Goal: Task Accomplishment & Management: Complete application form

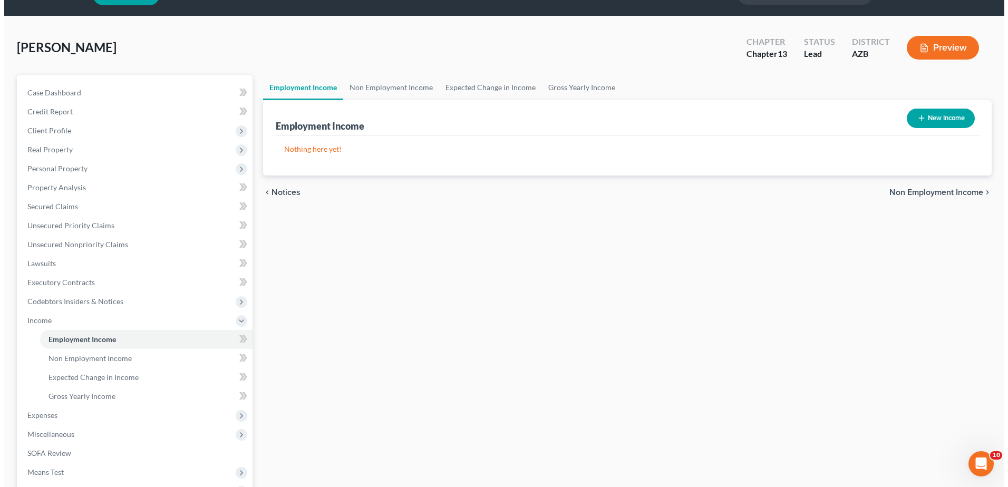
scroll to position [10, 0]
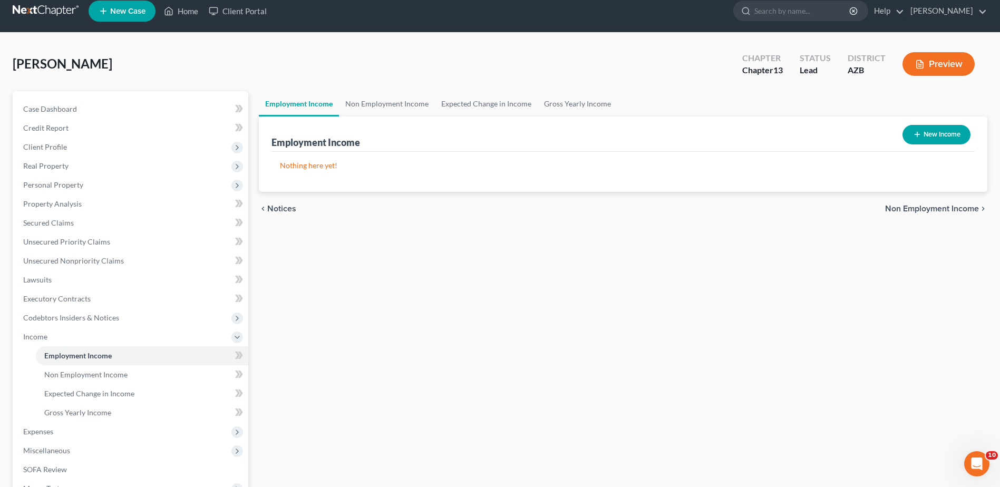
click at [939, 129] on button "New Income" at bounding box center [937, 135] width 68 height 20
select select "0"
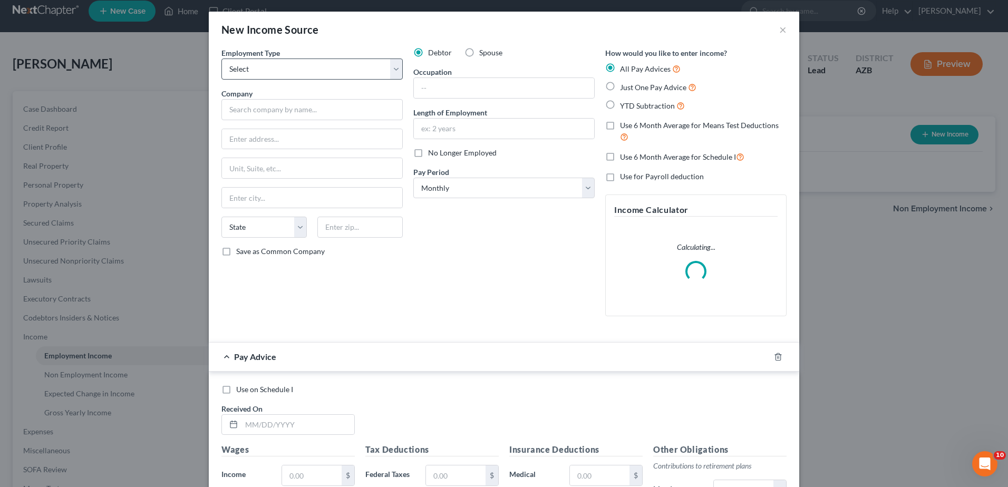
scroll to position [0, 0]
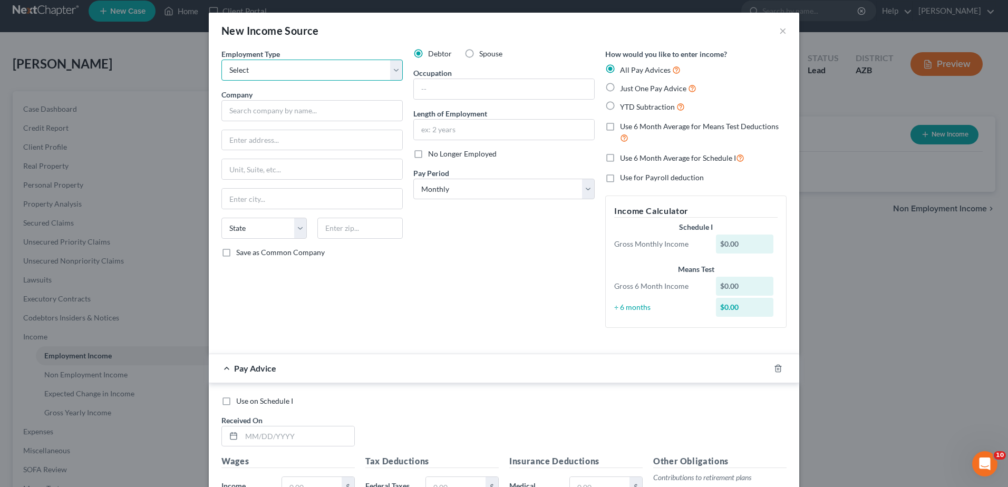
click at [254, 67] on select "Select Full or [DEMOGRAPHIC_DATA] Employment Self Employment" at bounding box center [311, 70] width 181 height 21
select select "0"
click at [221, 60] on select "Select Full or [DEMOGRAPHIC_DATA] Employment Self Employment" at bounding box center [311, 70] width 181 height 21
click at [433, 92] on input "text" at bounding box center [504, 89] width 180 height 20
click at [426, 86] on input "text" at bounding box center [504, 89] width 180 height 20
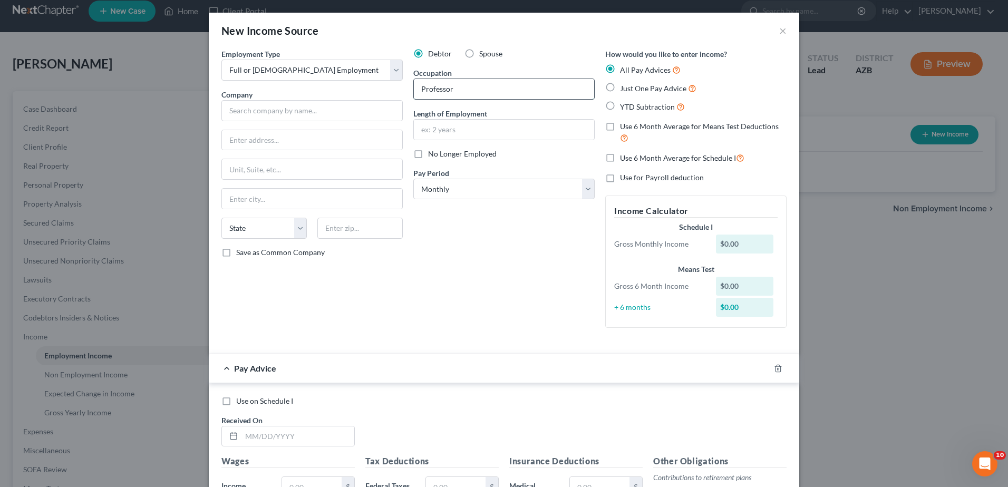
type input "Professor"
type input "E"
click at [224, 113] on input "text" at bounding box center [311, 110] width 181 height 21
type input "[PERSON_NAME][GEOGRAPHIC_DATA]"
click at [225, 145] on input "text" at bounding box center [312, 140] width 180 height 20
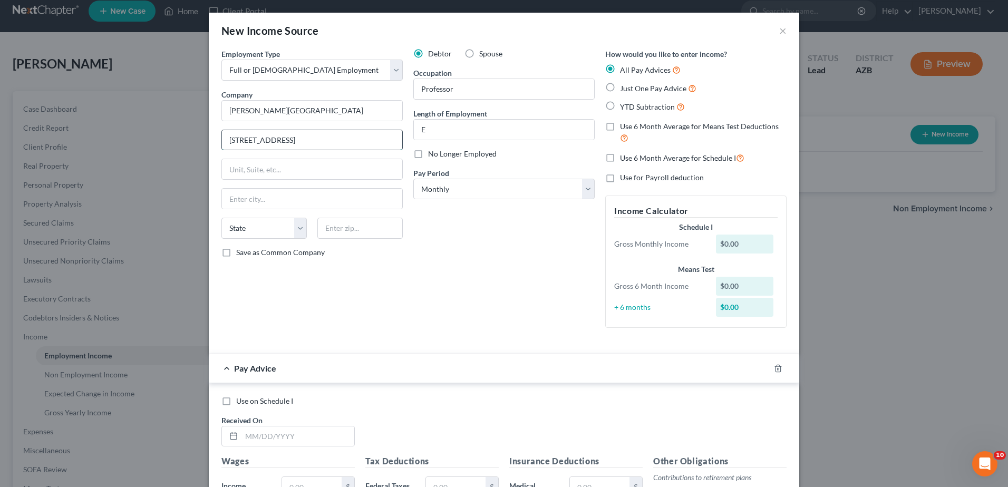
type input "[STREET_ADDRESS]"
type input "P"
type input "Prescott"
drag, startPoint x: 429, startPoint y: 127, endPoint x: 407, endPoint y: 127, distance: 22.7
click at [408, 127] on div "Debtor Spouse Occupation Professor Length of Employment E No Longer Employed Pa…" at bounding box center [504, 193] width 192 height 288
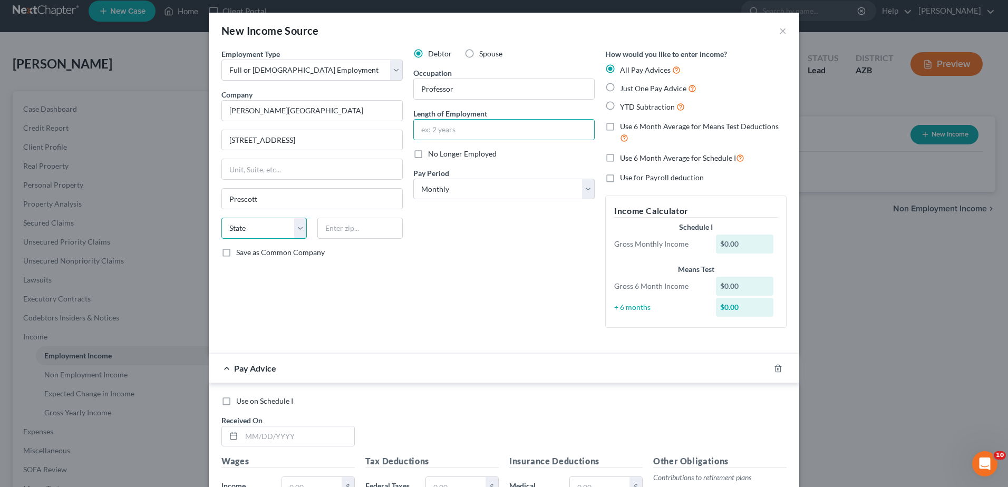
click at [294, 225] on select "State [US_STATE] AK AR AZ CA CO CT DE DC [GEOGRAPHIC_DATA] [GEOGRAPHIC_DATA] GU…" at bounding box center [263, 228] width 85 height 21
select select "3"
click at [221, 218] on select "State [US_STATE] AK AR AZ CA CO CT DE DC [GEOGRAPHIC_DATA] [GEOGRAPHIC_DATA] GU…" at bounding box center [263, 228] width 85 height 21
click at [374, 234] on input "text" at bounding box center [359, 228] width 85 height 21
type input "86301"
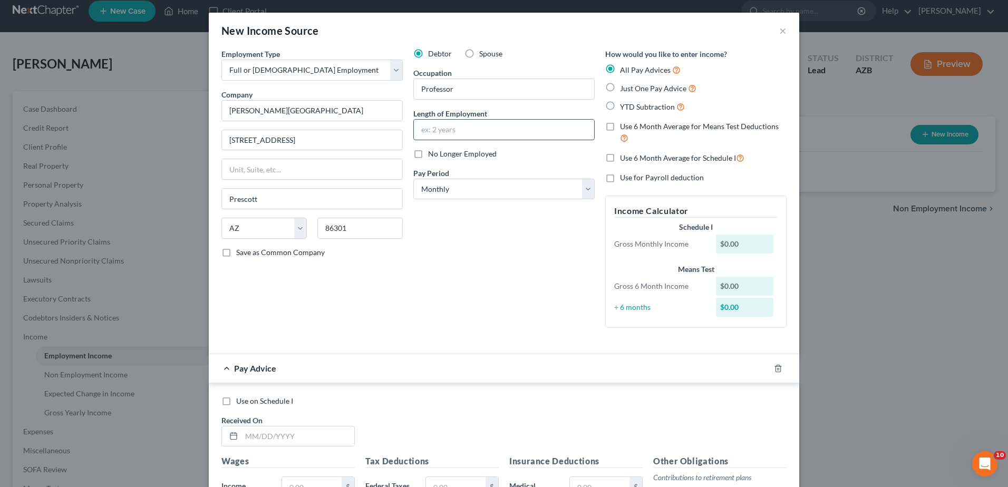
click at [417, 130] on input "text" at bounding box center [504, 130] width 180 height 20
click at [470, 130] on input "text" at bounding box center [504, 130] width 180 height 20
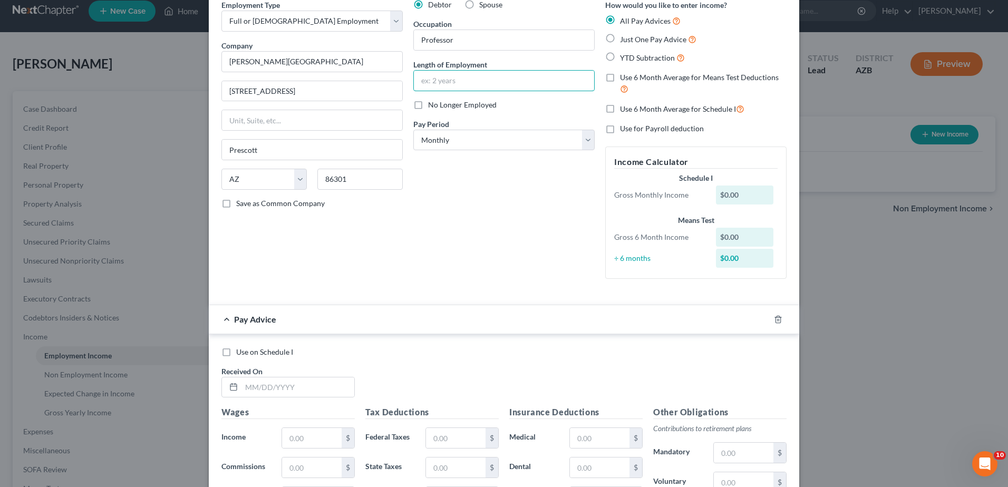
scroll to position [53, 0]
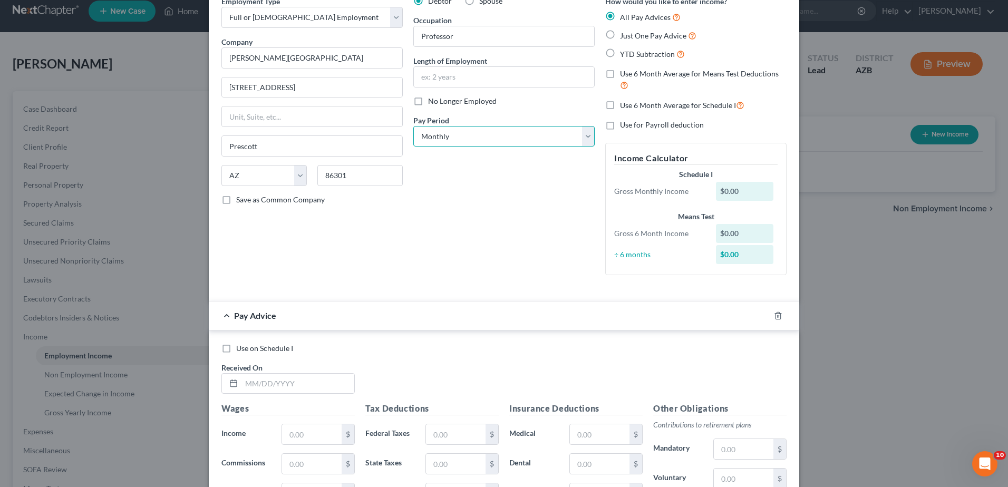
click at [581, 134] on select "Select Monthly Twice Monthly Every Other Week Weekly" at bounding box center [503, 136] width 181 height 21
select select "1"
click at [413, 126] on select "Select Monthly Twice Monthly Every Other Week Weekly" at bounding box center [503, 136] width 181 height 21
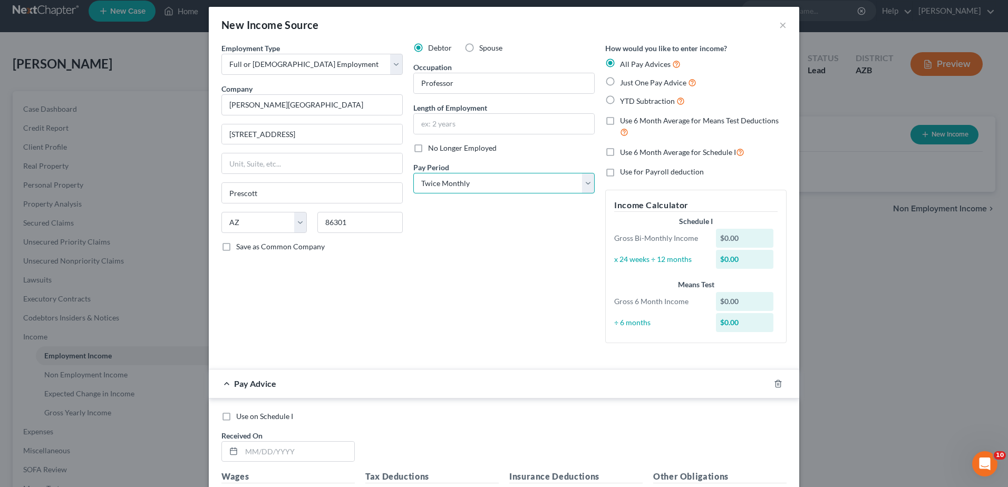
scroll to position [0, 0]
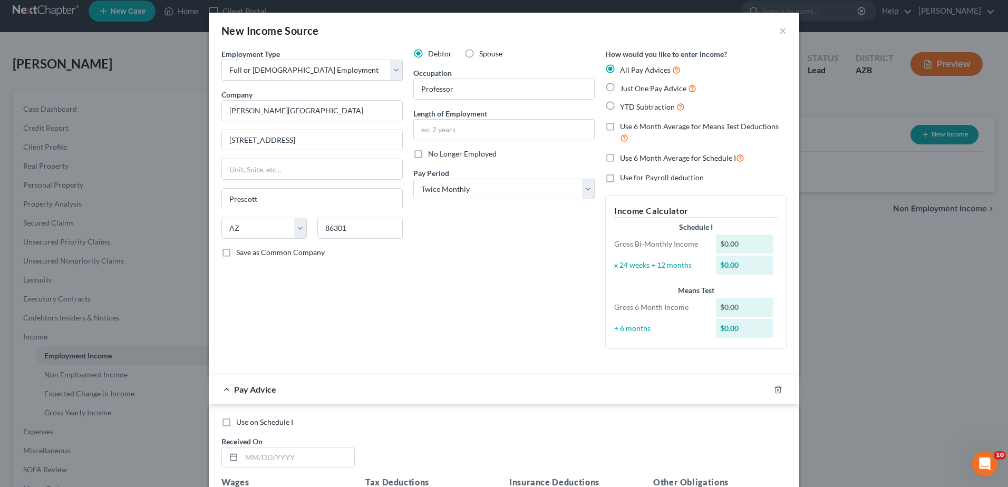
click at [479, 54] on label "Spouse" at bounding box center [490, 54] width 23 height 11
click at [483, 54] on input "Spouse" at bounding box center [486, 52] width 7 height 7
radio input "true"
click at [428, 49] on label "Debtor" at bounding box center [440, 54] width 24 height 11
click at [432, 49] on input "Debtor" at bounding box center [435, 52] width 7 height 7
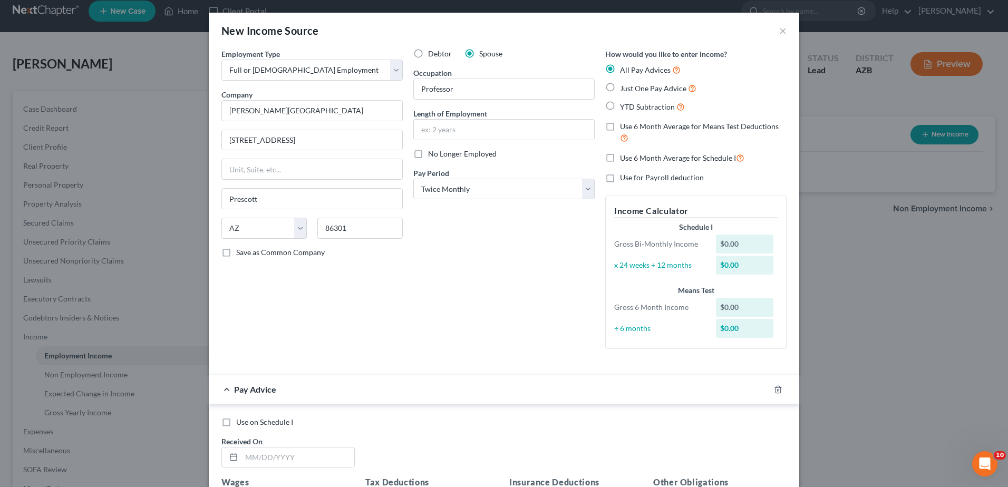
radio input "true"
click at [620, 65] on label "All Pay Advices" at bounding box center [650, 70] width 61 height 12
click at [624, 65] on input "All Pay Advices" at bounding box center [627, 67] width 7 height 7
click at [620, 66] on label "All Pay Advices" at bounding box center [650, 70] width 61 height 12
click at [624, 66] on input "All Pay Advices" at bounding box center [627, 67] width 7 height 7
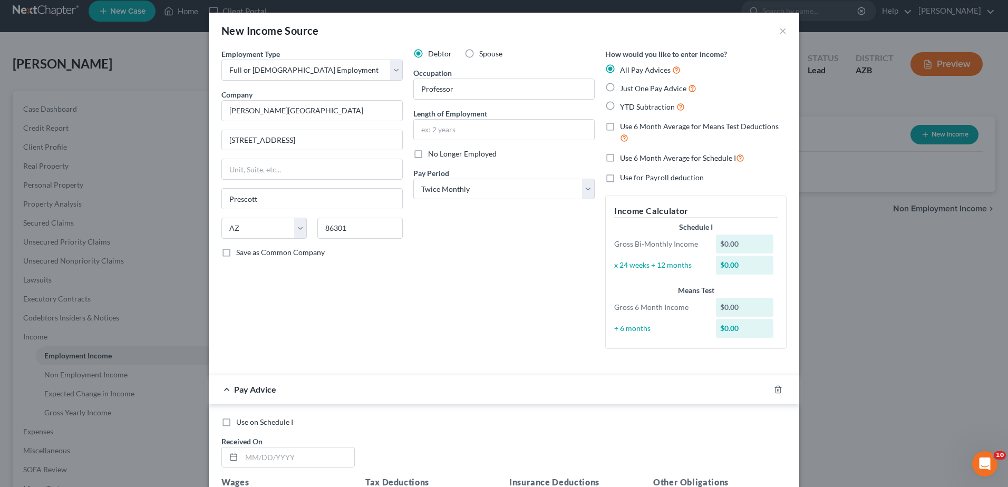
click at [620, 66] on label "All Pay Advices" at bounding box center [650, 70] width 61 height 12
click at [624, 66] on input "All Pay Advices" at bounding box center [627, 67] width 7 height 7
click at [620, 85] on label "Just One Pay Advice" at bounding box center [658, 88] width 76 height 12
click at [624, 85] on input "Just One Pay Advice" at bounding box center [627, 85] width 7 height 7
radio input "true"
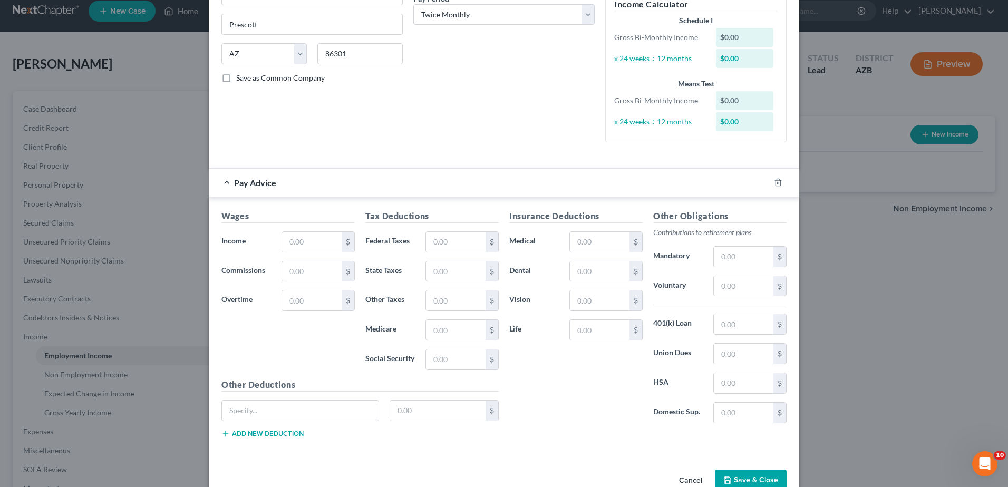
scroll to position [165, 0]
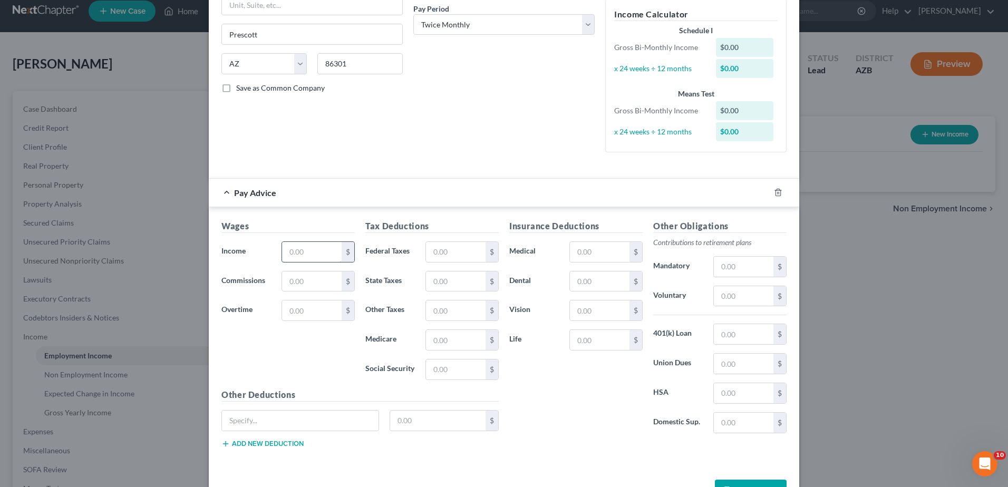
click at [283, 252] on input "text" at bounding box center [312, 252] width 60 height 20
type input "7,480"
click at [430, 251] on input "text" at bounding box center [456, 252] width 60 height 20
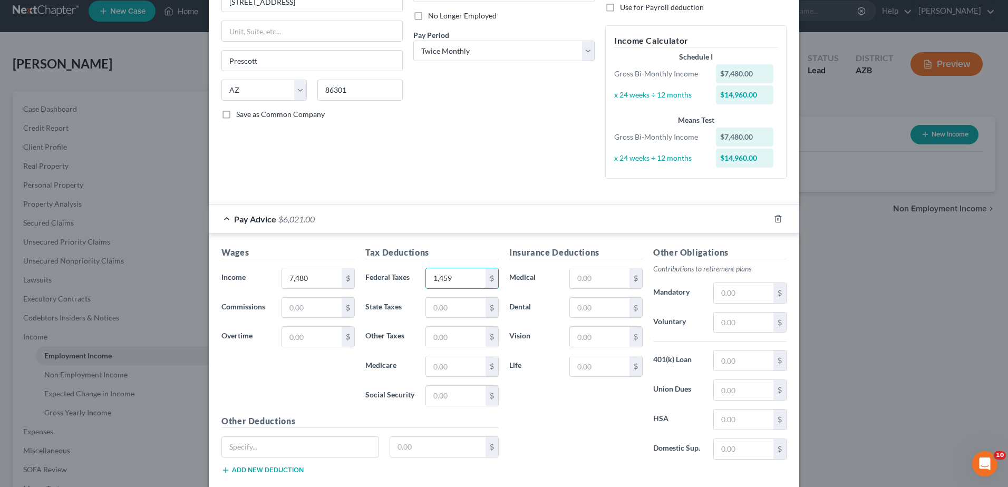
scroll to position [130, 0]
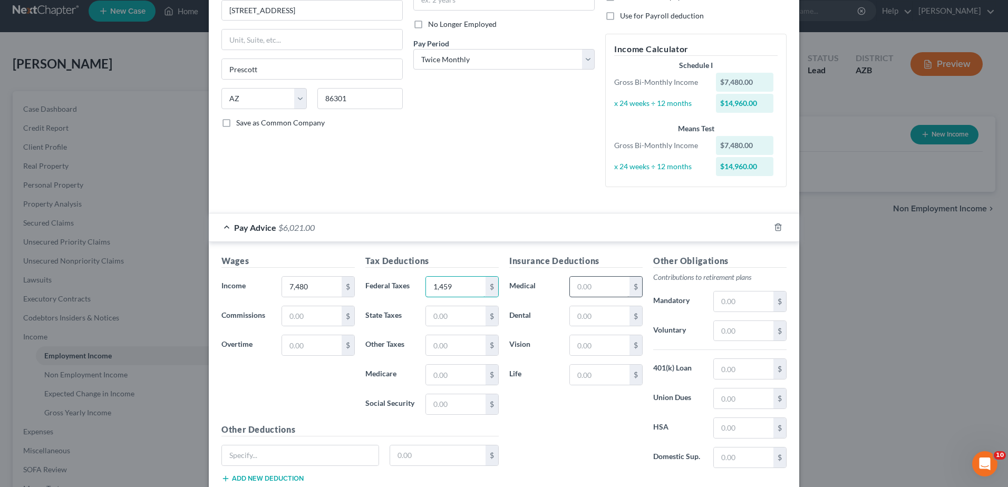
type input "1,459"
click at [576, 289] on input "text" at bounding box center [600, 287] width 60 height 20
type input "996"
click at [552, 303] on div "Insurance Deductions Medical 996 $ Dental $ Vision $ Life $" at bounding box center [576, 366] width 144 height 222
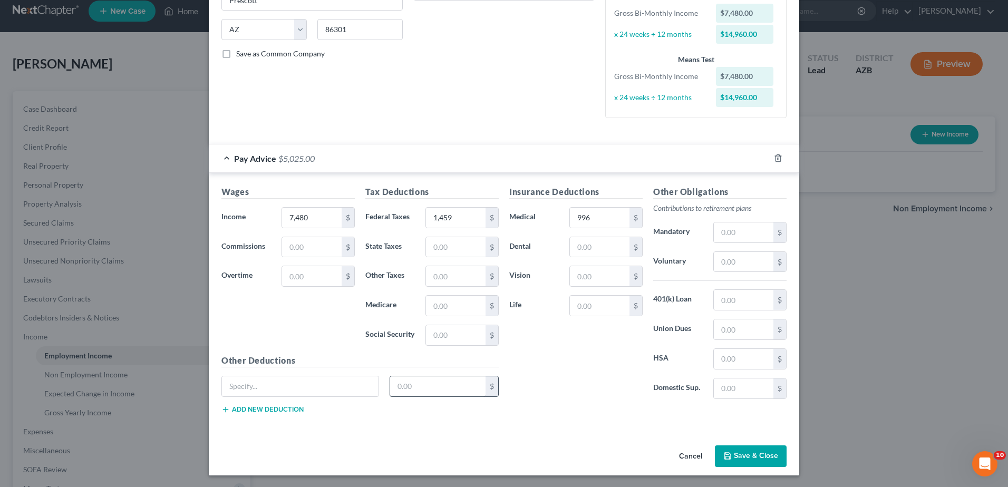
scroll to position [200, 0]
click at [747, 447] on button "Save & Close" at bounding box center [751, 455] width 72 height 22
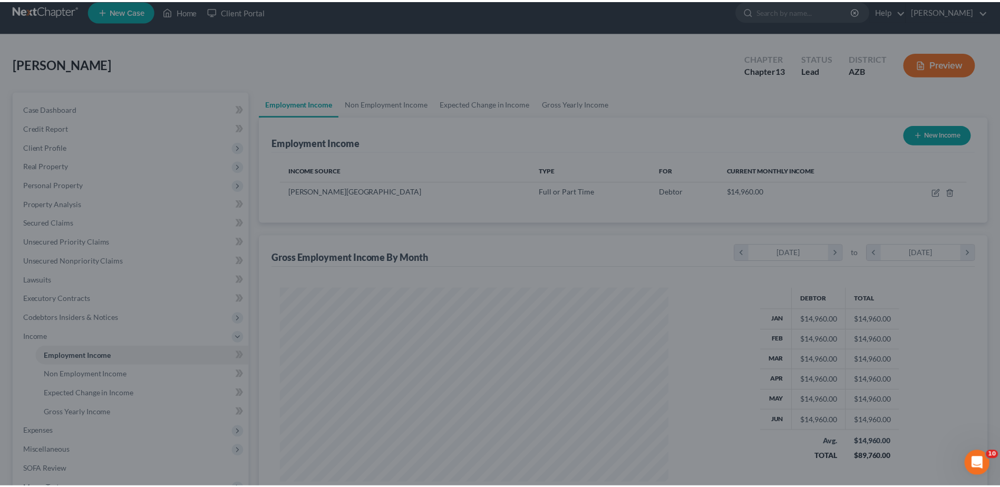
scroll to position [527054, 526837]
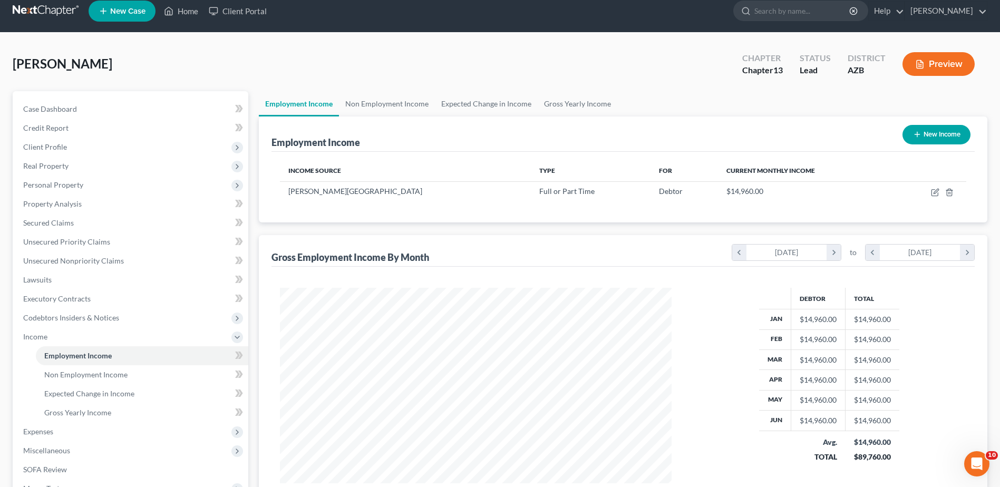
click at [934, 131] on button "New Income" at bounding box center [937, 135] width 68 height 20
select select "0"
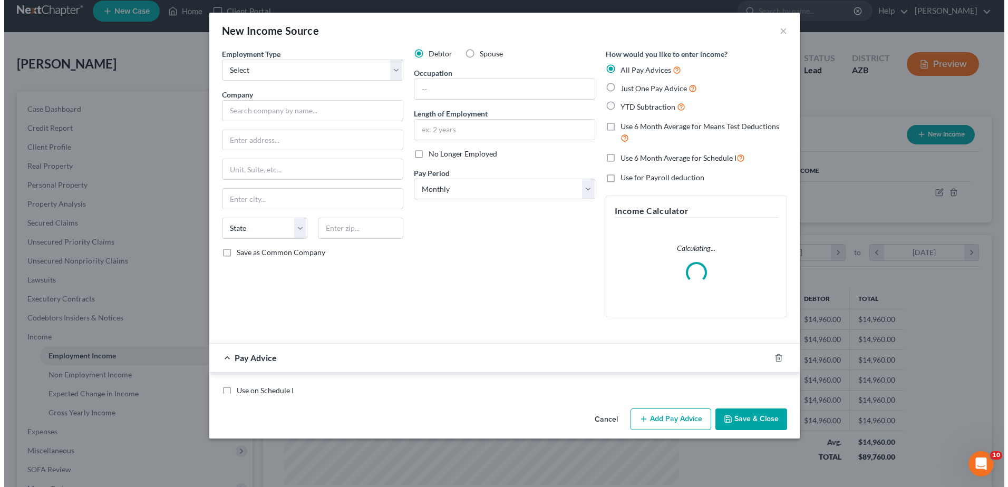
scroll to position [197, 417]
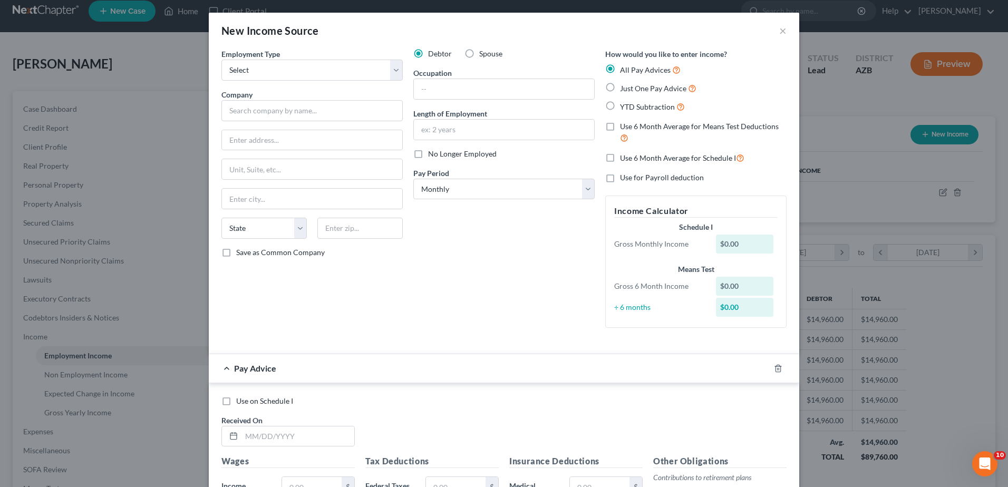
click at [479, 52] on label "Spouse" at bounding box center [490, 54] width 23 height 11
click at [483, 52] on input "Spouse" at bounding box center [486, 52] width 7 height 7
radio input "true"
click at [427, 89] on input "text" at bounding box center [504, 89] width 180 height 20
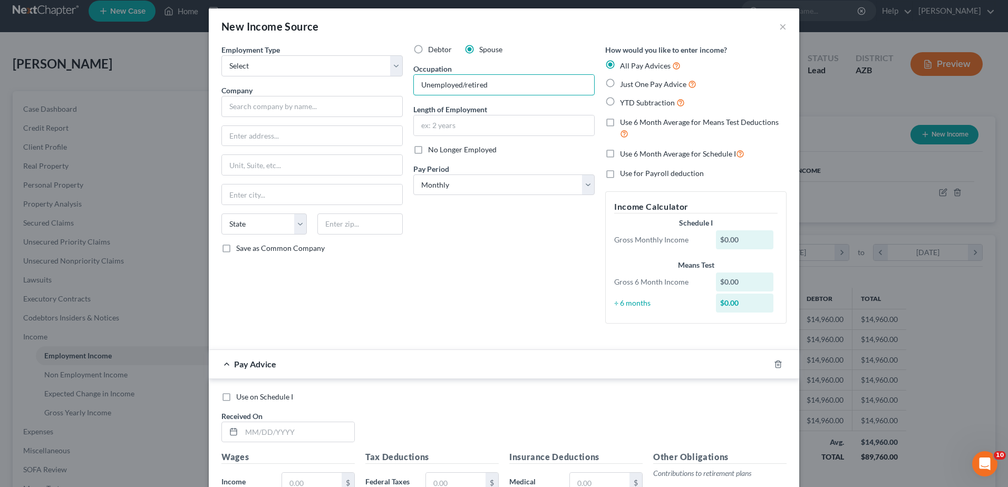
scroll to position [0, 0]
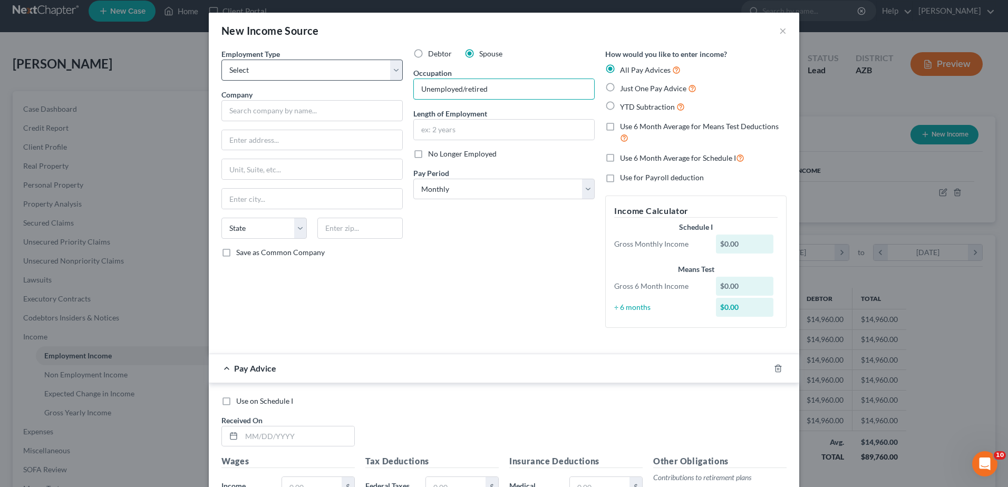
type input "Unemployed/retired"
click at [393, 69] on select "Select Full or [DEMOGRAPHIC_DATA] Employment Self Employment" at bounding box center [311, 70] width 181 height 21
click at [221, 60] on select "Select Full or [DEMOGRAPHIC_DATA] Employment Self Employment" at bounding box center [311, 70] width 181 height 21
click at [428, 52] on label "Debtor" at bounding box center [440, 54] width 24 height 11
click at [432, 52] on input "Debtor" at bounding box center [435, 52] width 7 height 7
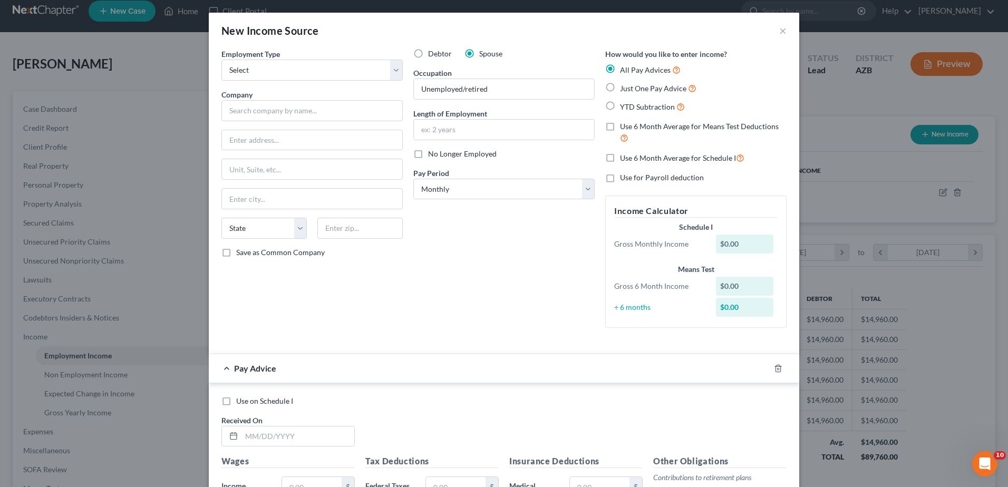
radio input "true"
click at [392, 67] on select "Select Full or [DEMOGRAPHIC_DATA] Employment Self Employment" at bounding box center [311, 70] width 181 height 21
click at [477, 260] on div "Debtor Spouse Occupation [DEMOGRAPHIC_DATA]/retired Length of Employment No Lon…" at bounding box center [504, 193] width 192 height 288
click at [479, 52] on label "Spouse" at bounding box center [490, 54] width 23 height 11
click at [483, 52] on input "Spouse" at bounding box center [486, 52] width 7 height 7
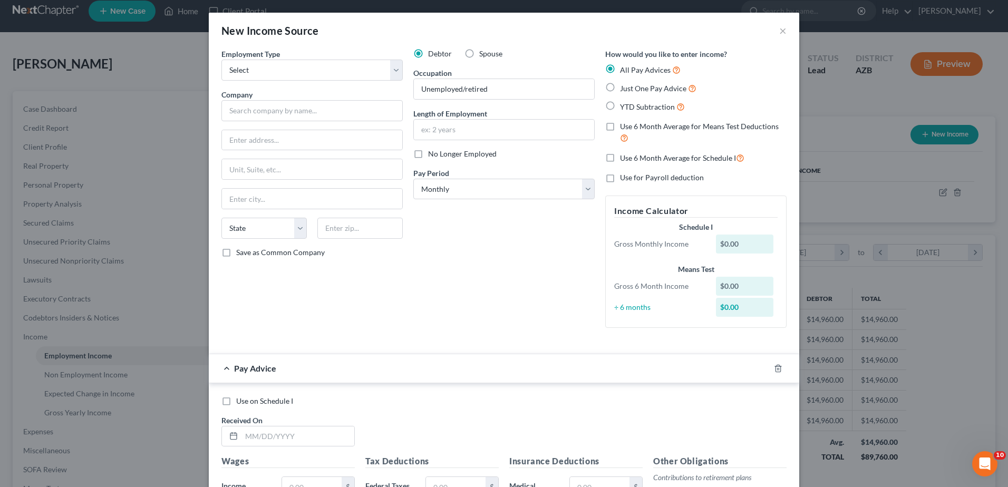
radio input "true"
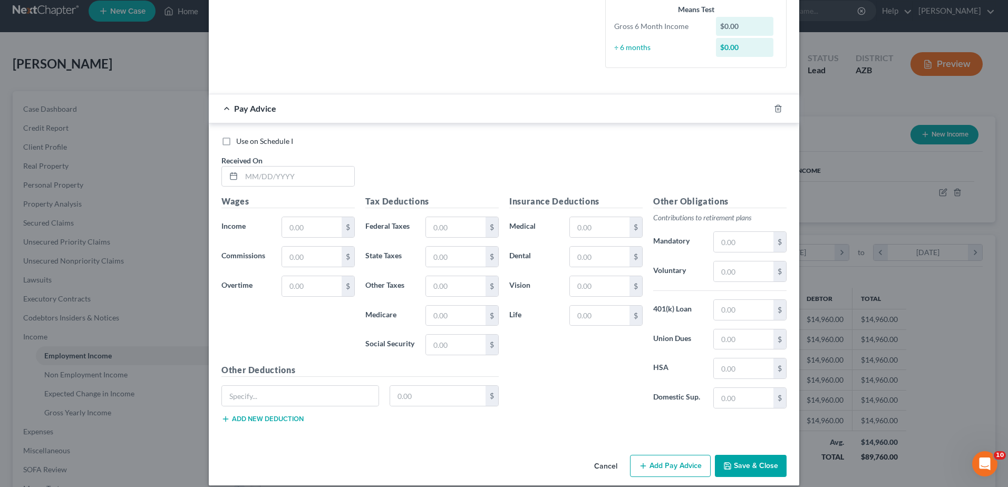
scroll to position [271, 0]
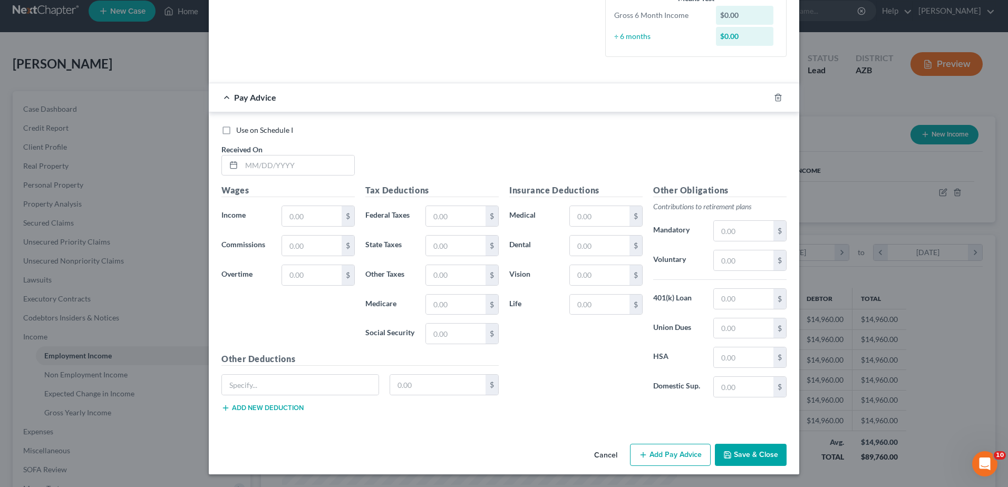
click at [746, 449] on button "Save & Close" at bounding box center [751, 455] width 72 height 22
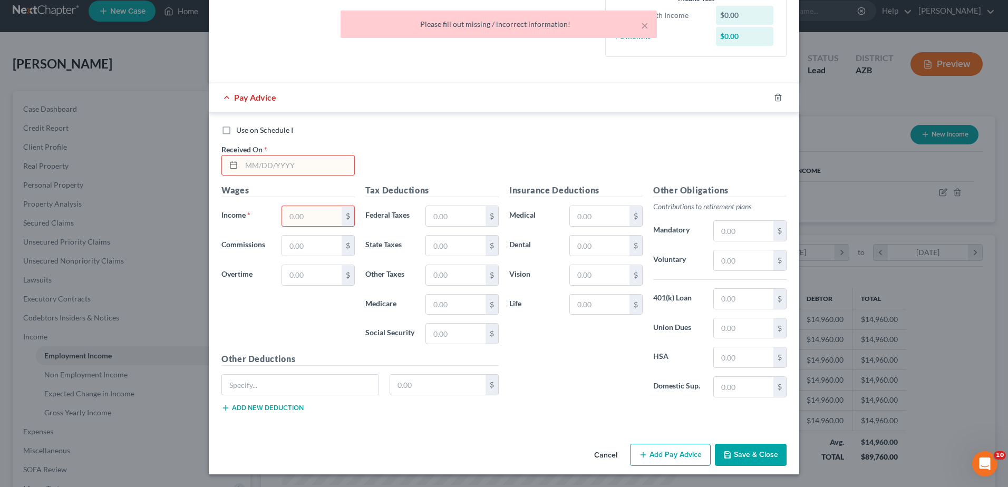
click at [747, 451] on button "Save & Close" at bounding box center [751, 455] width 72 height 22
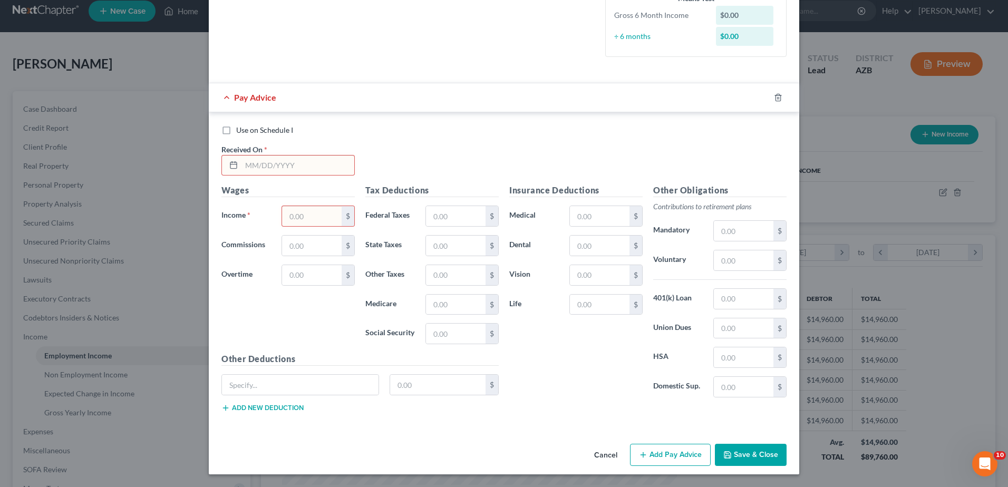
click at [744, 452] on button "Save & Close" at bounding box center [751, 455] width 72 height 22
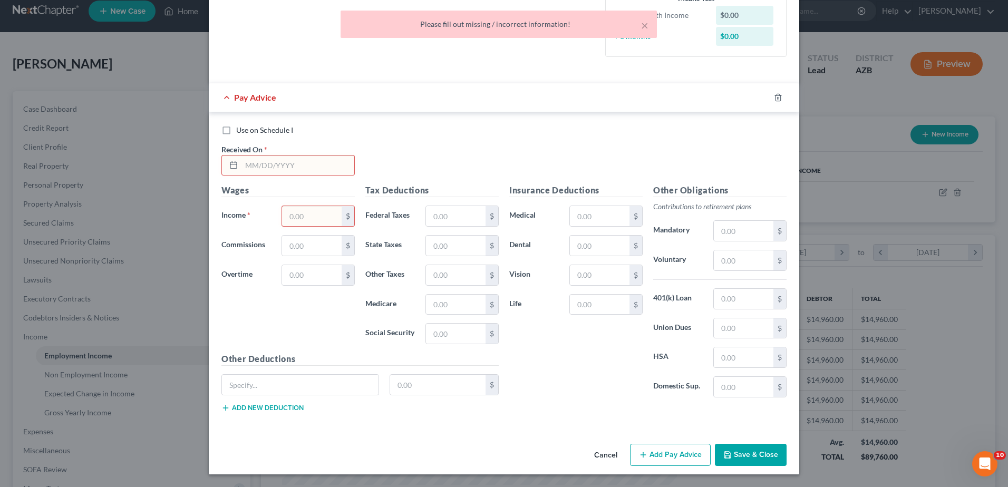
click at [744, 452] on button "Save & Close" at bounding box center [751, 455] width 72 height 22
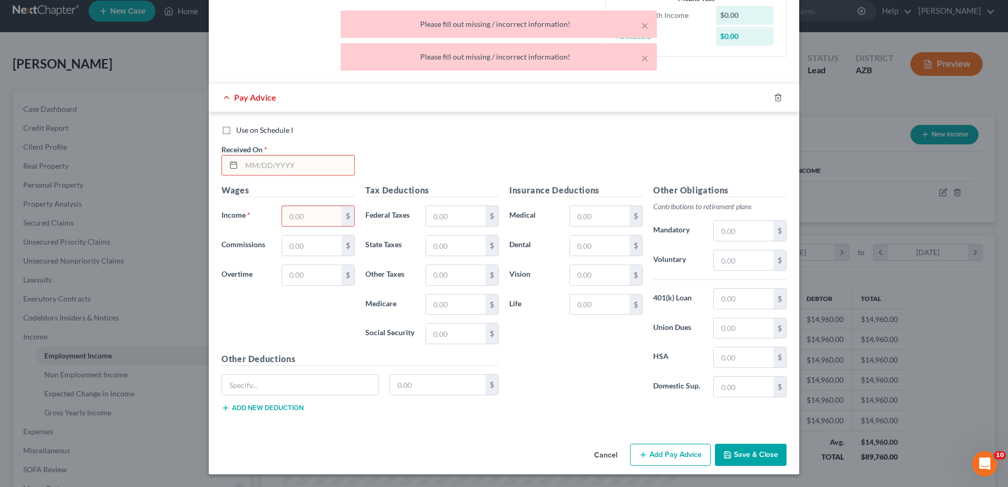
click at [744, 452] on button "Save & Close" at bounding box center [751, 455] width 72 height 22
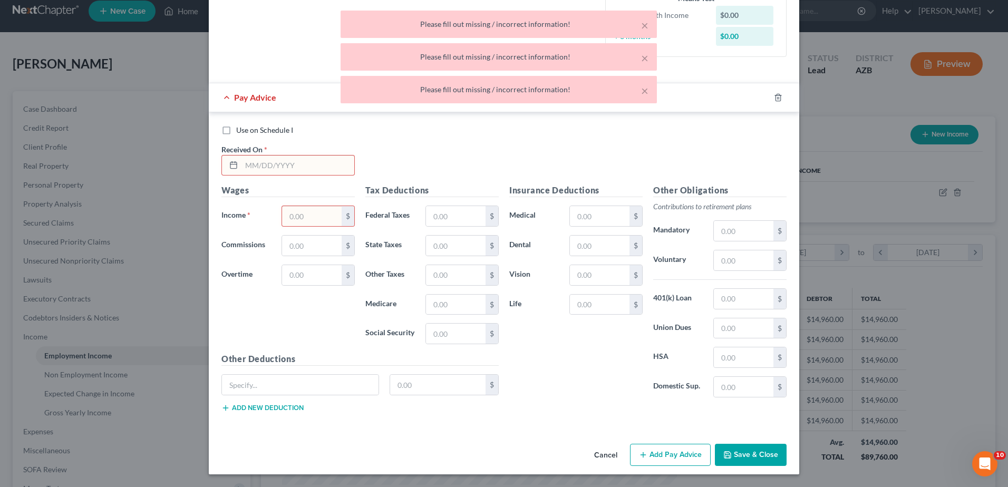
click at [743, 452] on button "Save & Close" at bounding box center [751, 455] width 72 height 22
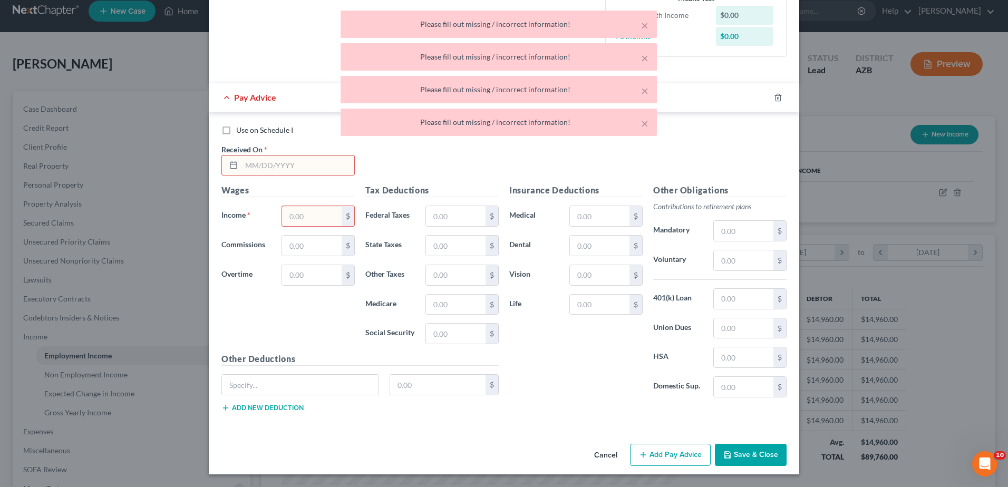
click at [743, 452] on button "Save & Close" at bounding box center [751, 455] width 72 height 22
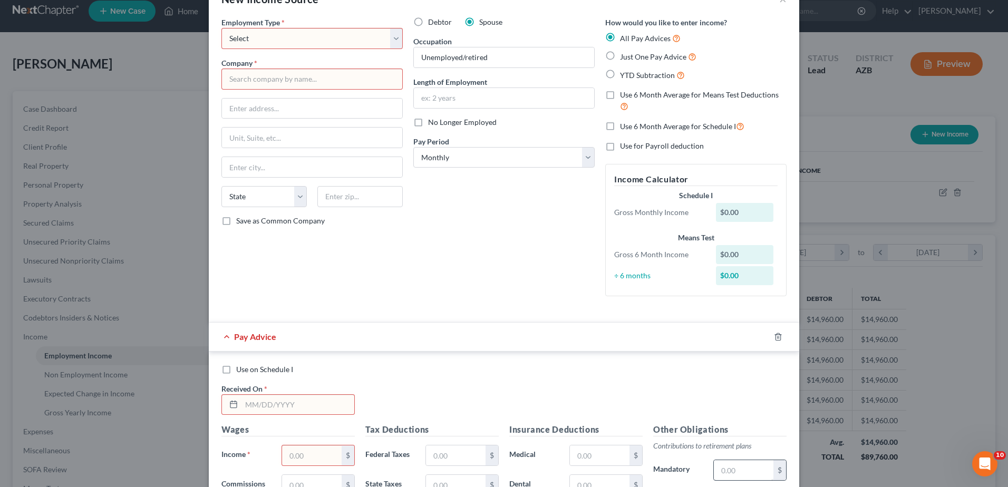
scroll to position [35, 0]
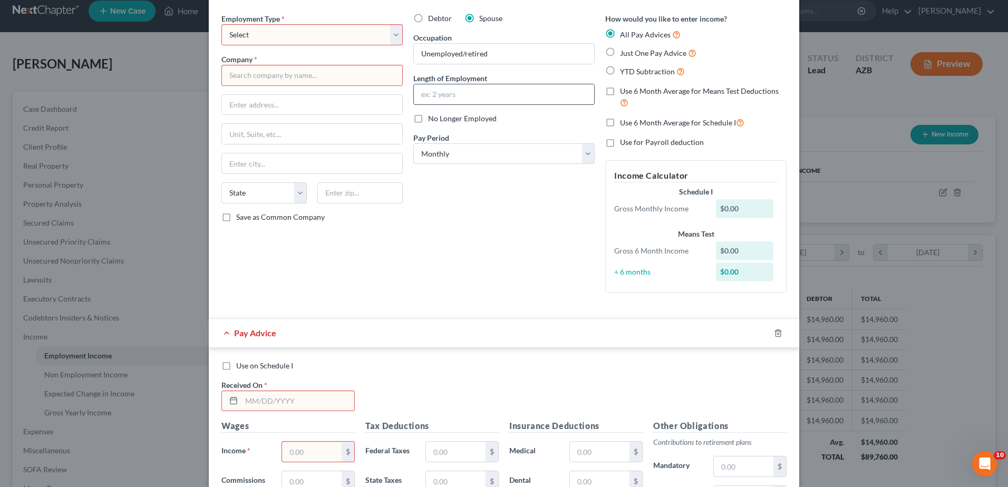
drag, startPoint x: 429, startPoint y: 96, endPoint x: 454, endPoint y: 96, distance: 25.8
click at [454, 96] on input "text" at bounding box center [504, 94] width 180 height 20
click at [428, 117] on label "No Longer Employed" at bounding box center [462, 118] width 69 height 11
click at [432, 117] on input "No Longer Employed" at bounding box center [435, 116] width 7 height 7
checkbox input "true"
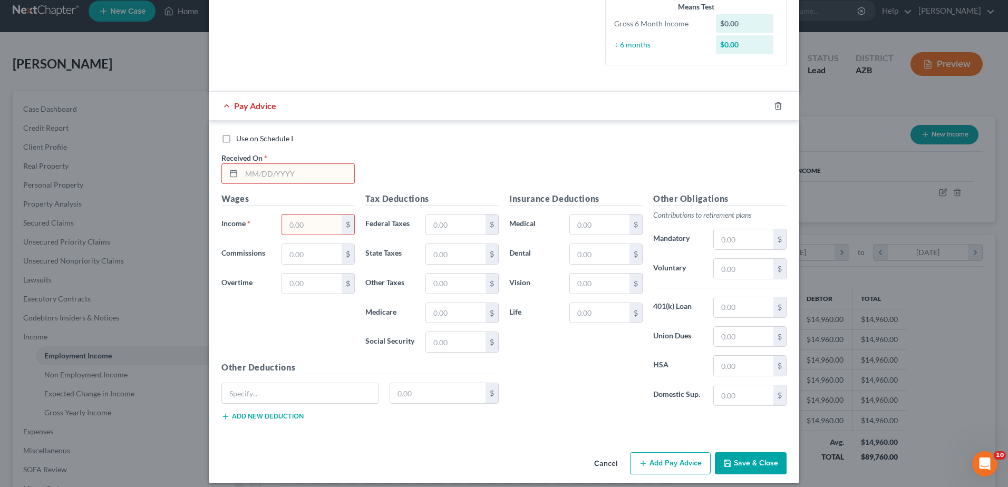
scroll to position [271, 0]
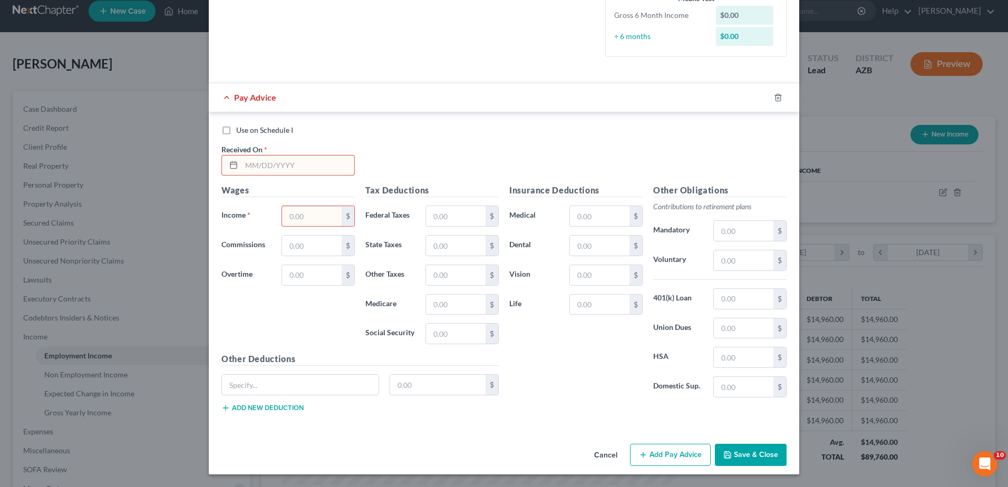
click at [744, 454] on button "Save & Close" at bounding box center [751, 455] width 72 height 22
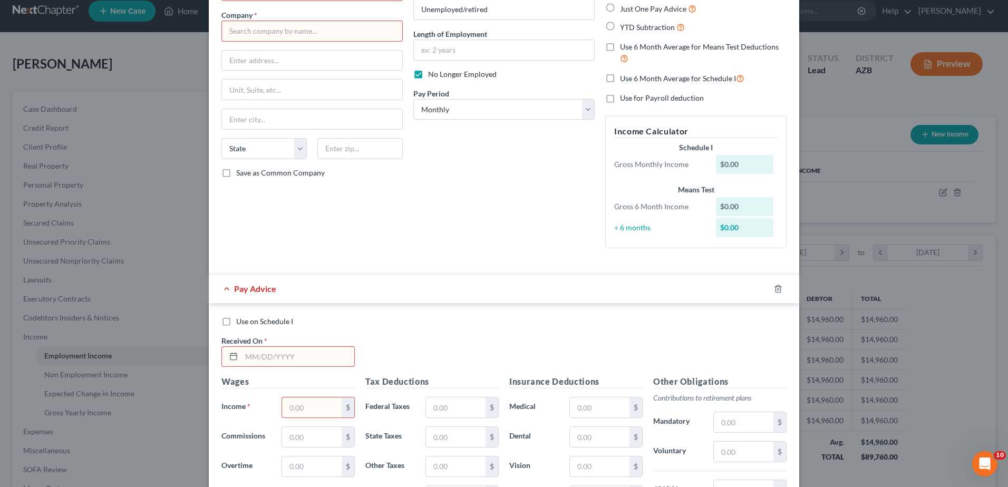
scroll to position [0, 0]
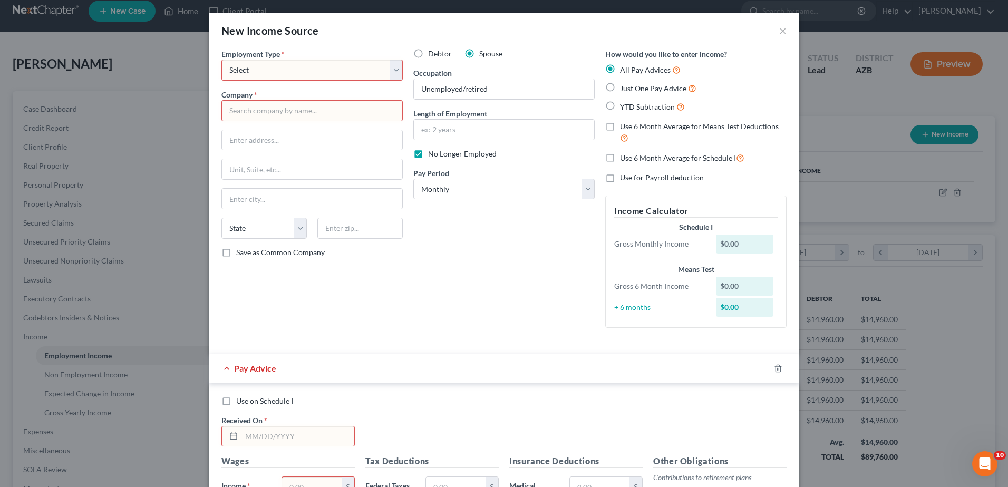
click at [390, 70] on select "Select Full or [DEMOGRAPHIC_DATA] Employment Self Employment" at bounding box center [311, 70] width 181 height 21
click at [292, 80] on select "Select Full or [DEMOGRAPHIC_DATA] Employment Self Employment" at bounding box center [311, 70] width 181 height 21
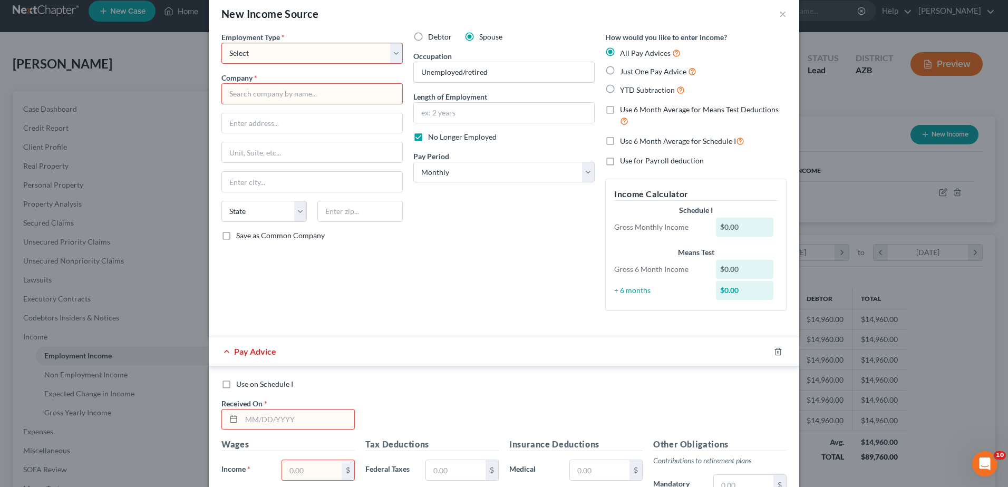
scroll to position [7, 0]
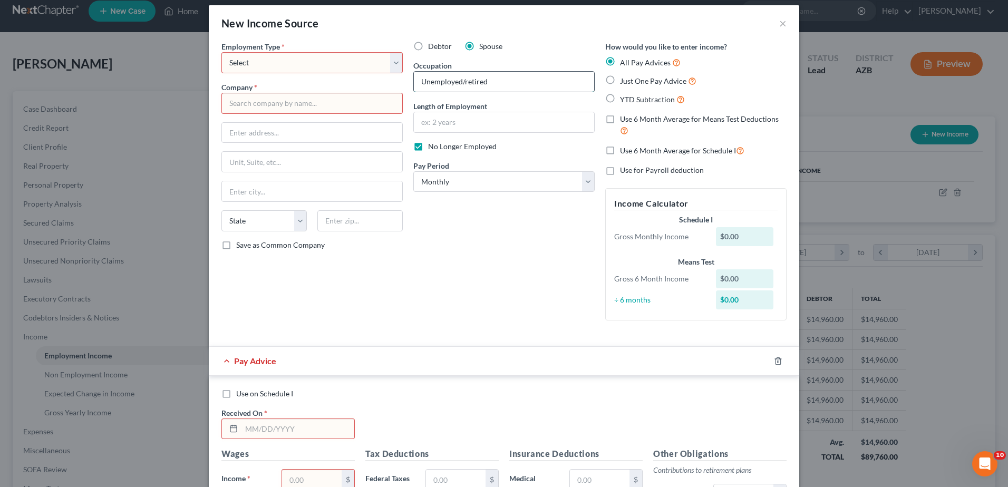
click at [459, 82] on input "Unemployed/retired" at bounding box center [504, 82] width 180 height 20
click at [494, 80] on input "Unemployed retired" at bounding box center [504, 82] width 180 height 20
type input "Unemployed retired"
click at [428, 122] on input "text" at bounding box center [504, 122] width 180 height 20
type input "0"
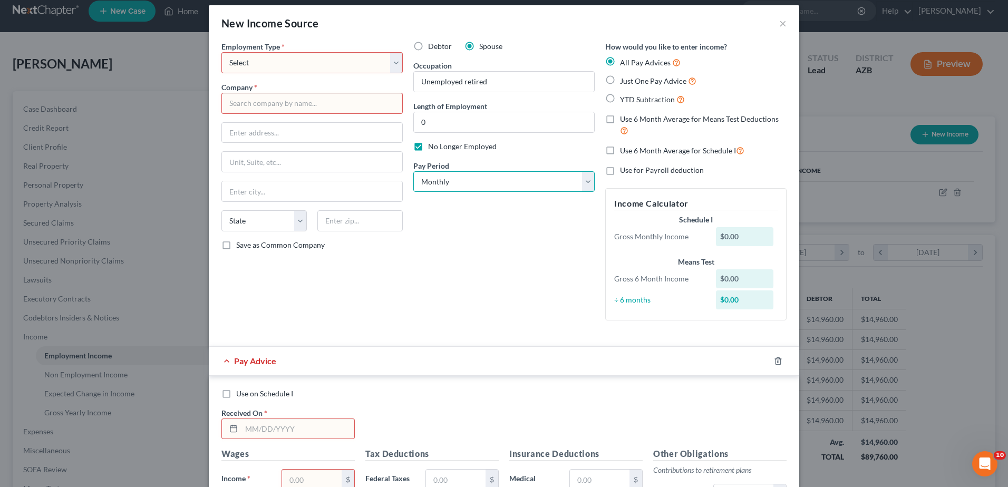
click at [583, 175] on select "Select Monthly Twice Monthly Every Other Week Weekly" at bounding box center [503, 181] width 181 height 21
drag, startPoint x: 447, startPoint y: 265, endPoint x: 444, endPoint y: 260, distance: 5.9
click at [447, 265] on div "Debtor Spouse Occupation [DEMOGRAPHIC_DATA] retired Length of Employment 0 No L…" at bounding box center [504, 185] width 192 height 288
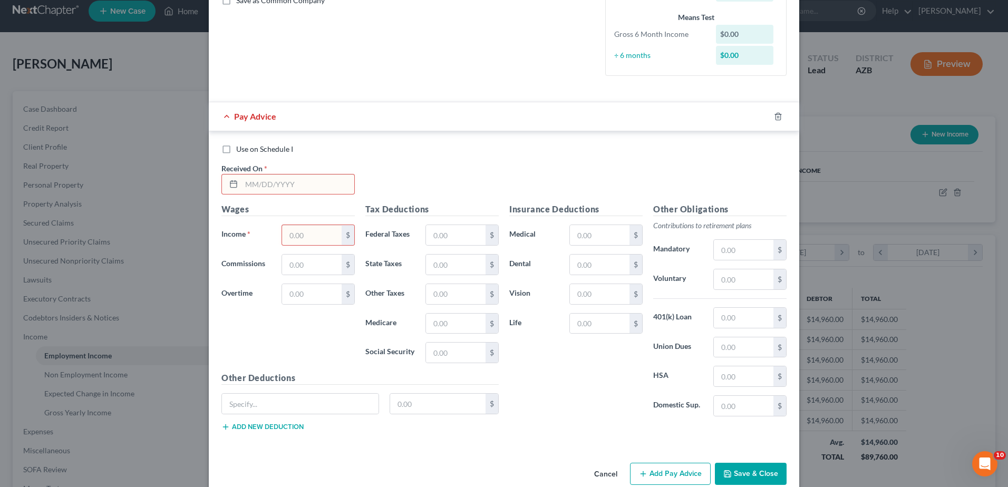
scroll to position [271, 0]
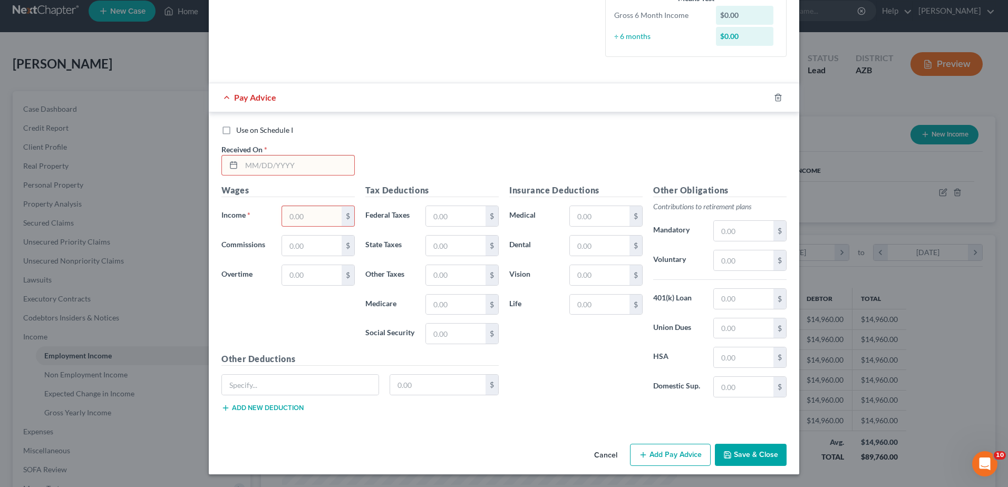
click at [745, 450] on button "Save & Close" at bounding box center [751, 455] width 72 height 22
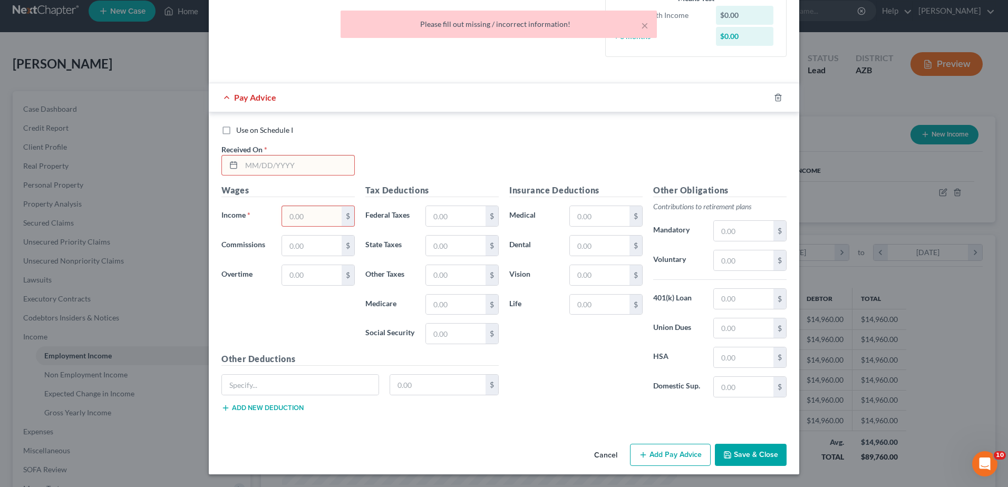
click at [485, 41] on div "× Please fill out missing / incorrect information!" at bounding box center [499, 27] width 1008 height 33
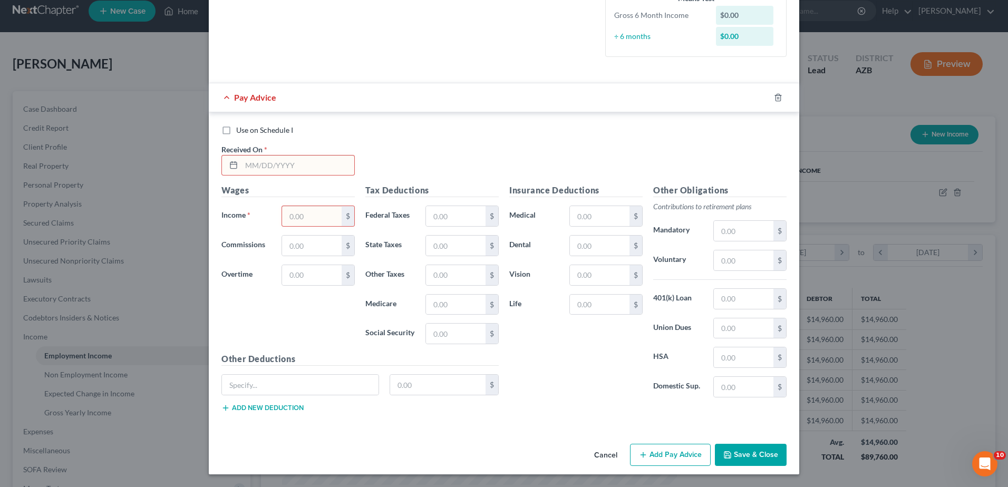
click at [742, 450] on button "Save & Close" at bounding box center [751, 455] width 72 height 22
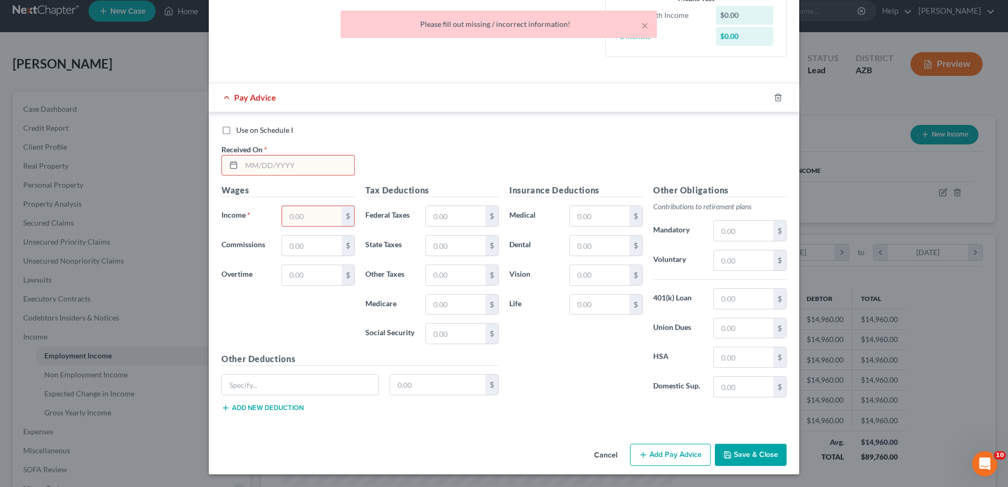
click at [607, 450] on button "Cancel" at bounding box center [606, 455] width 40 height 21
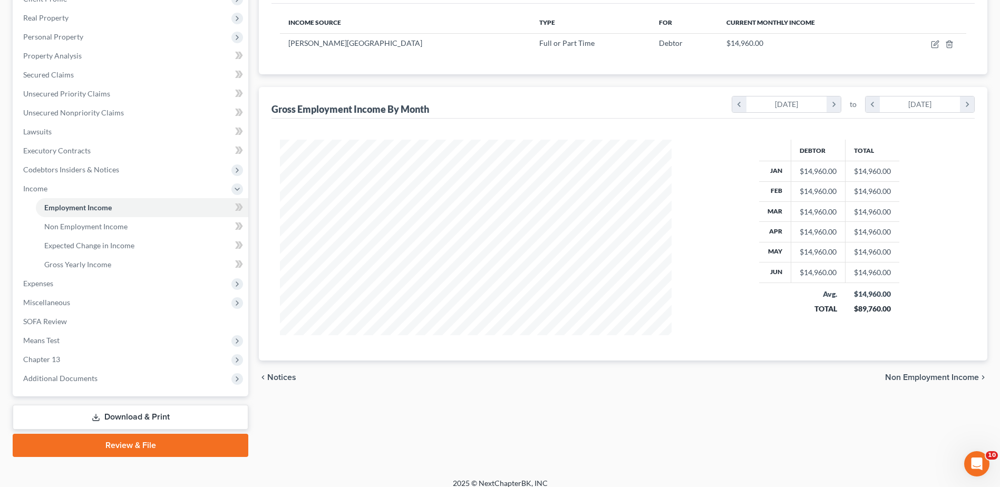
scroll to position [168, 0]
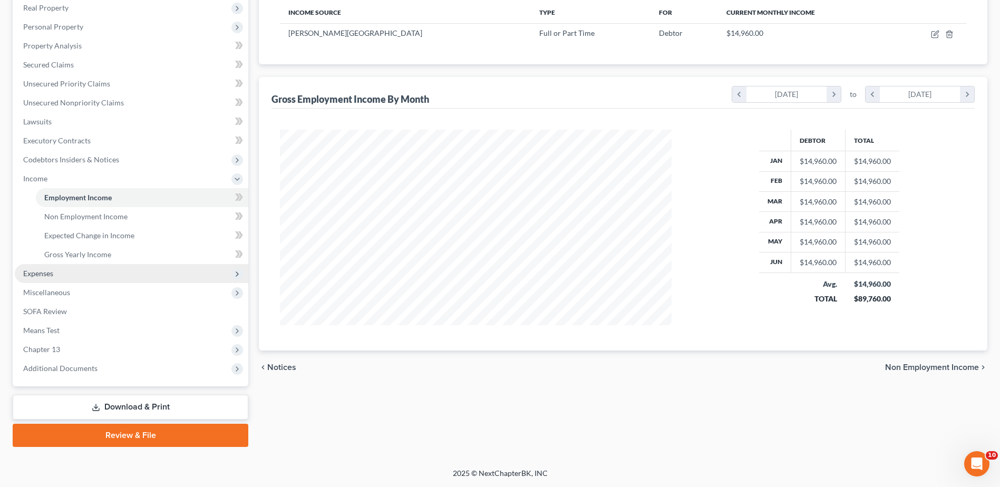
click at [41, 270] on span "Expenses" at bounding box center [38, 273] width 30 height 9
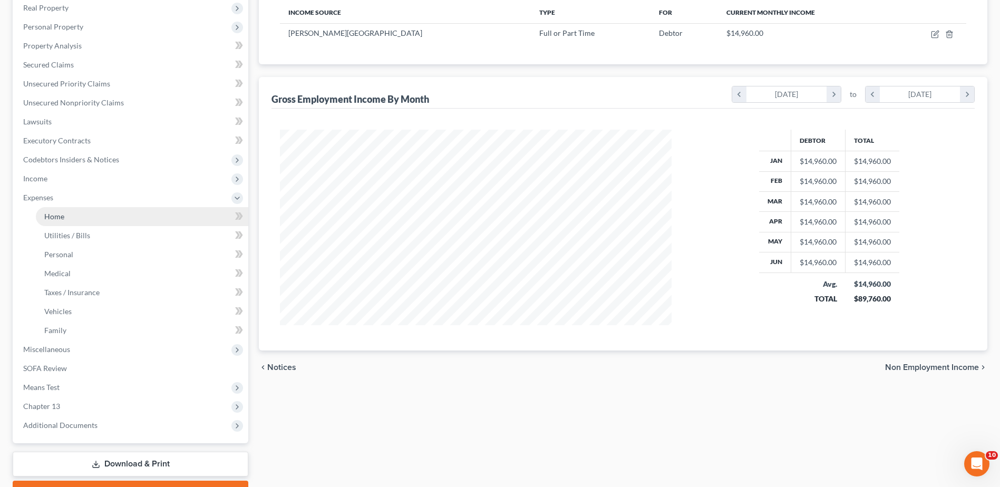
click at [60, 212] on span "Home" at bounding box center [54, 216] width 20 height 9
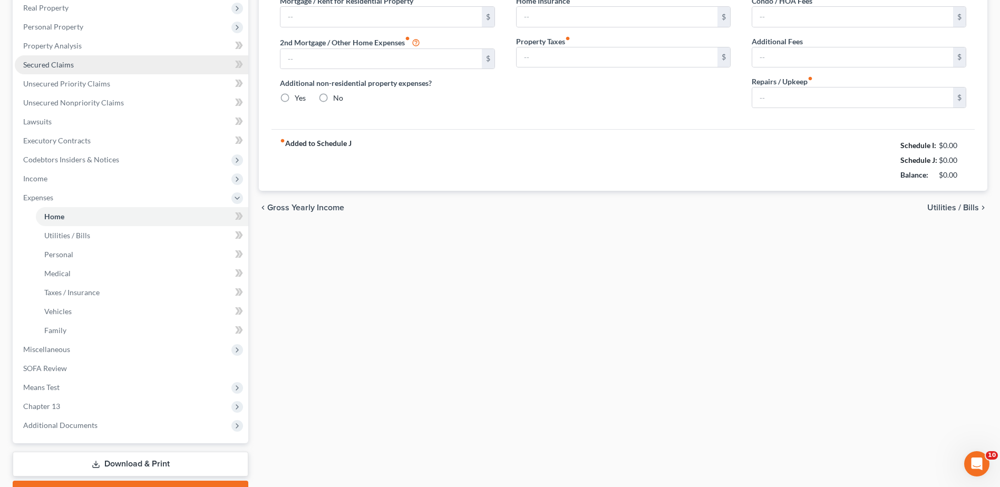
type input "0.00"
radio input "true"
type input "0.00"
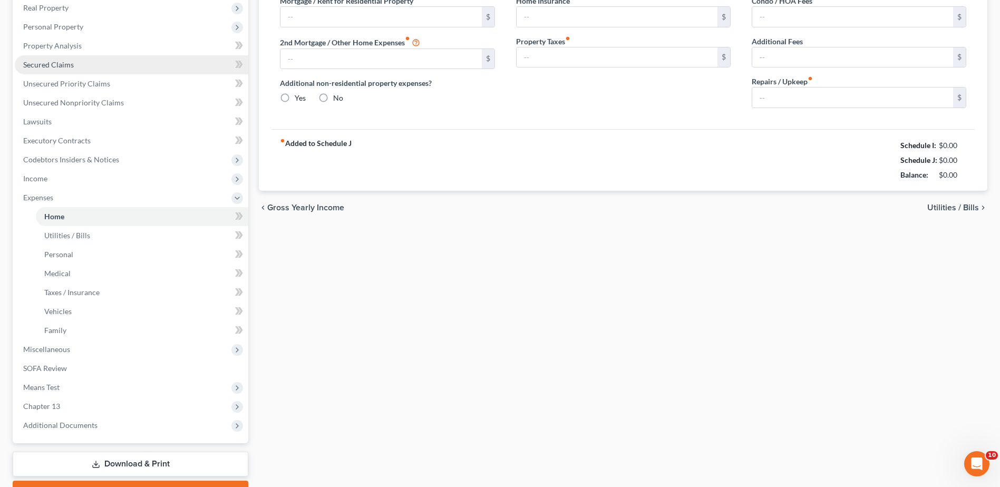
type input "0.00"
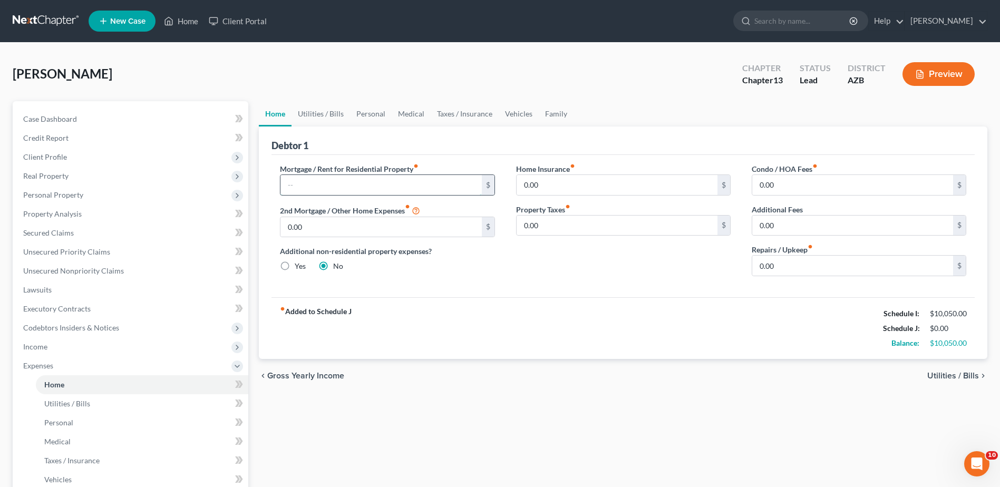
click at [313, 184] on input "text" at bounding box center [380, 185] width 201 height 20
type input "875"
click at [523, 185] on input "0.00" at bounding box center [617, 185] width 201 height 20
click at [759, 267] on input "0.00" at bounding box center [852, 266] width 201 height 20
type input "50"
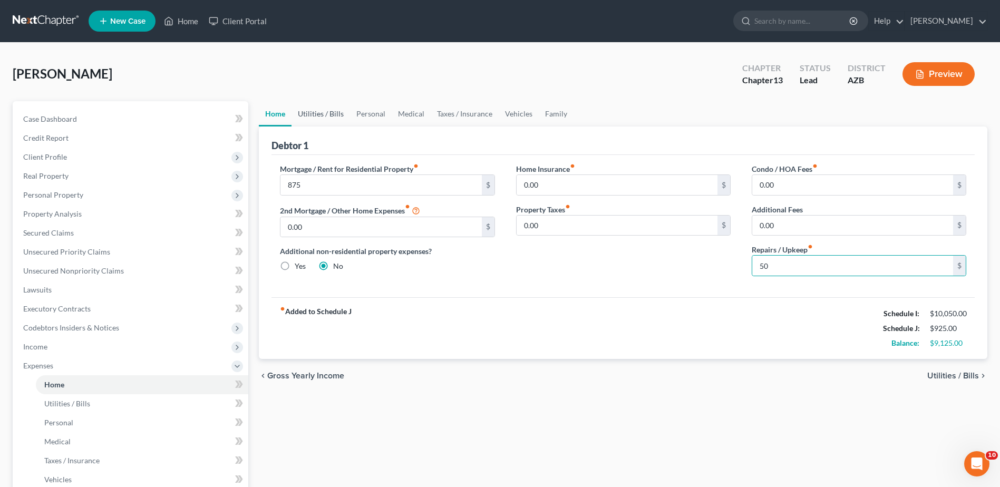
click at [318, 108] on link "Utilities / Bills" at bounding box center [321, 113] width 59 height 25
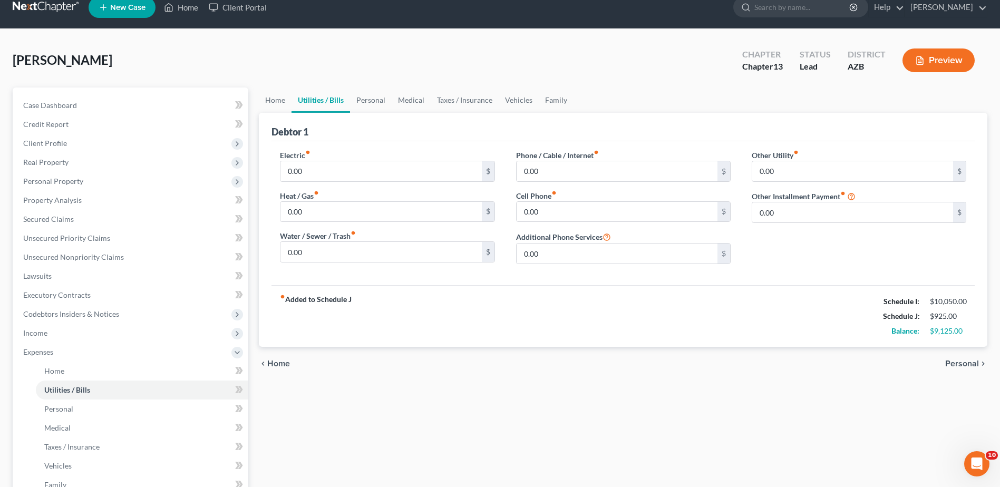
scroll to position [17, 0]
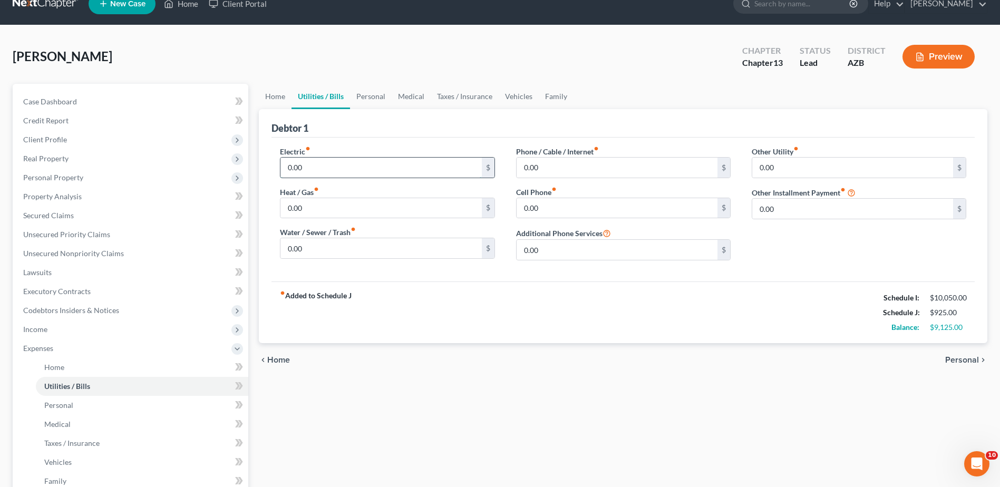
click at [362, 168] on input "0.00" at bounding box center [380, 168] width 201 height 20
type input "180"
click at [303, 246] on input "0.00" at bounding box center [380, 248] width 201 height 20
type input "260"
click at [309, 204] on input "0.00" at bounding box center [380, 208] width 201 height 20
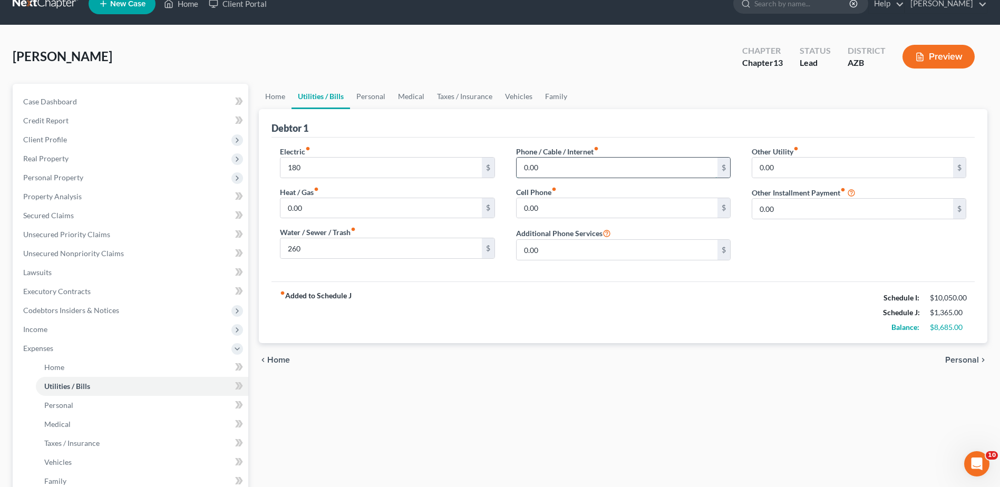
click at [525, 169] on input "0.00" at bounding box center [617, 168] width 201 height 20
type input "125"
drag, startPoint x: 547, startPoint y: 170, endPoint x: 509, endPoint y: 173, distance: 38.1
click at [509, 173] on div "Phone / Cable / Internet fiber_manual_record 125 $ Cell Phone fiber_manual_reco…" at bounding box center [624, 207] width 236 height 123
click at [521, 209] on input "0.00" at bounding box center [617, 208] width 201 height 20
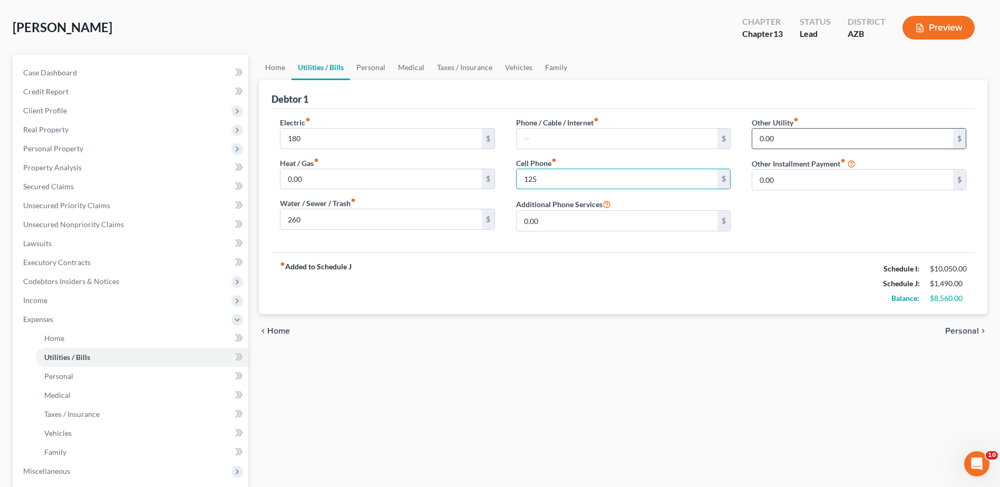
scroll to position [35, 0]
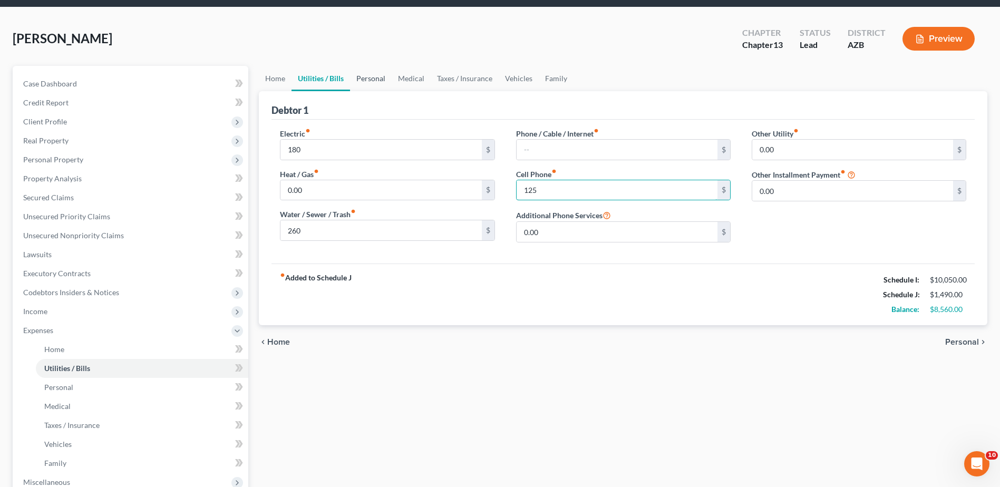
type input "125"
click at [371, 76] on link "Personal" at bounding box center [371, 78] width 42 height 25
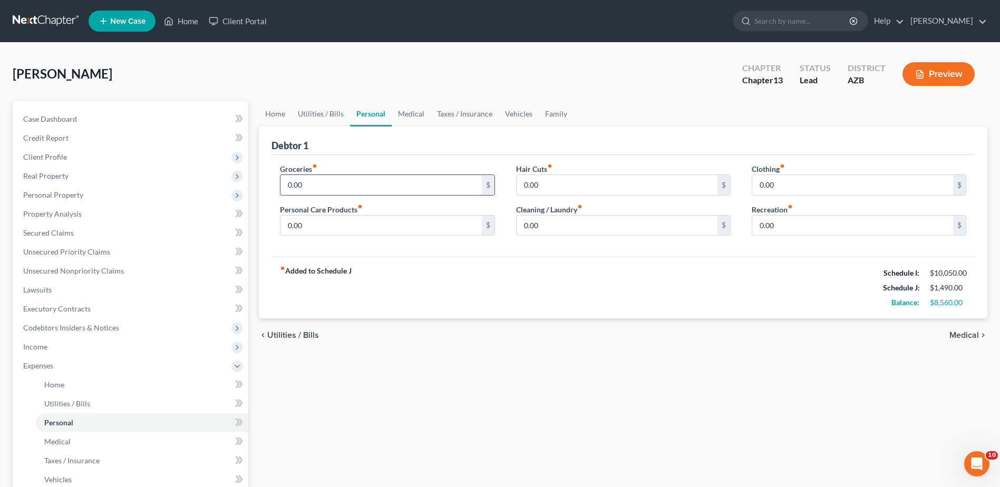
click at [288, 184] on input "0.00" at bounding box center [380, 185] width 201 height 20
type input "350"
click at [524, 186] on input "0.00" at bounding box center [617, 185] width 201 height 20
type input "15"
click at [304, 225] on input "0.00" at bounding box center [380, 226] width 201 height 20
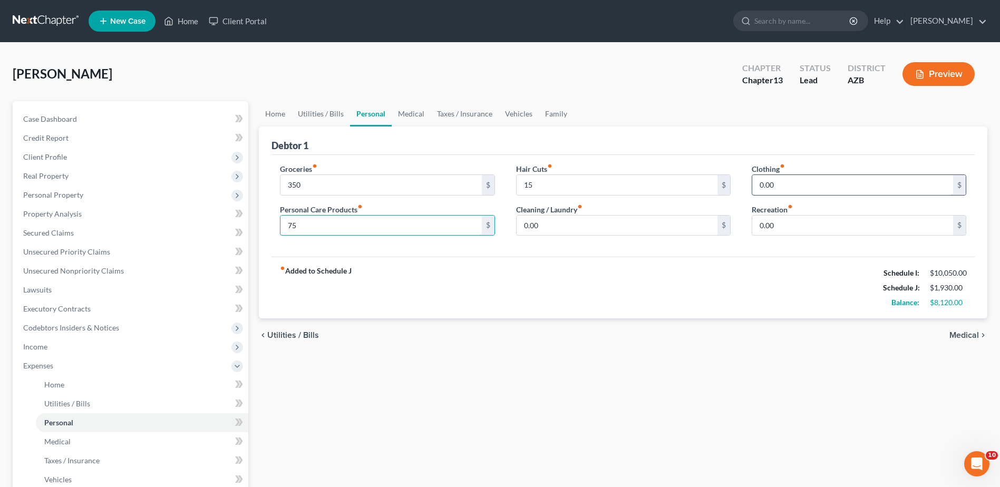
type input "75"
click at [759, 185] on input "0.00" at bounding box center [852, 185] width 201 height 20
type input "100"
click at [773, 243] on div "Clothing fiber_manual_record 100 $ Recreation fiber_manual_record 0.00 $" at bounding box center [859, 203] width 236 height 81
click at [761, 226] on input "0.00" at bounding box center [852, 226] width 201 height 20
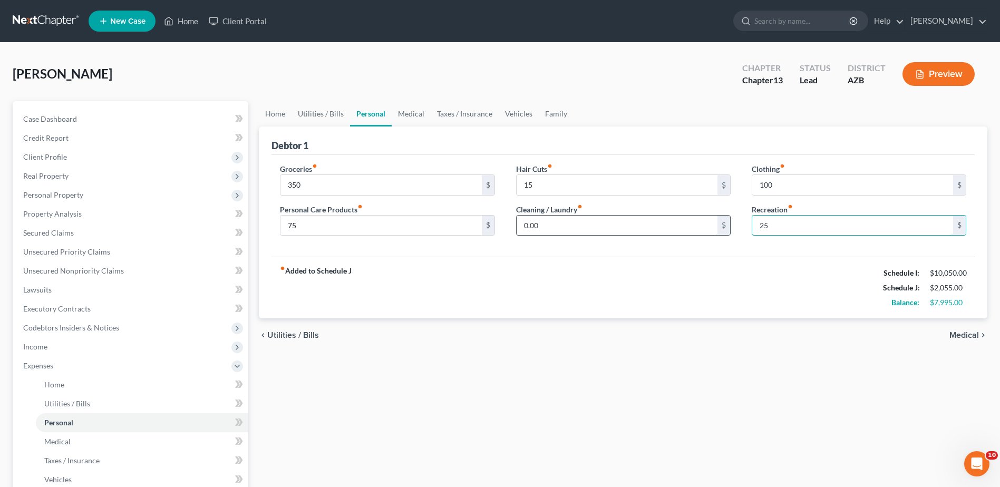
type input "25"
click at [524, 225] on input "0.00" at bounding box center [617, 226] width 201 height 20
click at [564, 230] on input "20" at bounding box center [617, 226] width 201 height 20
type input "20"
click at [371, 108] on link "Personal" at bounding box center [371, 113] width 42 height 25
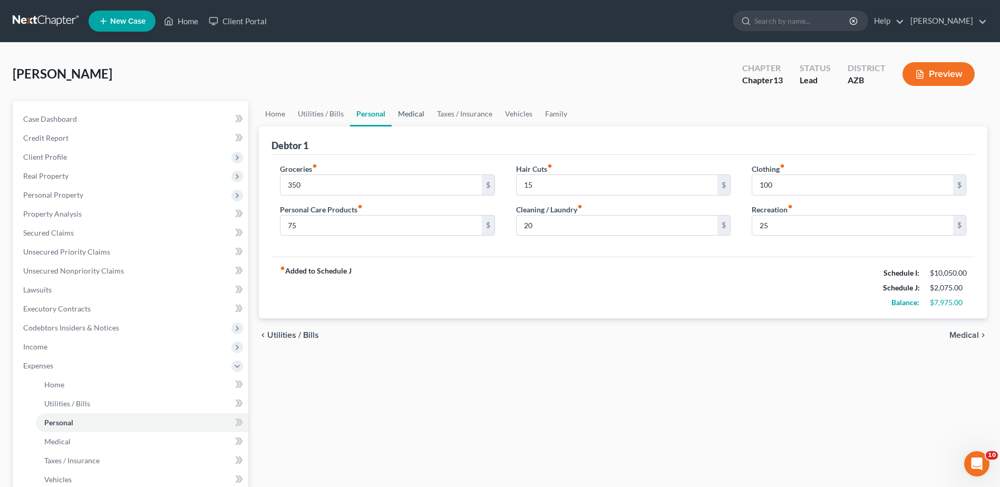
click at [409, 113] on link "Medical" at bounding box center [411, 113] width 39 height 25
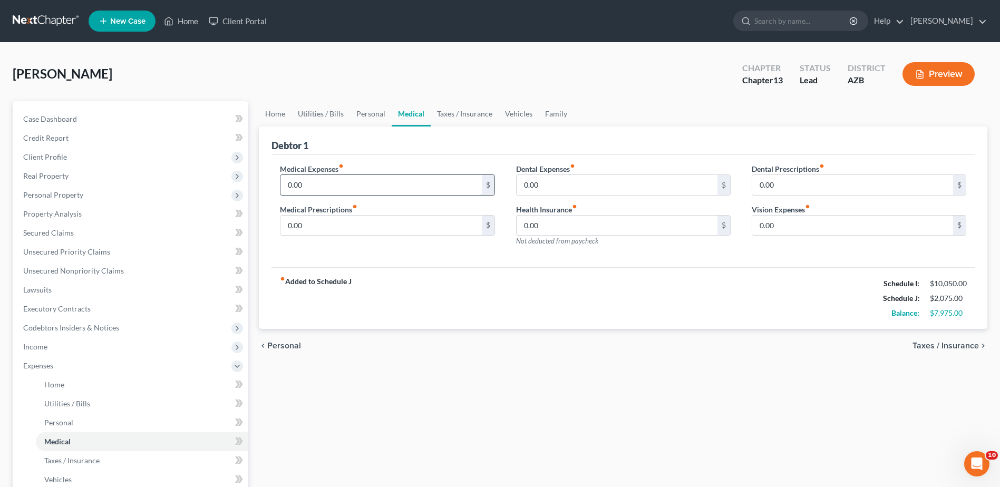
click at [288, 186] on input "0.00" at bounding box center [380, 185] width 201 height 20
type input "300"
click at [361, 110] on link "Personal" at bounding box center [371, 113] width 42 height 25
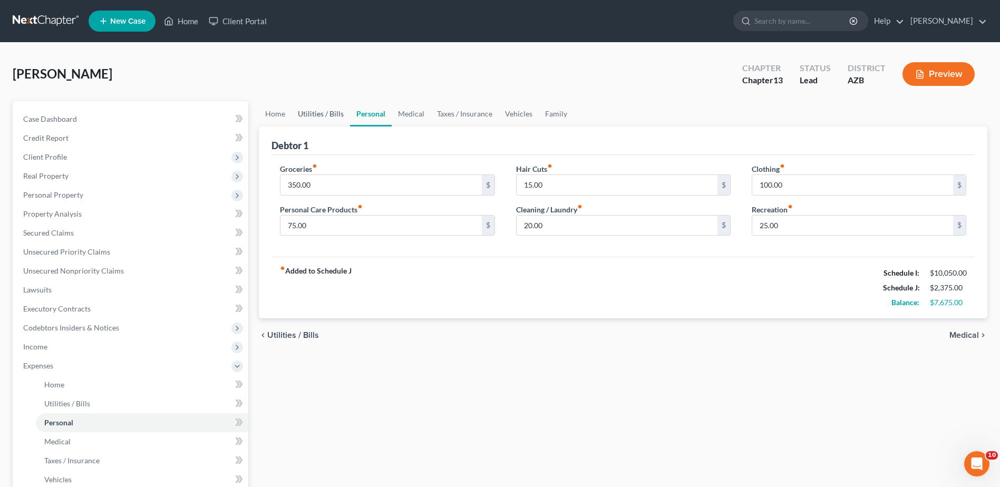
click at [327, 110] on link "Utilities / Bills" at bounding box center [321, 113] width 59 height 25
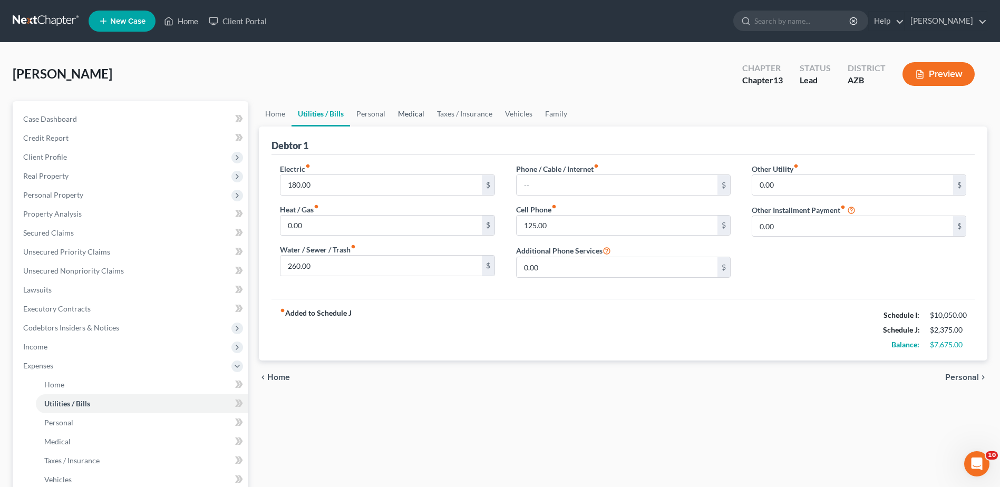
click at [403, 108] on link "Medical" at bounding box center [411, 113] width 39 height 25
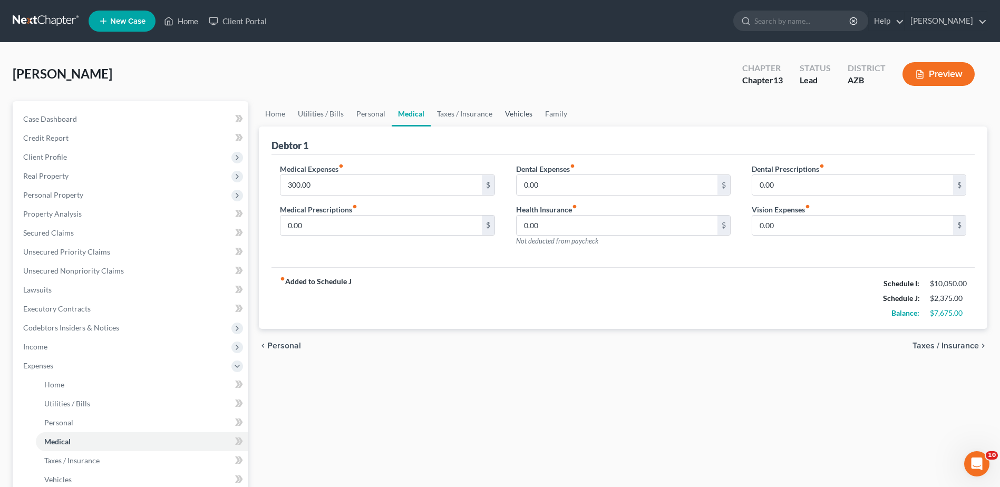
click at [515, 110] on link "Vehicles" at bounding box center [519, 113] width 40 height 25
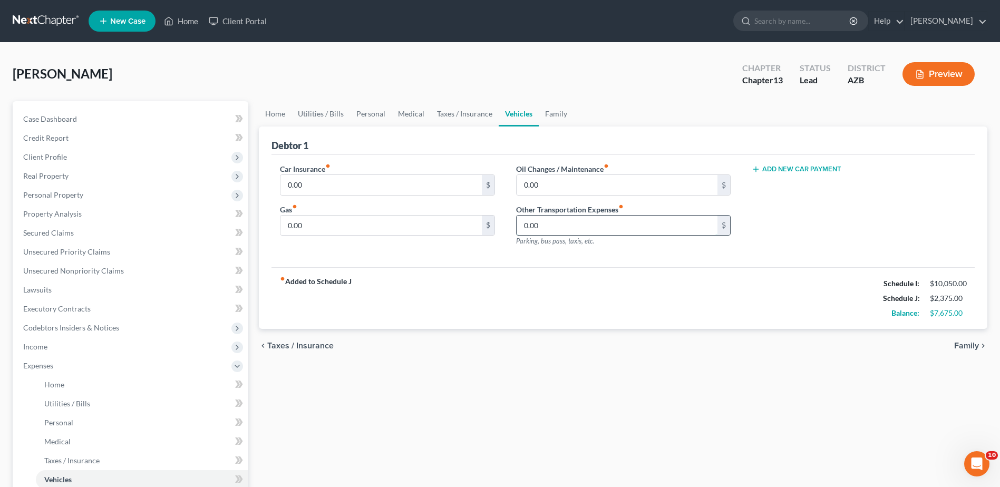
click at [523, 223] on input "0.00" at bounding box center [617, 226] width 201 height 20
type input "100"
drag, startPoint x: 518, startPoint y: 224, endPoint x: 454, endPoint y: 226, distance: 63.3
click at [471, 225] on div "Car Insurance fiber_manual_record 0.00 $ Gas fiber_manual_record 0.00 $ Oil Cha…" at bounding box center [623, 209] width 708 height 92
click at [286, 225] on input "0.00" at bounding box center [380, 226] width 201 height 20
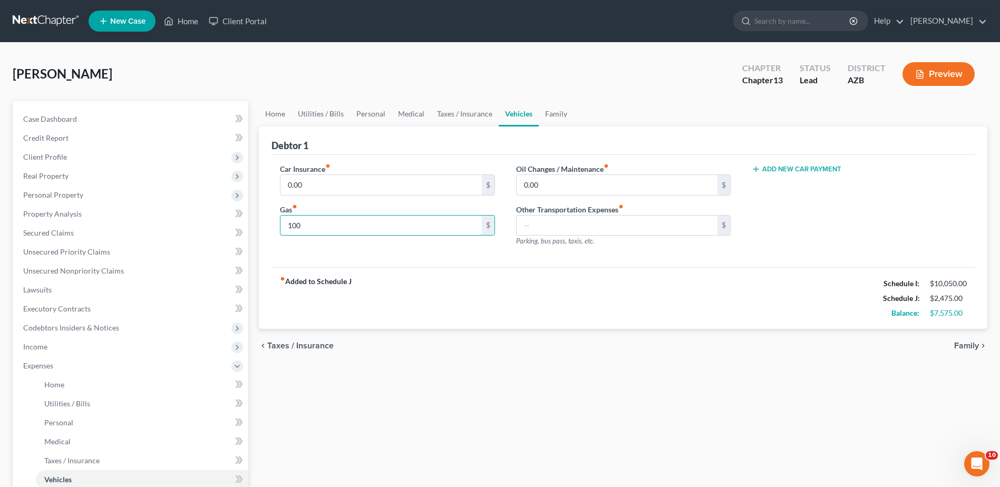
type input "100"
click at [363, 245] on div "Car Insurance fiber_manual_record 0.00 $ Gas fiber_manual_record 100 $" at bounding box center [387, 209] width 236 height 92
click at [521, 225] on input "text" at bounding box center [617, 226] width 201 height 20
click at [471, 311] on div "fiber_manual_record Added to Schedule J Schedule I: $10,050.00 Schedule J: $2,4…" at bounding box center [623, 298] width 703 height 62
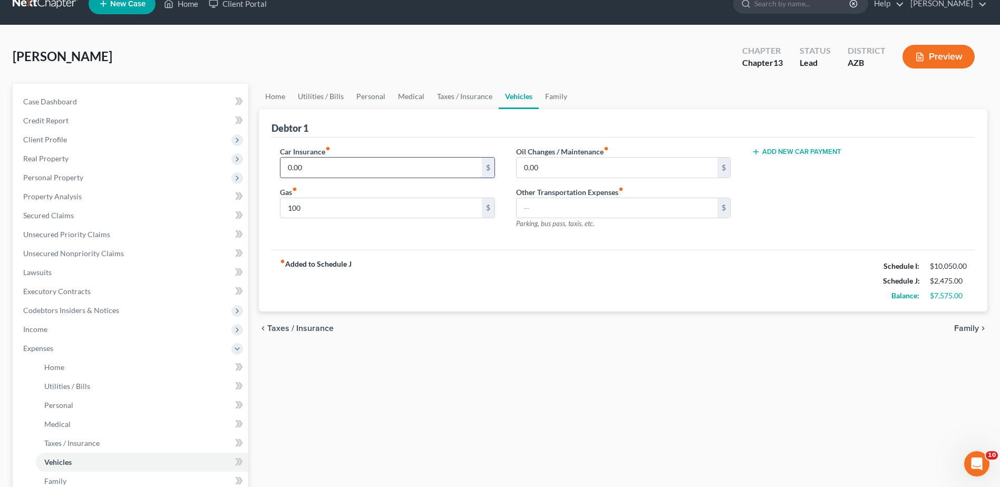
click at [288, 168] on input "0.00" at bounding box center [380, 168] width 201 height 20
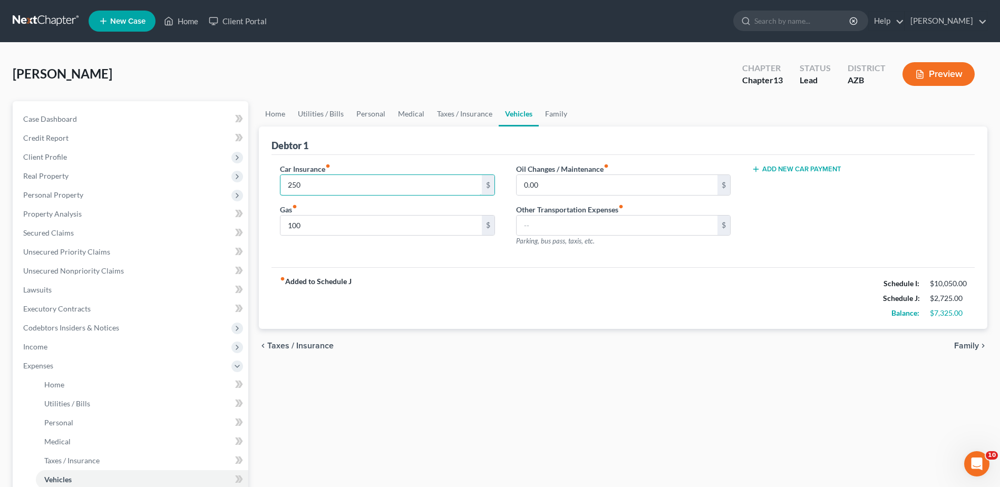
type input "250"
click at [376, 245] on div "Car Insurance fiber_manual_record 250 $ Gas fiber_manual_record 100 $" at bounding box center [387, 209] width 236 height 92
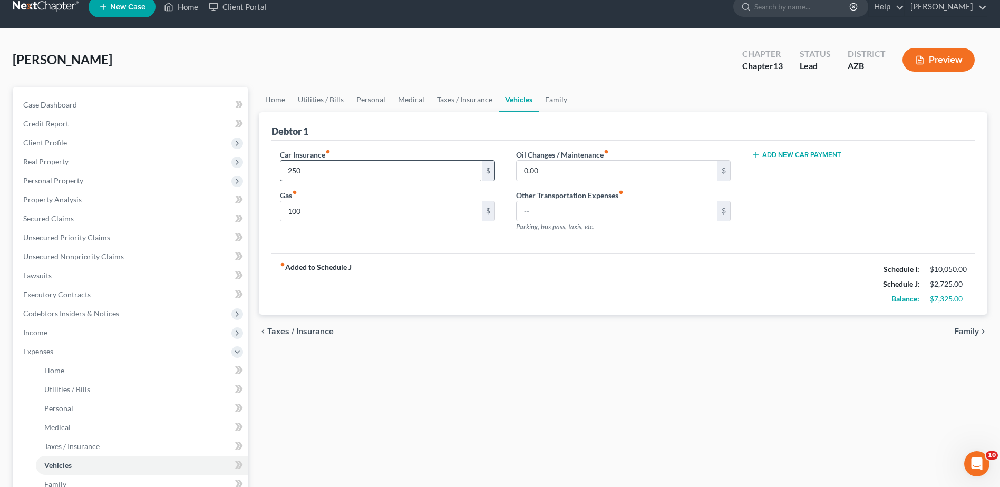
scroll to position [17, 0]
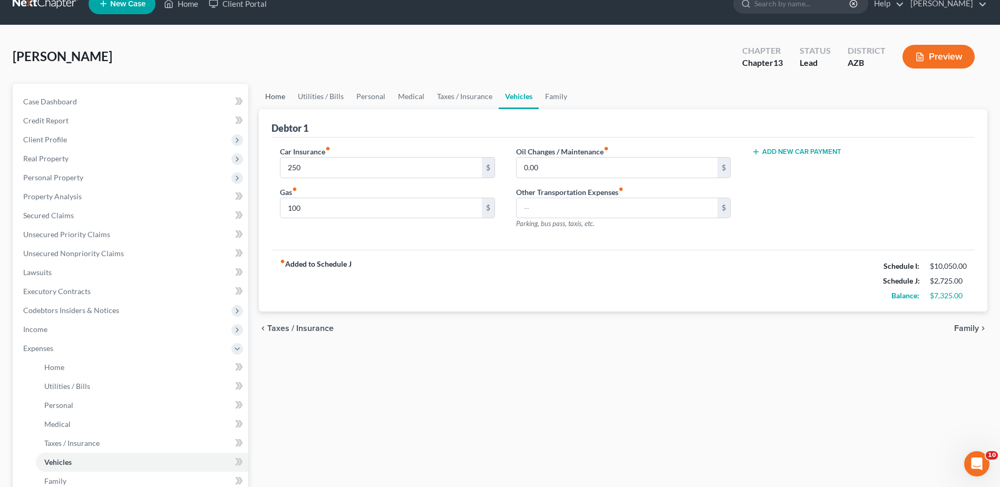
click at [277, 95] on link "Home" at bounding box center [275, 96] width 33 height 25
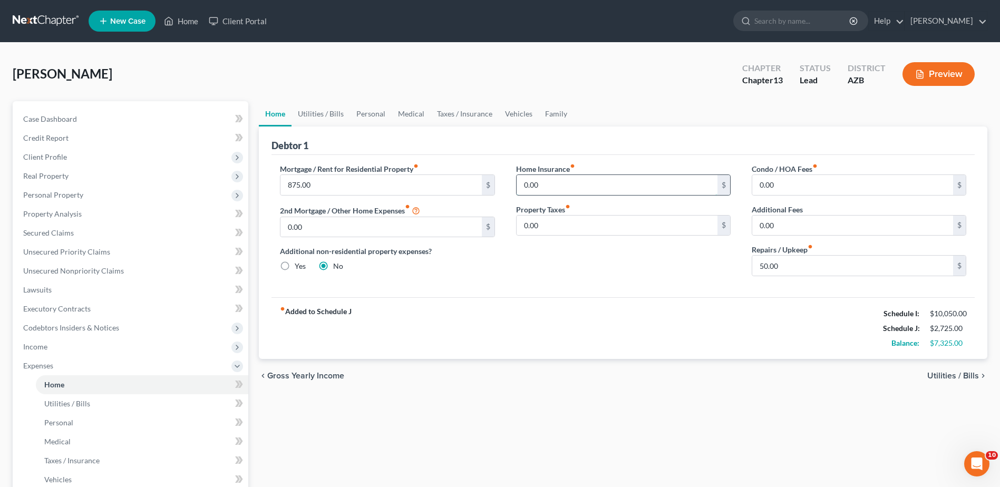
click at [525, 185] on input "0.00" at bounding box center [617, 185] width 201 height 20
type input "20"
click at [570, 247] on div "Home Insurance fiber_manual_record 20 $ Property Taxes fiber_manual_record 0.00…" at bounding box center [624, 223] width 236 height 121
click at [556, 113] on link "Family" at bounding box center [556, 113] width 35 height 25
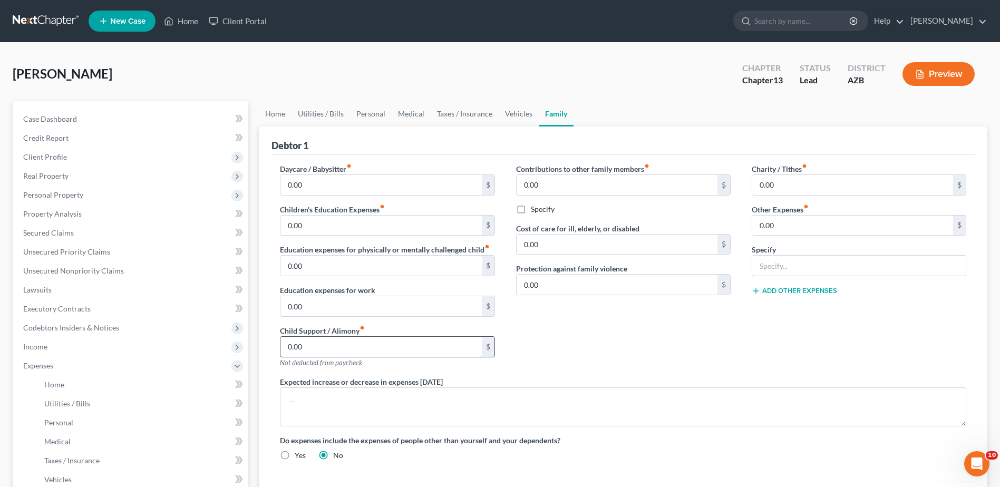
click at [289, 348] on input "0.00" at bounding box center [380, 347] width 201 height 20
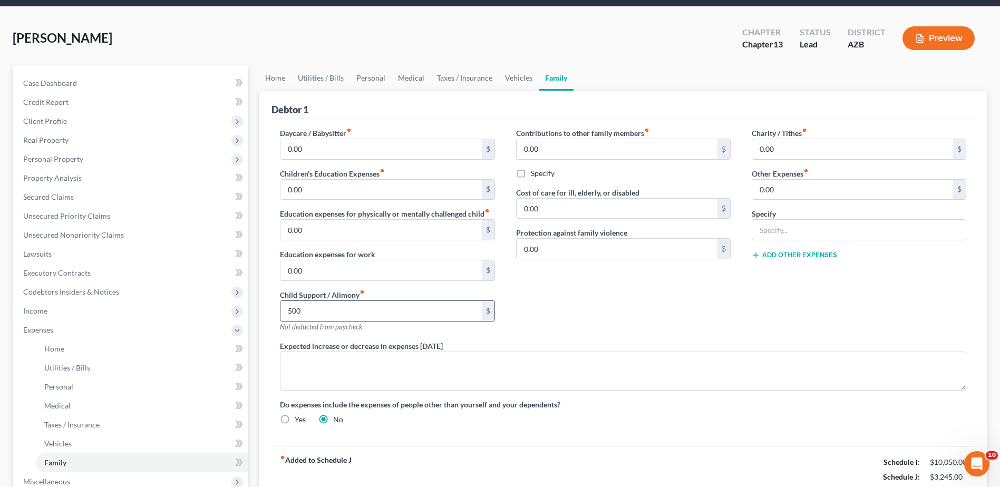
scroll to position [35, 0]
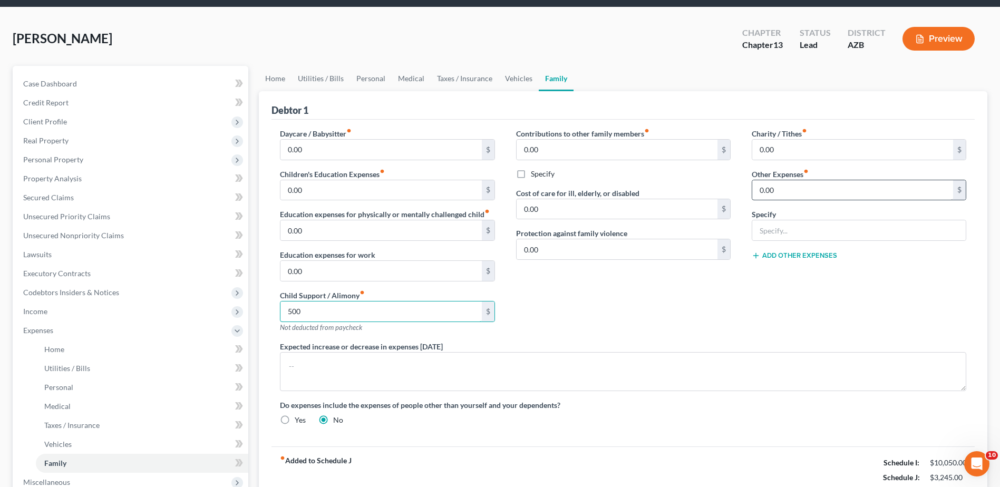
type input "500"
click at [761, 188] on input "0.00" at bounding box center [852, 190] width 201 height 20
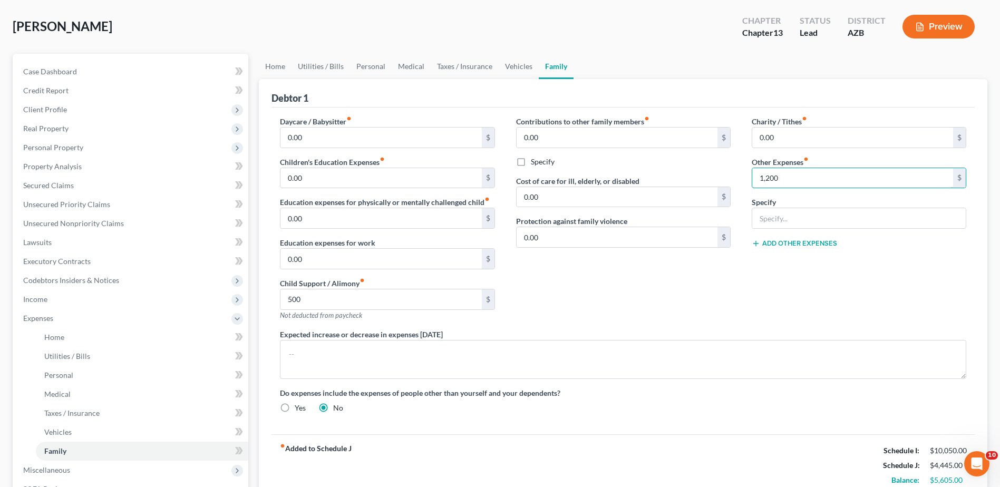
scroll to position [53, 0]
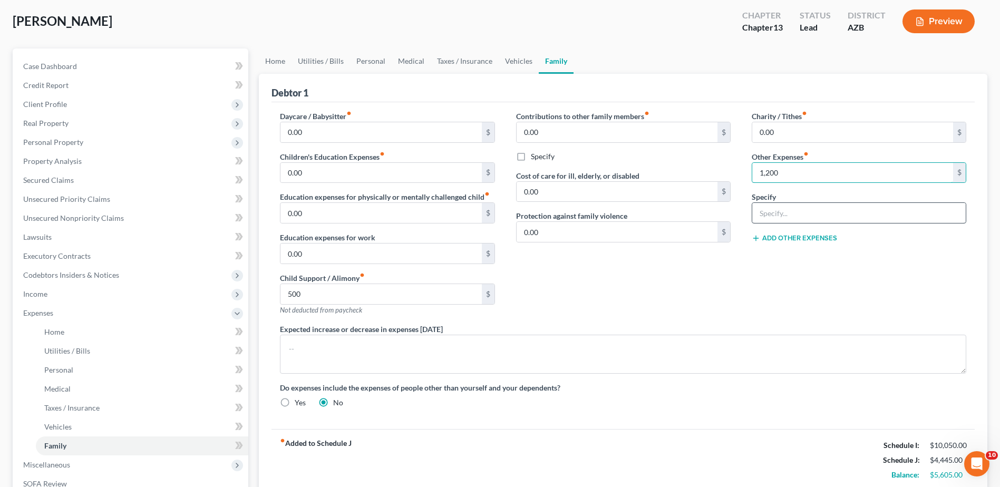
type input "1,200"
click at [785, 214] on input "text" at bounding box center [859, 213] width 214 height 20
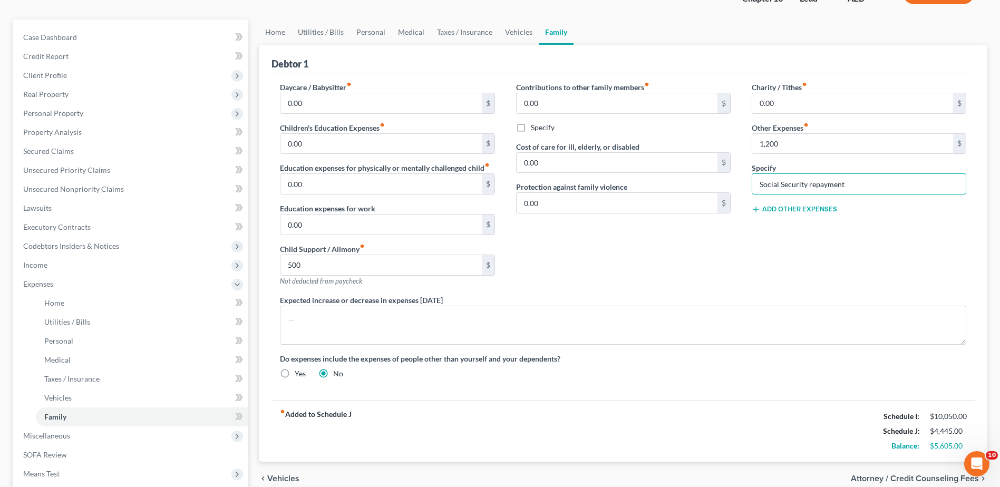
scroll to position [88, 0]
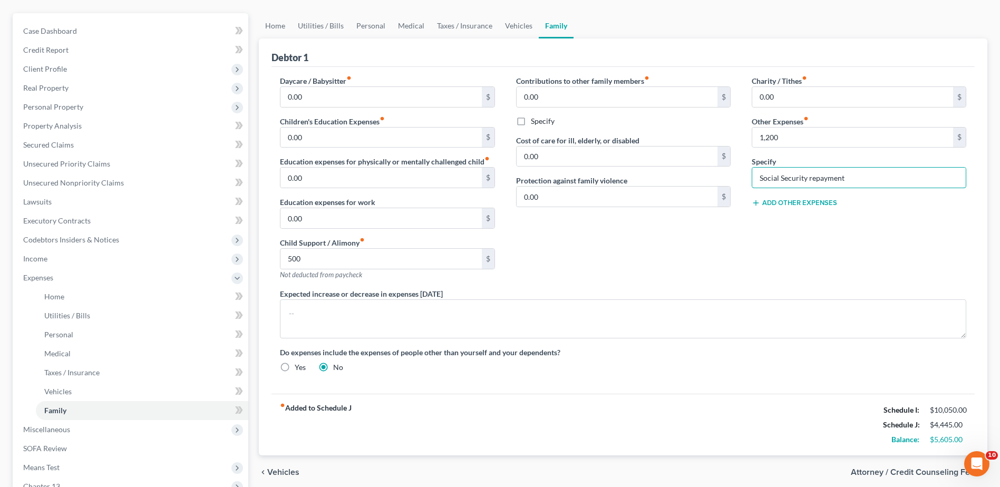
type input "Social Security repayment"
click at [555, 27] on link "Family" at bounding box center [556, 25] width 35 height 25
click at [513, 25] on link "Vehicles" at bounding box center [519, 25] width 40 height 25
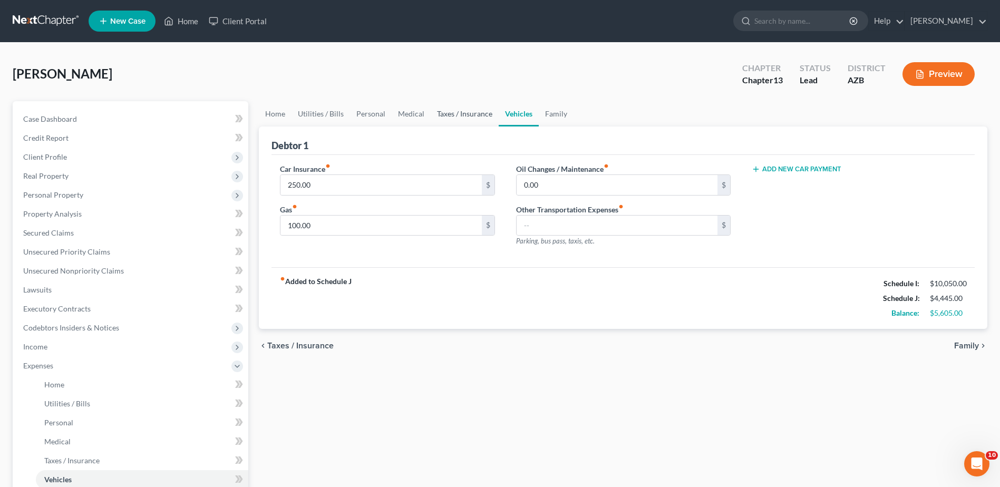
click at [460, 112] on link "Taxes / Insurance" at bounding box center [465, 113] width 68 height 25
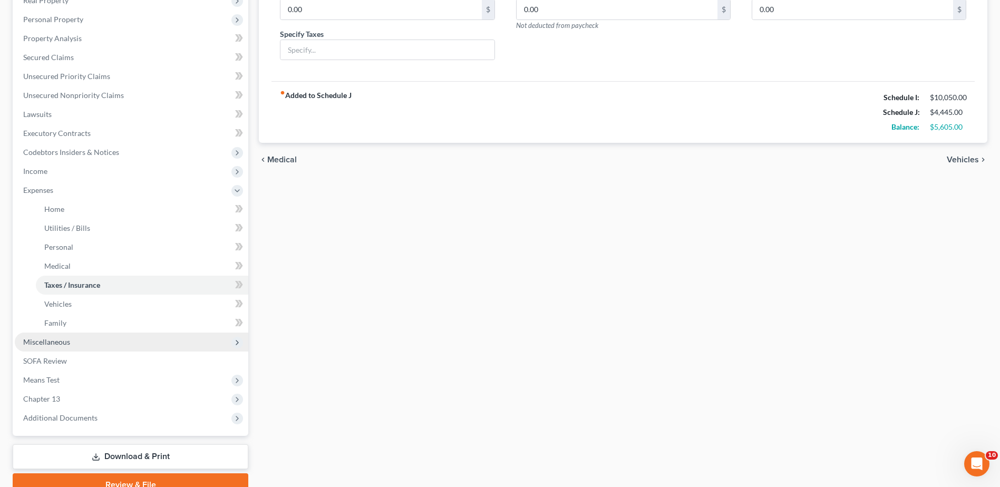
scroll to position [158, 0]
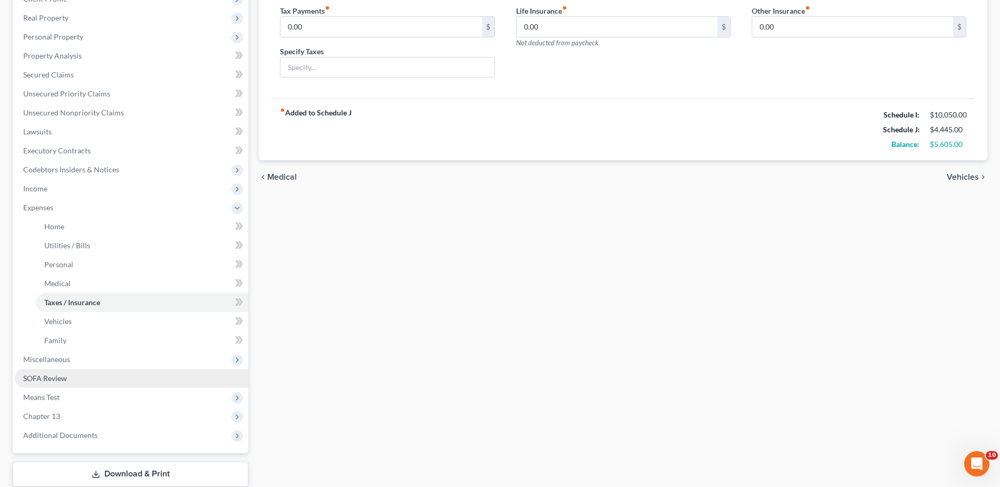
click at [50, 378] on span "SOFA Review" at bounding box center [45, 378] width 44 height 9
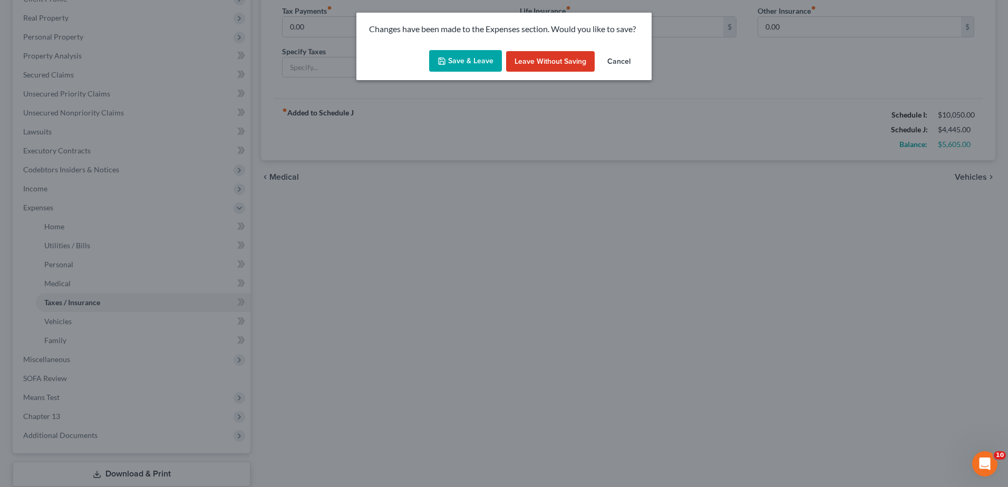
click at [467, 55] on button "Save & Leave" at bounding box center [465, 61] width 73 height 22
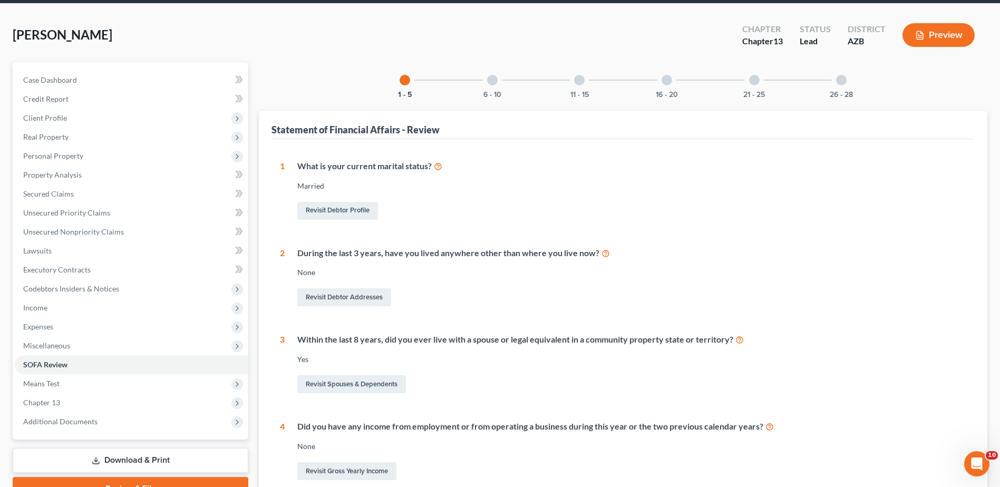
scroll to position [35, 0]
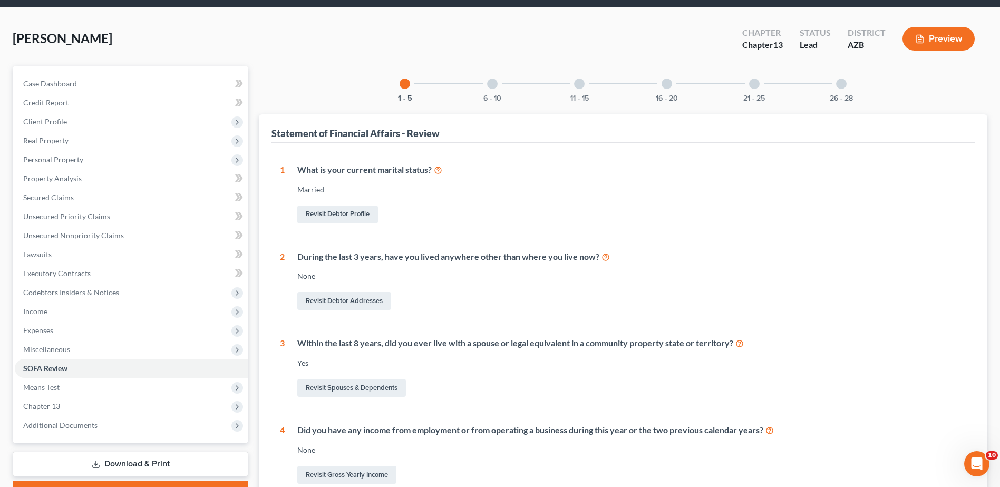
click at [320, 274] on div "None" at bounding box center [631, 276] width 669 height 11
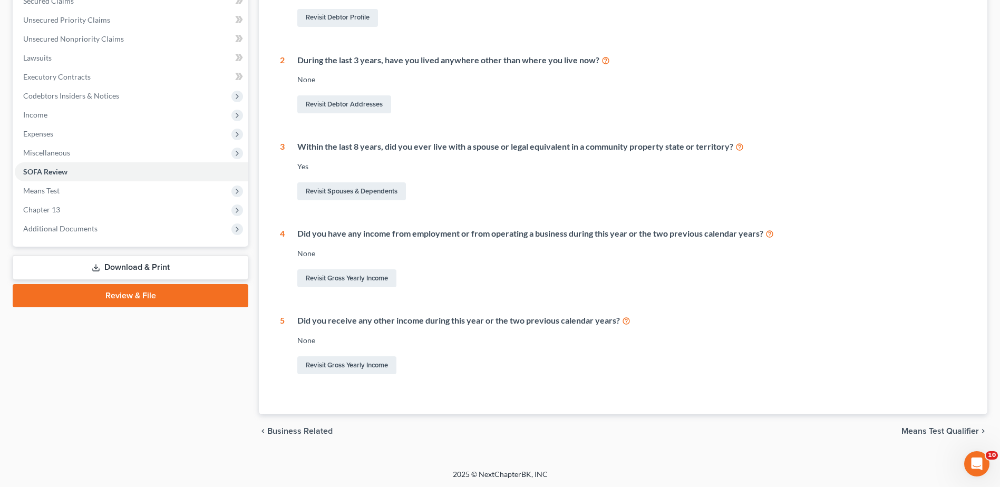
scroll to position [233, 0]
click at [347, 277] on link "Revisit Gross Yearly Income" at bounding box center [346, 277] width 99 height 18
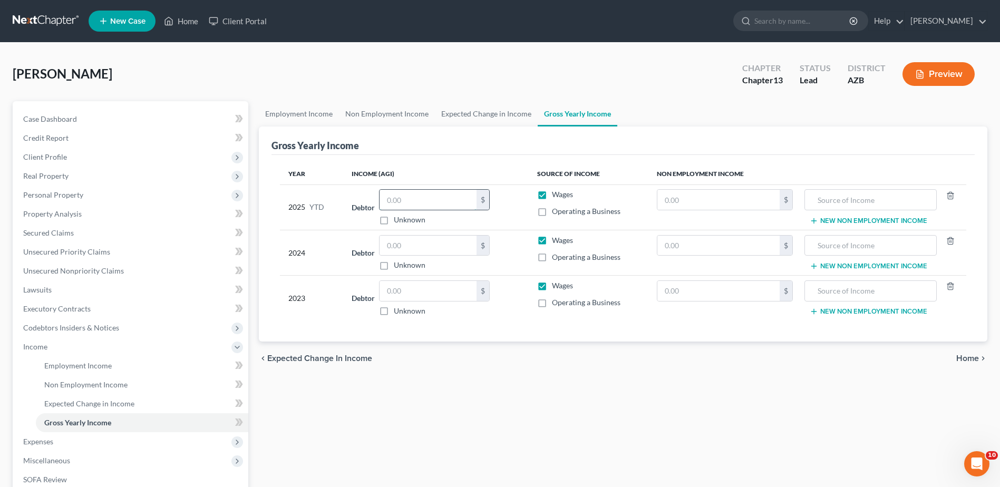
click at [389, 201] on input "text" at bounding box center [428, 200] width 97 height 20
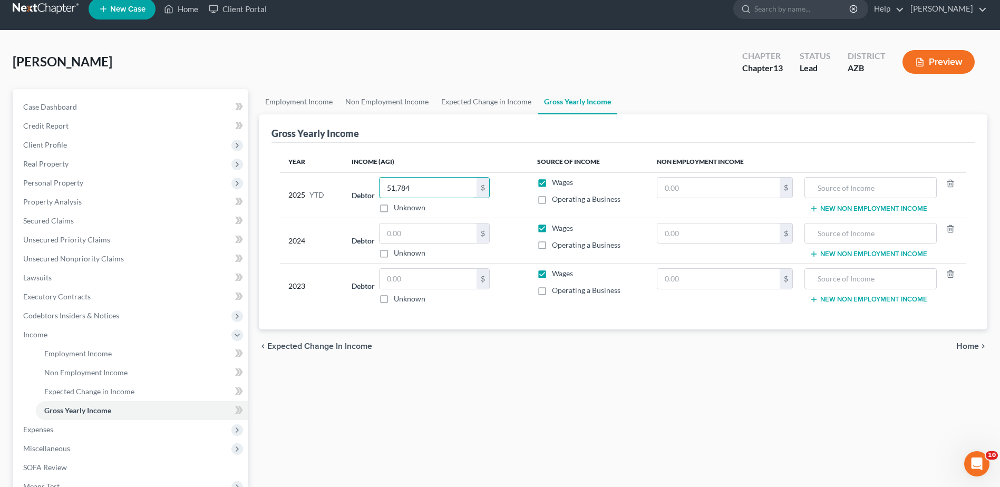
scroll to position [17, 0]
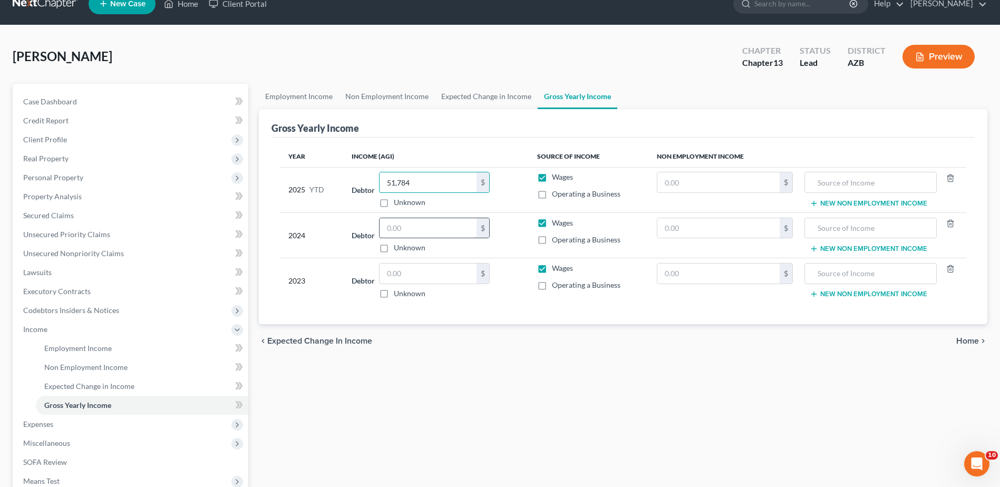
type input "51,784"
click at [393, 232] on input "text" at bounding box center [428, 228] width 97 height 20
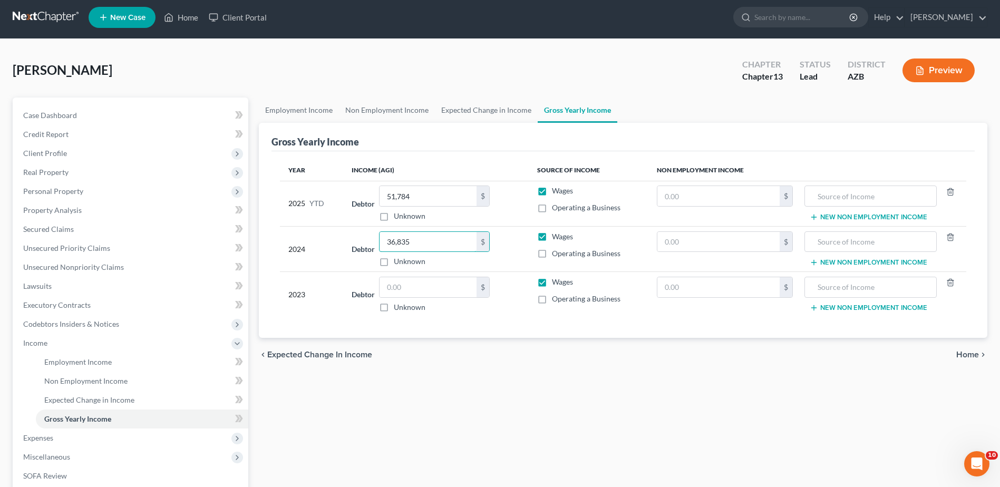
scroll to position [0, 0]
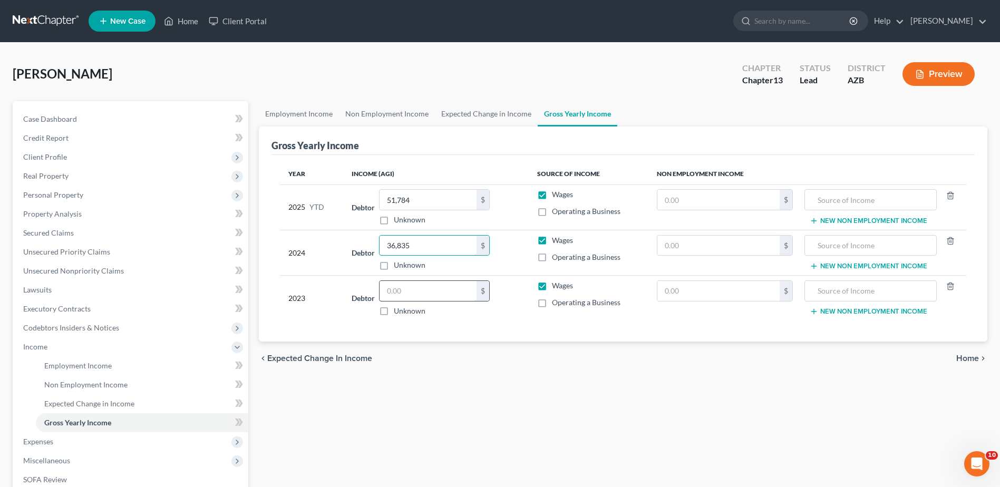
type input "36,835"
click at [391, 294] on input "text" at bounding box center [428, 291] width 97 height 20
type input "8,100"
click at [430, 323] on div "Year Income (AGI) Source of Income Non Employment Income 2025 YTD Debtor 51,784…" at bounding box center [623, 248] width 703 height 187
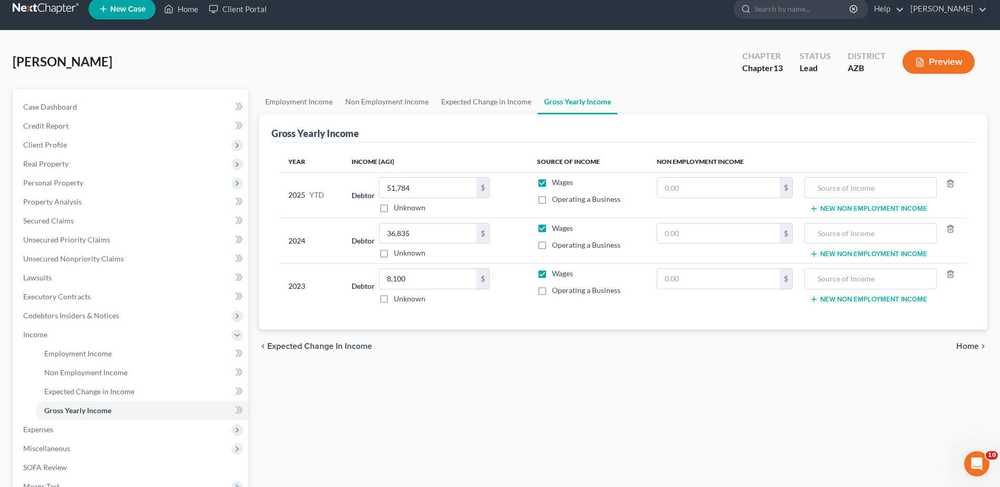
scroll to position [17, 0]
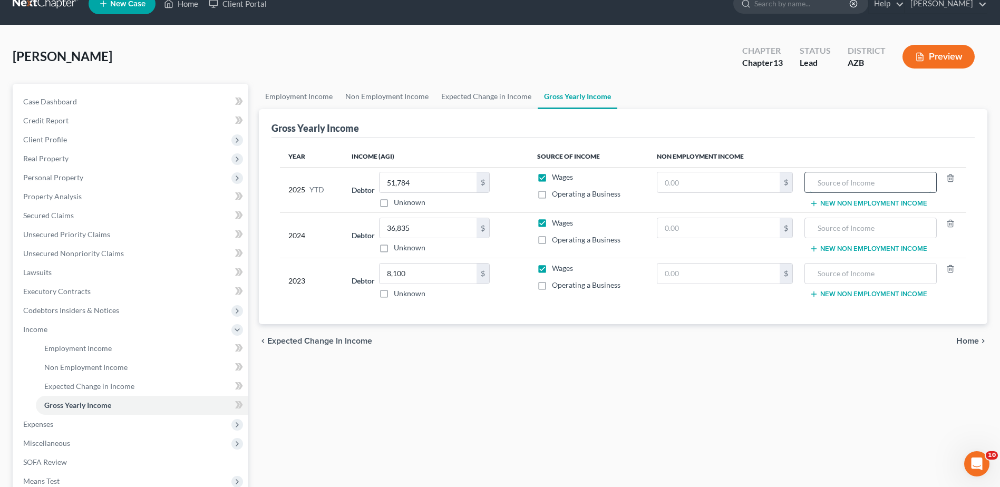
click at [821, 185] on input "text" at bounding box center [870, 182] width 121 height 20
click at [829, 203] on button "New Non Employment Income" at bounding box center [869, 203] width 118 height 8
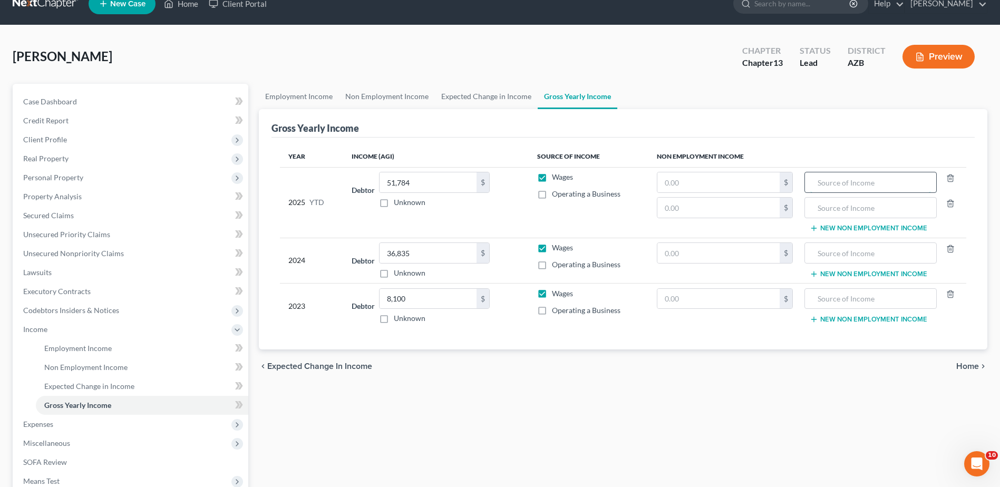
click at [816, 183] on input "text" at bounding box center [870, 182] width 121 height 20
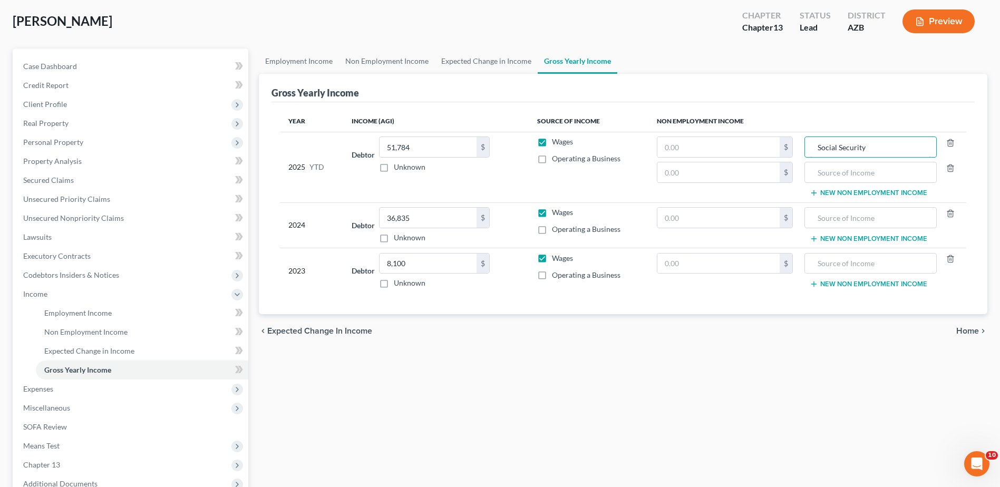
scroll to position [70, 0]
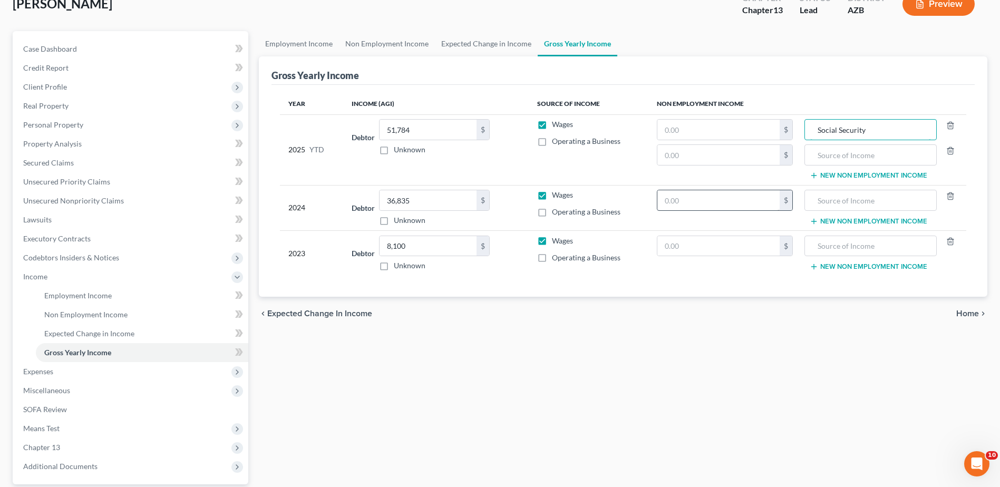
type input "Social Security"
click at [666, 202] on input "text" at bounding box center [718, 200] width 122 height 20
type input "21,606"
click at [667, 245] on input "text" at bounding box center [718, 246] width 122 height 20
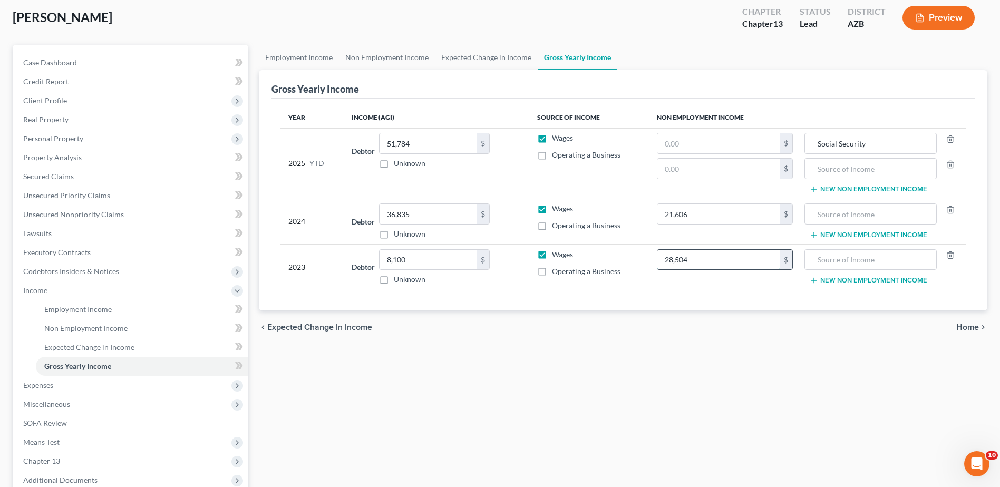
scroll to position [53, 0]
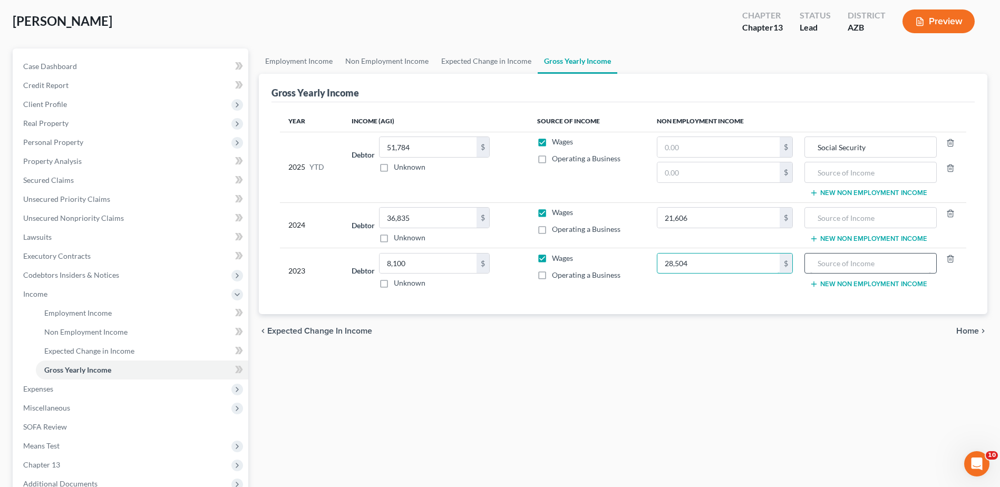
type input "28,504"
click at [819, 263] on input "text" at bounding box center [870, 264] width 121 height 20
type input "Social Security"
click at [817, 215] on input "text" at bounding box center [870, 218] width 121 height 20
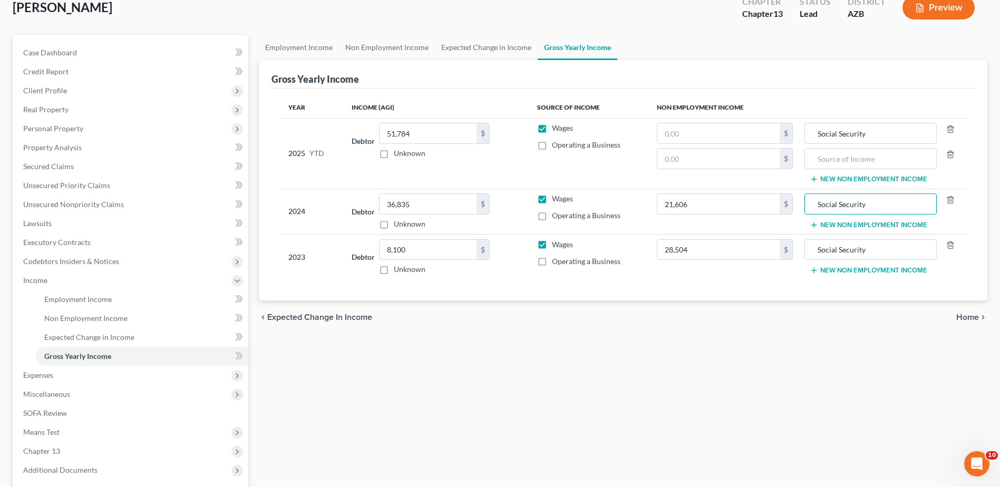
scroll to position [63, 0]
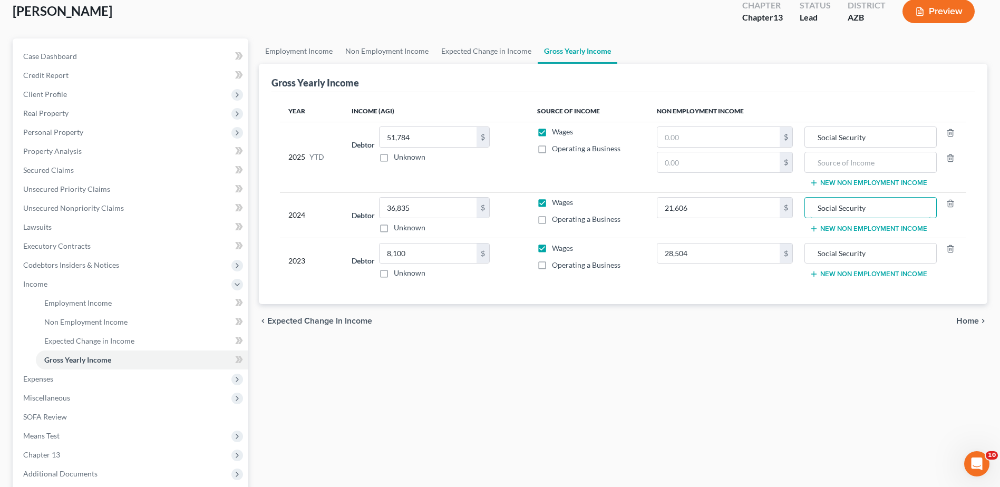
type input "Social Security"
click at [971, 317] on span "Home" at bounding box center [967, 321] width 23 height 8
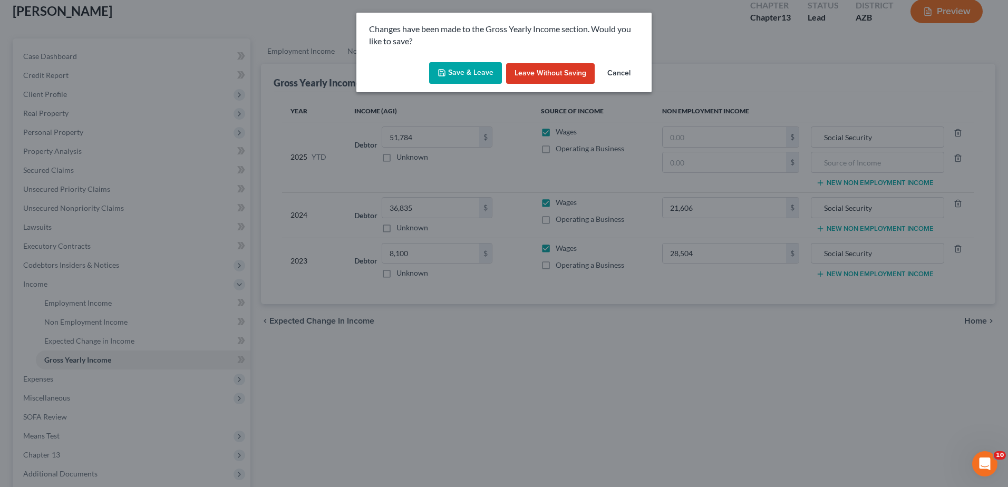
click at [474, 66] on button "Save & Leave" at bounding box center [465, 73] width 73 height 22
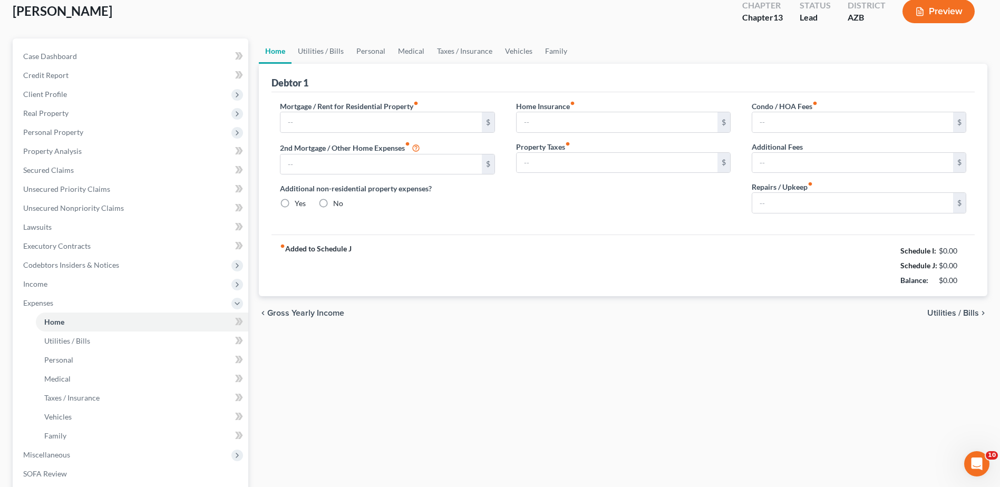
type input "875.00"
type input "0.00"
radio input "true"
type input "20.00"
type input "0.00"
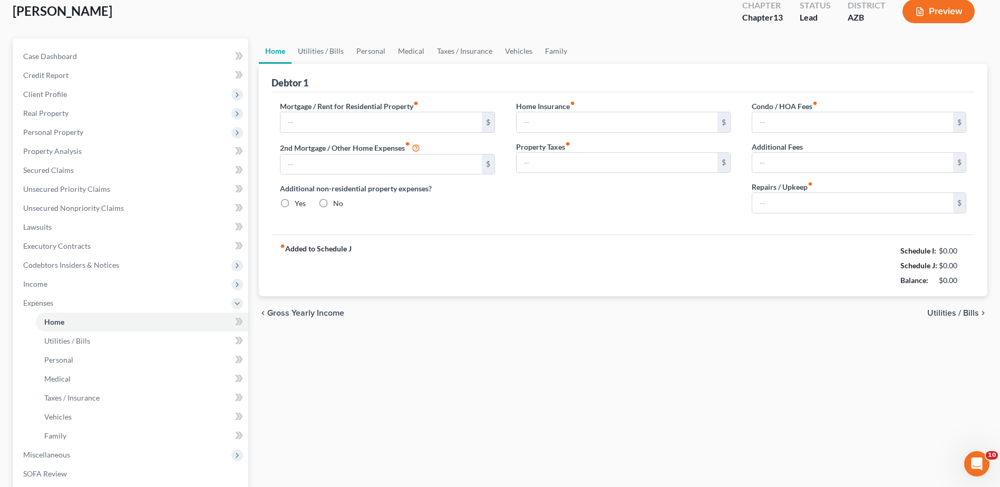
type input "0.00"
type input "50.00"
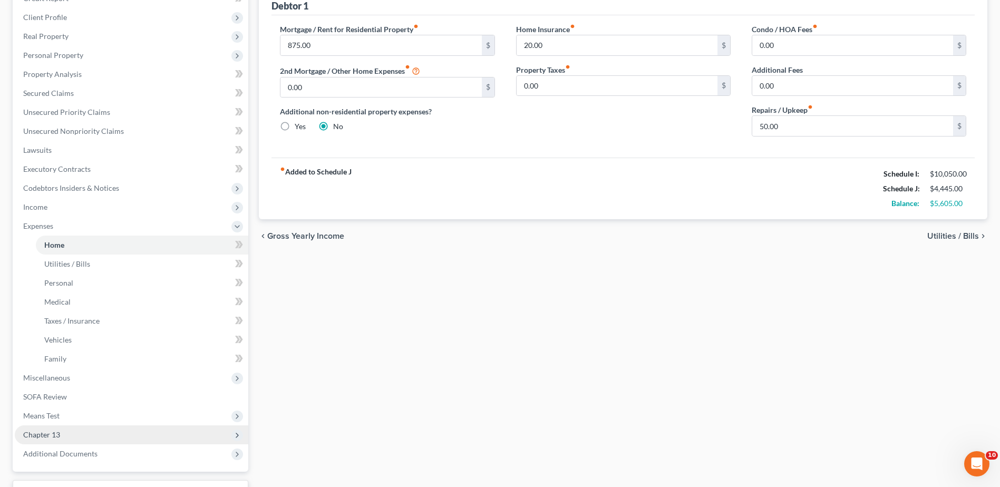
scroll to position [141, 0]
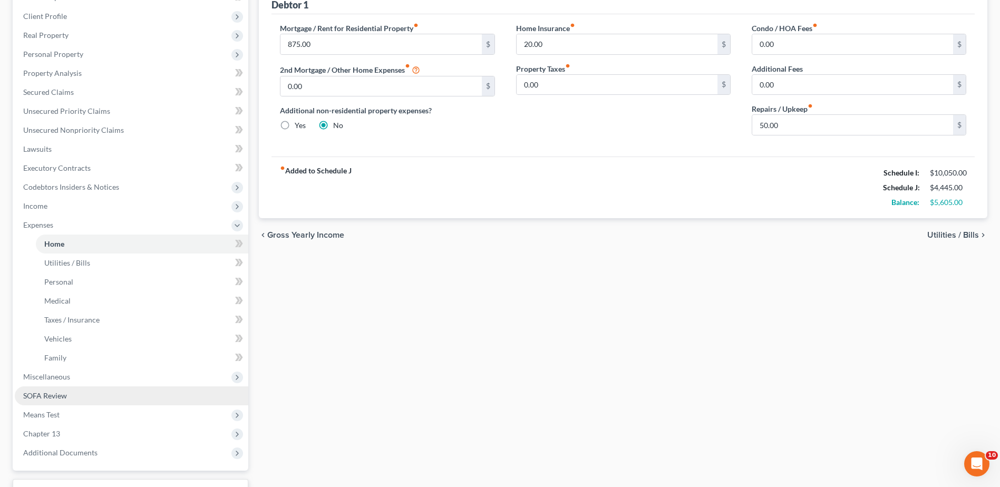
click at [59, 392] on span "SOFA Review" at bounding box center [45, 395] width 44 height 9
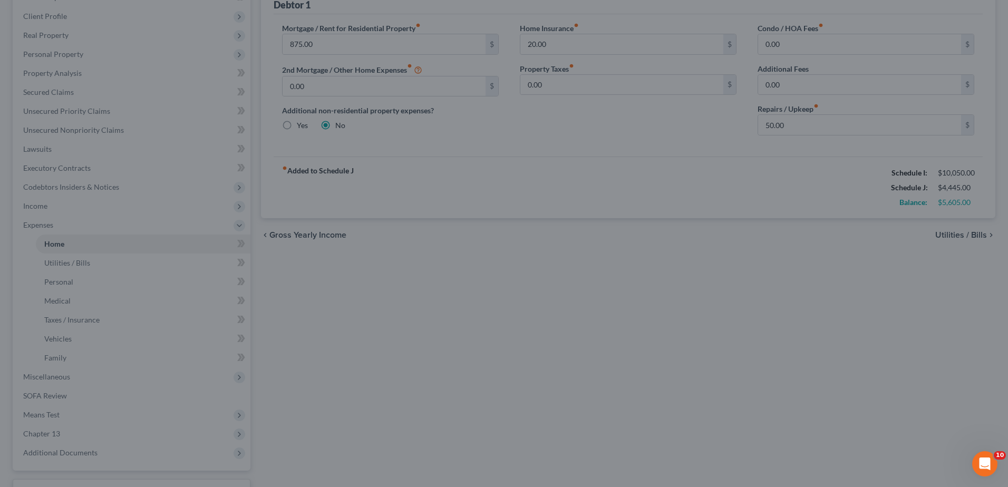
click at [42, 392] on div at bounding box center [504, 243] width 1008 height 487
click at [509, 123] on div at bounding box center [504, 243] width 1008 height 487
click at [50, 90] on div at bounding box center [504, 243] width 1008 height 487
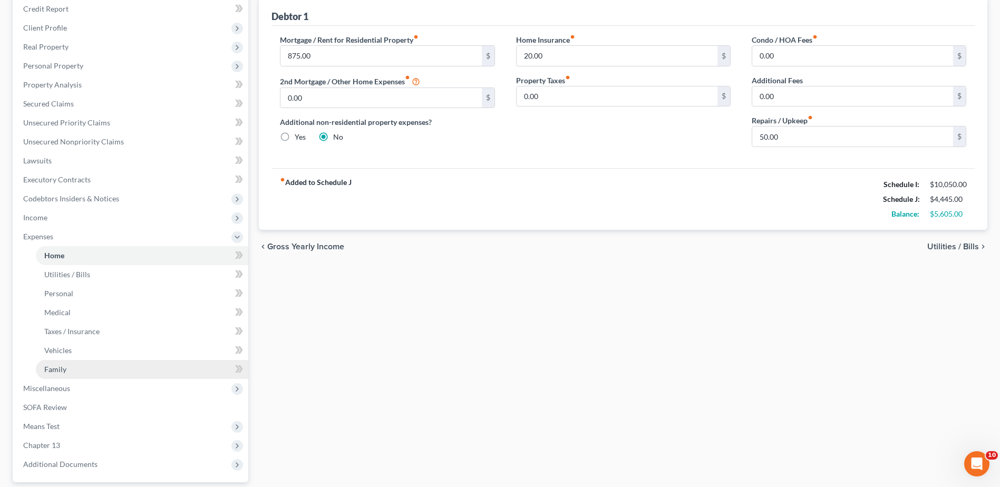
scroll to position [123, 0]
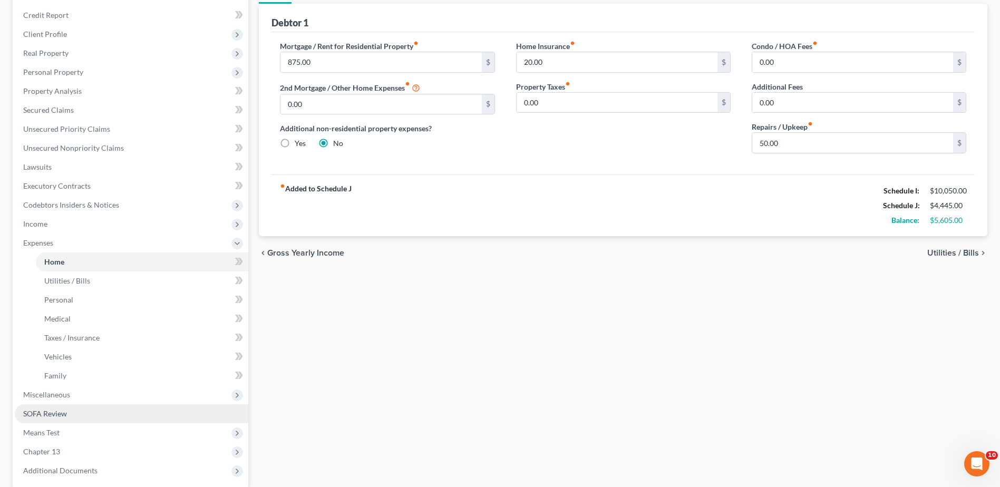
click at [52, 411] on span "SOFA Review" at bounding box center [45, 413] width 44 height 9
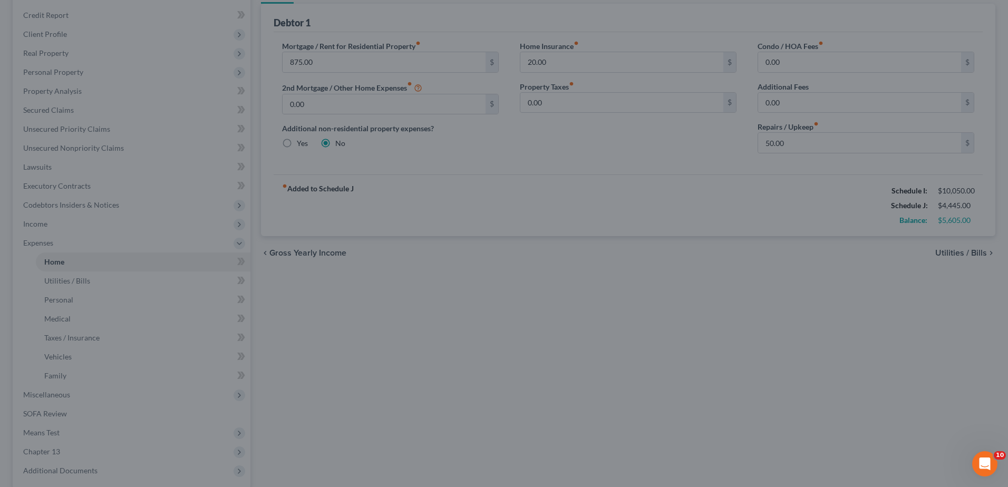
click at [38, 414] on div at bounding box center [504, 243] width 1008 height 487
drag, startPoint x: 58, startPoint y: 394, endPoint x: 59, endPoint y: 388, distance: 6.4
click at [58, 393] on div at bounding box center [504, 243] width 1008 height 487
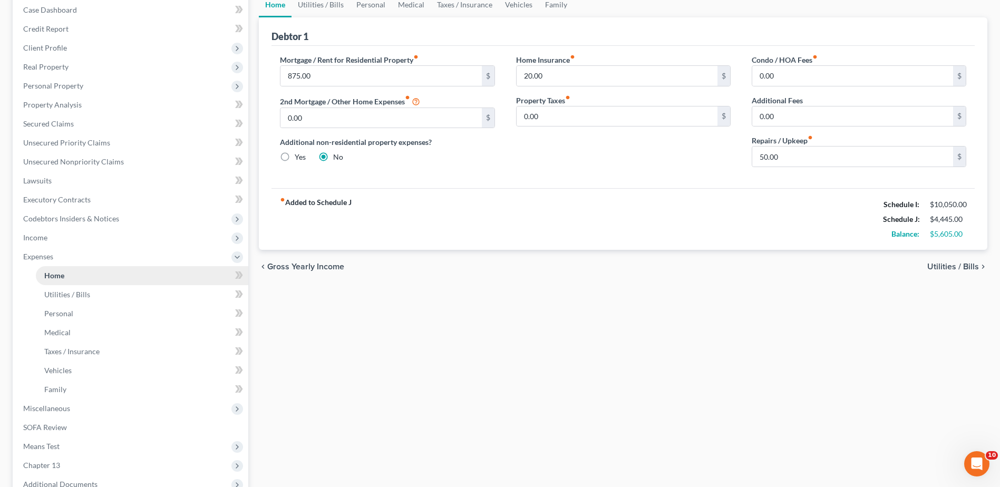
scroll to position [105, 0]
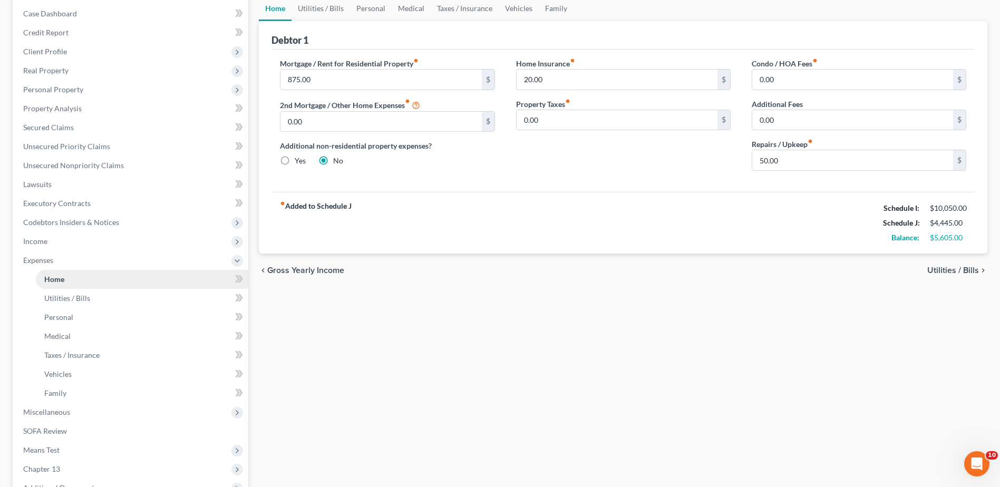
click at [56, 274] on link "Home" at bounding box center [142, 279] width 212 height 19
click at [67, 294] on span "Utilities / Bills" at bounding box center [67, 298] width 46 height 9
click at [62, 11] on span "Case Dashboard" at bounding box center [50, 13] width 54 height 9
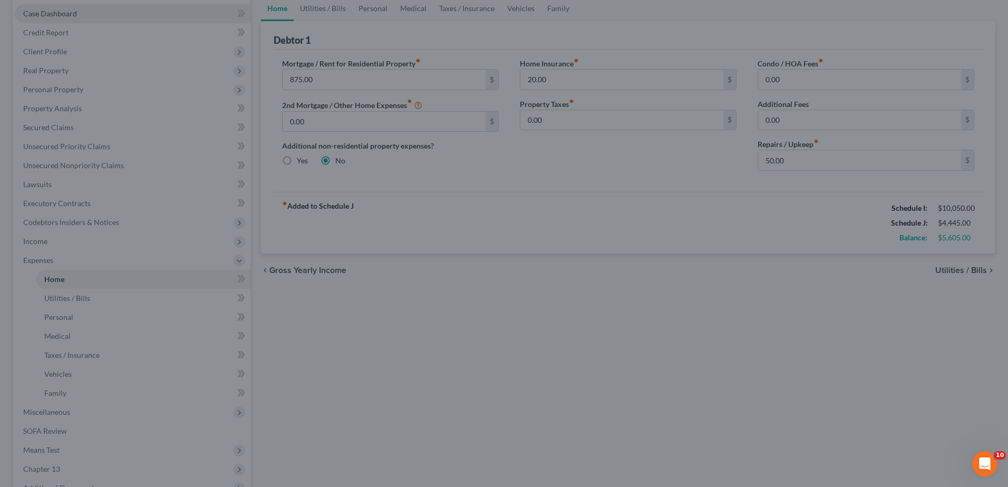
click at [62, 11] on div at bounding box center [504, 243] width 1008 height 487
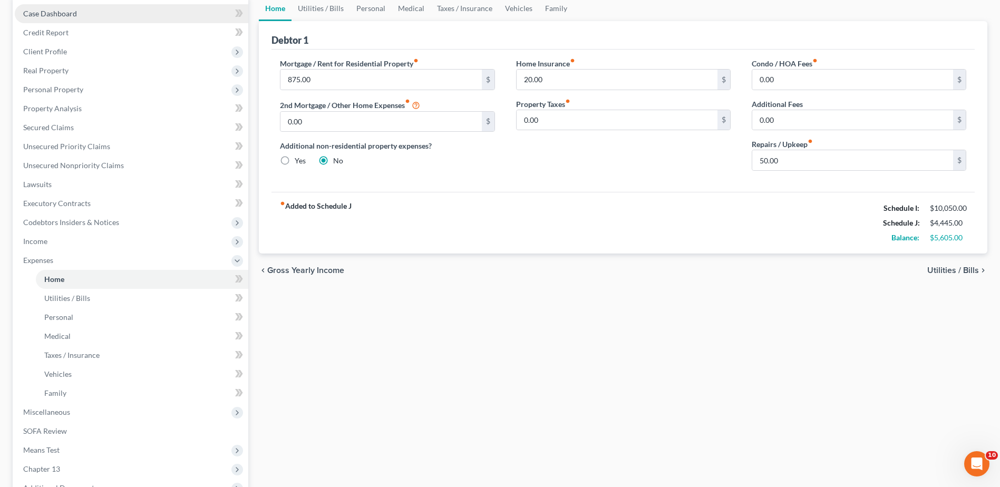
click at [62, 11] on span "Case Dashboard" at bounding box center [50, 13] width 54 height 9
click at [316, 5] on link "Utilities / Bills" at bounding box center [321, 8] width 59 height 25
click at [374, 6] on link "Personal" at bounding box center [371, 8] width 42 height 25
click at [408, 7] on link "Medical" at bounding box center [411, 8] width 39 height 25
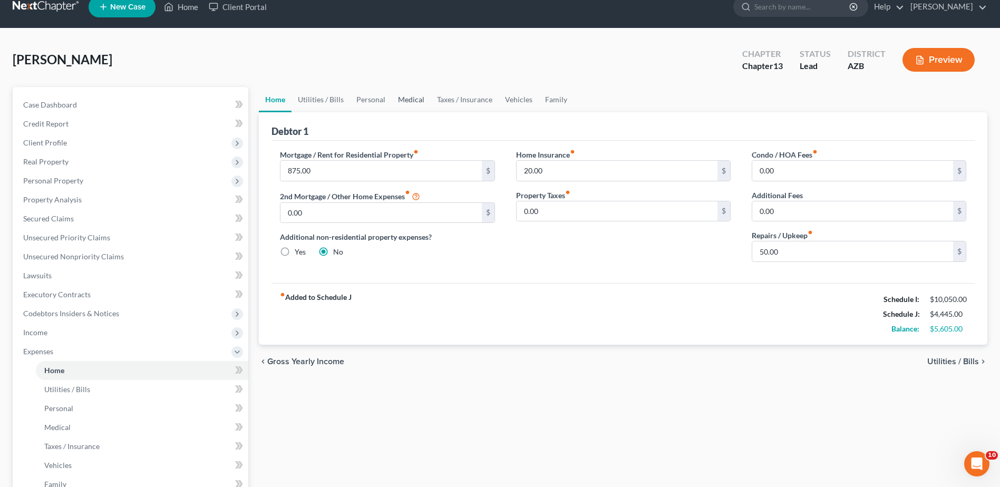
scroll to position [0, 0]
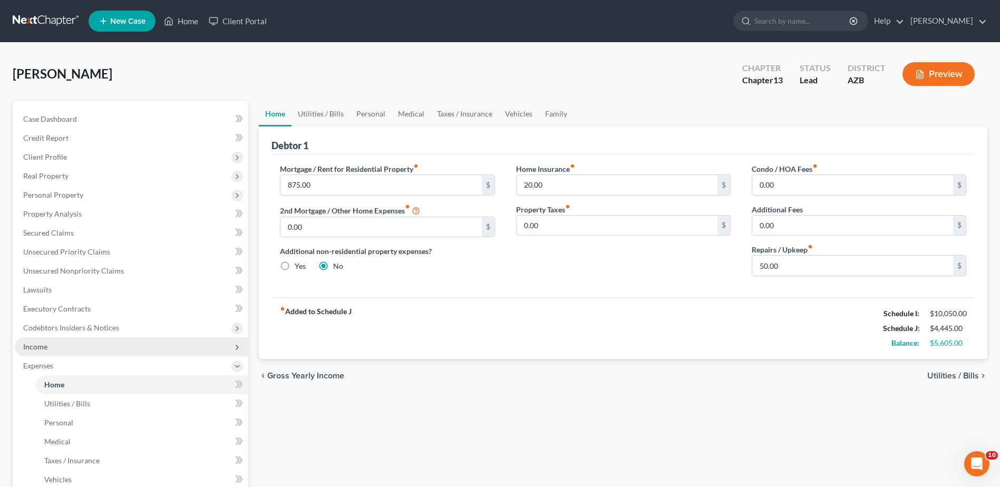
click at [36, 340] on span "Income" at bounding box center [132, 346] width 234 height 19
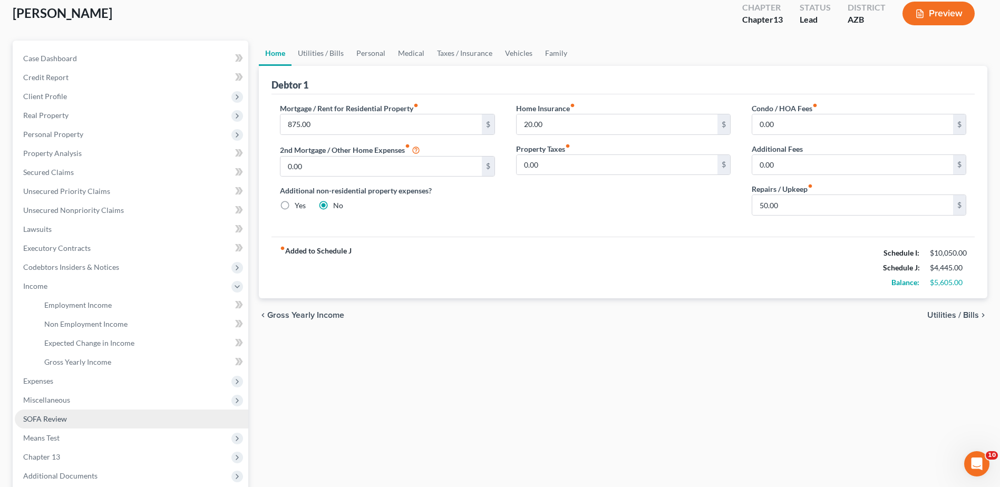
scroll to position [88, 0]
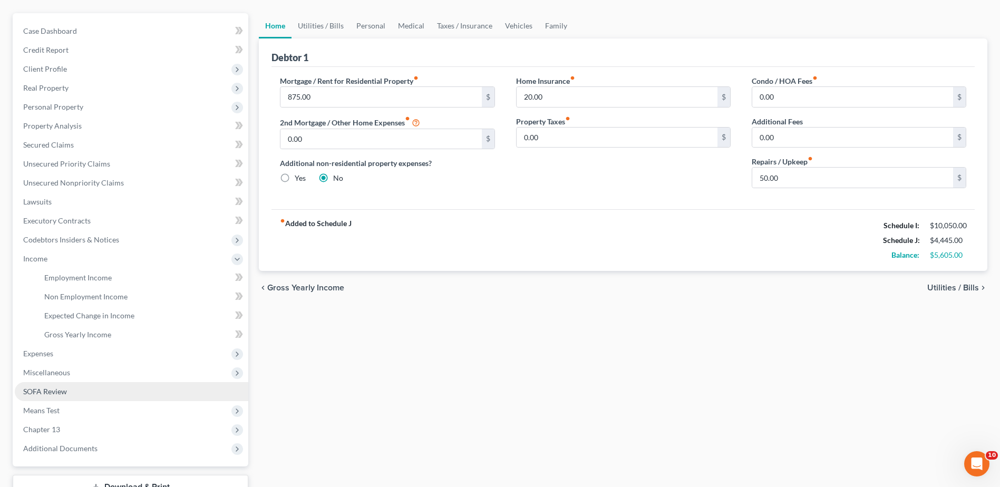
click at [53, 389] on span "SOFA Review" at bounding box center [45, 391] width 44 height 9
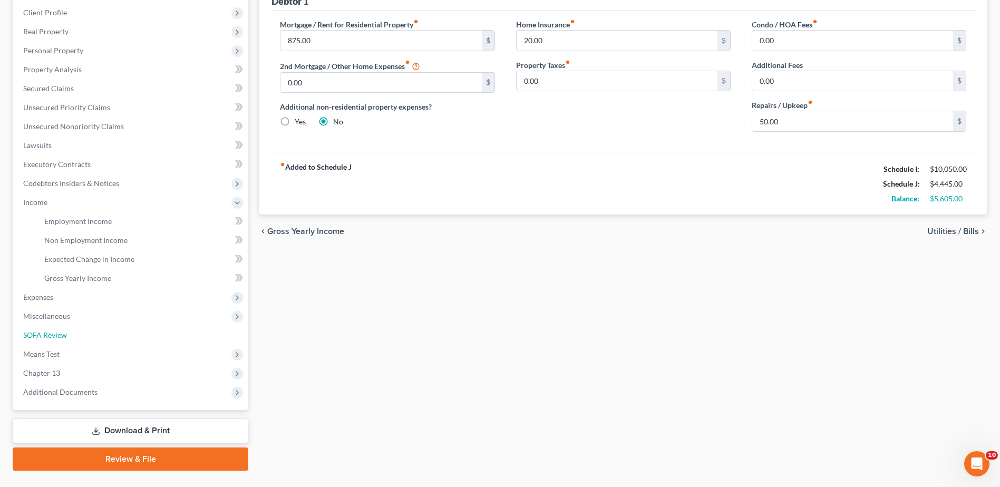
scroll to position [168, 0]
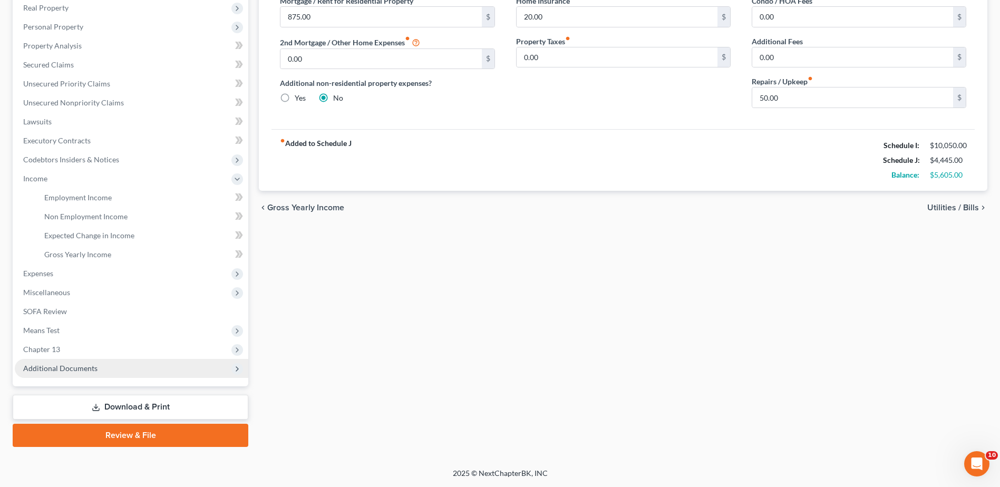
click at [73, 364] on span "Additional Documents" at bounding box center [60, 368] width 74 height 9
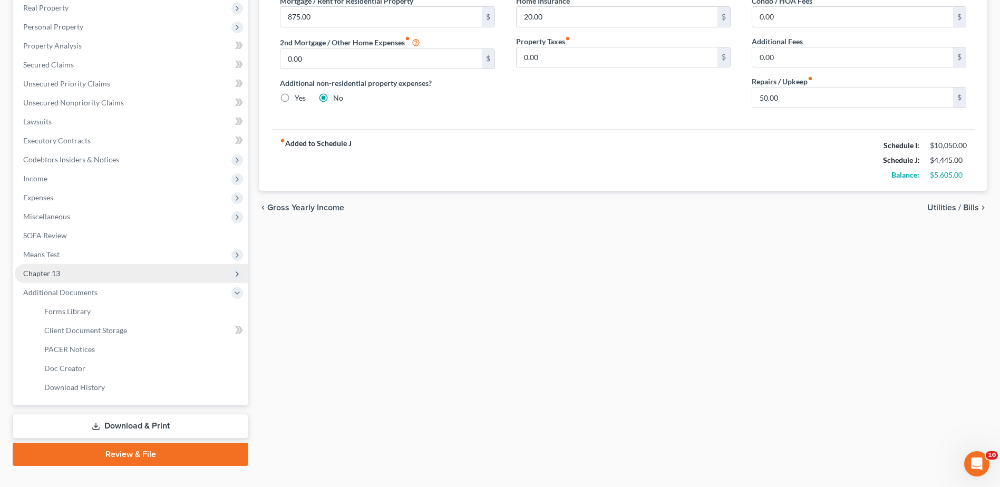
click at [45, 270] on span "Chapter 13" at bounding box center [41, 273] width 37 height 9
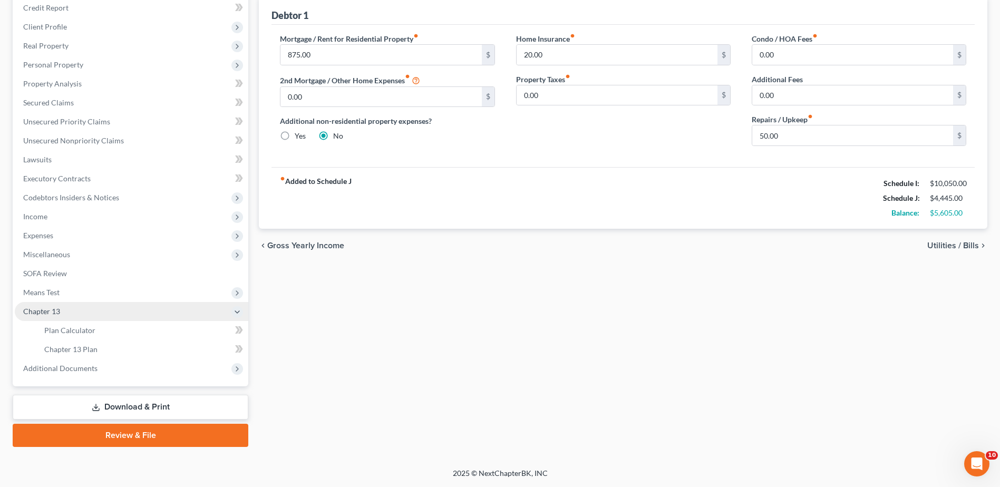
scroll to position [130, 0]
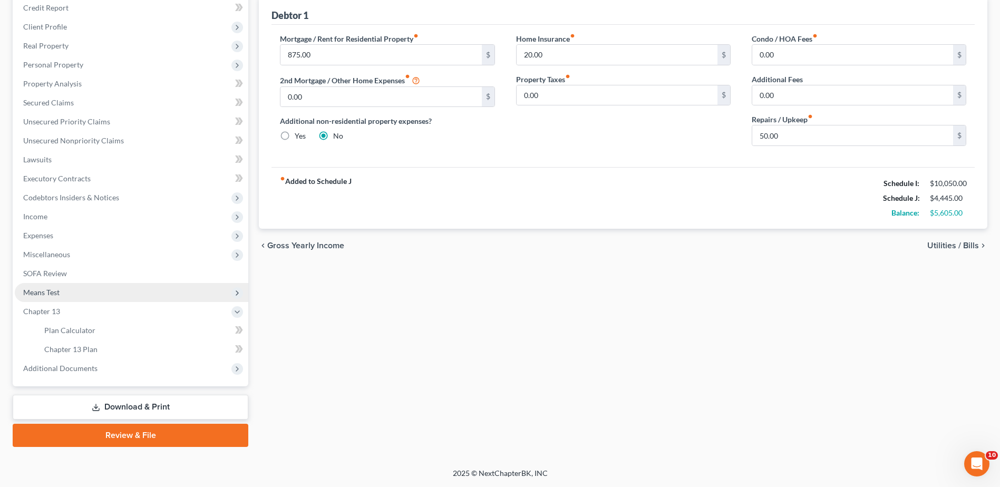
click at [48, 290] on span "Means Test" at bounding box center [41, 292] width 36 height 9
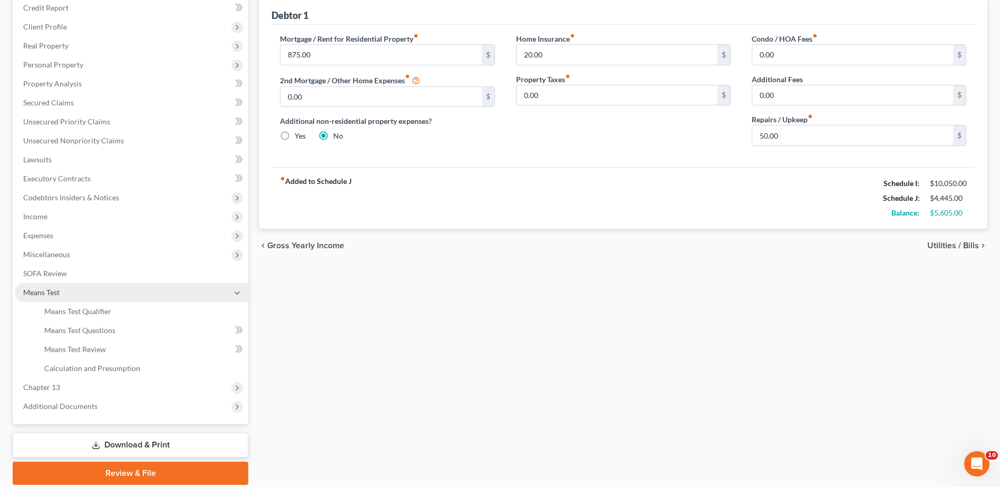
scroll to position [168, 0]
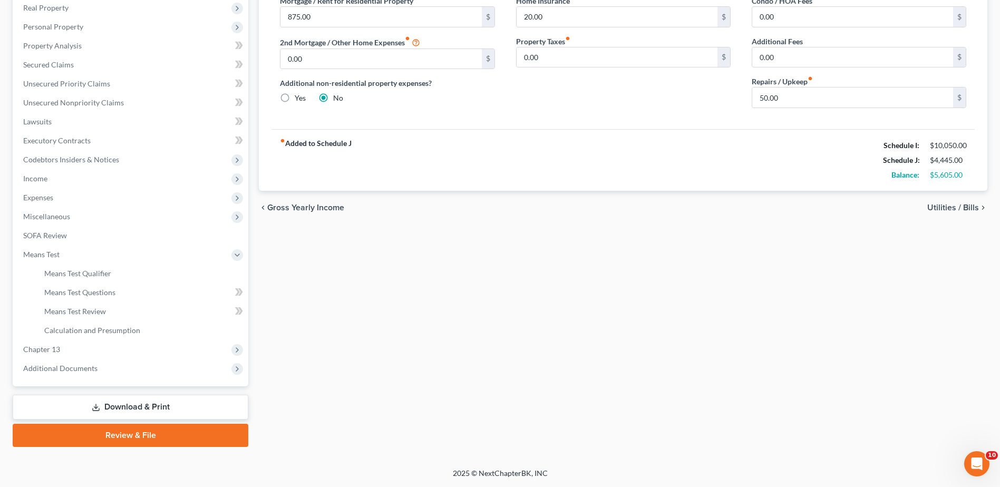
click at [132, 404] on link "Download & Print" at bounding box center [131, 407] width 236 height 25
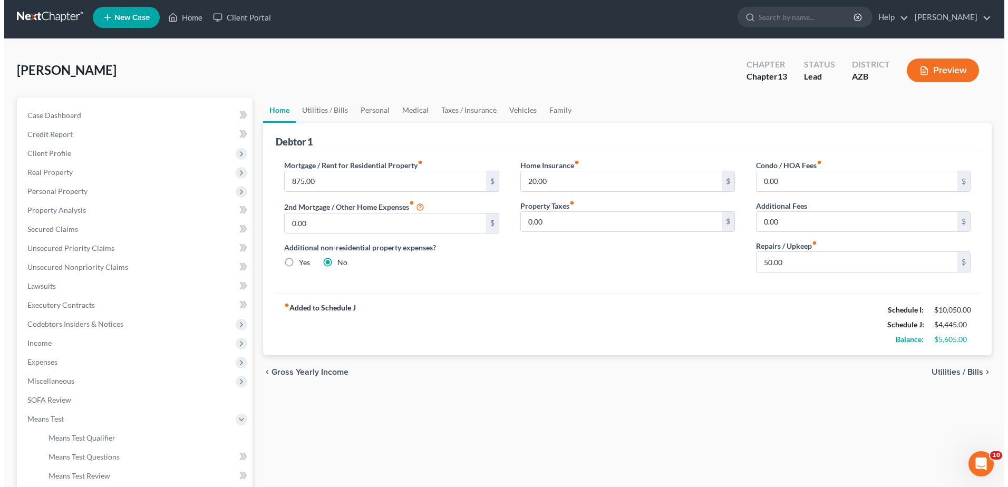
scroll to position [0, 0]
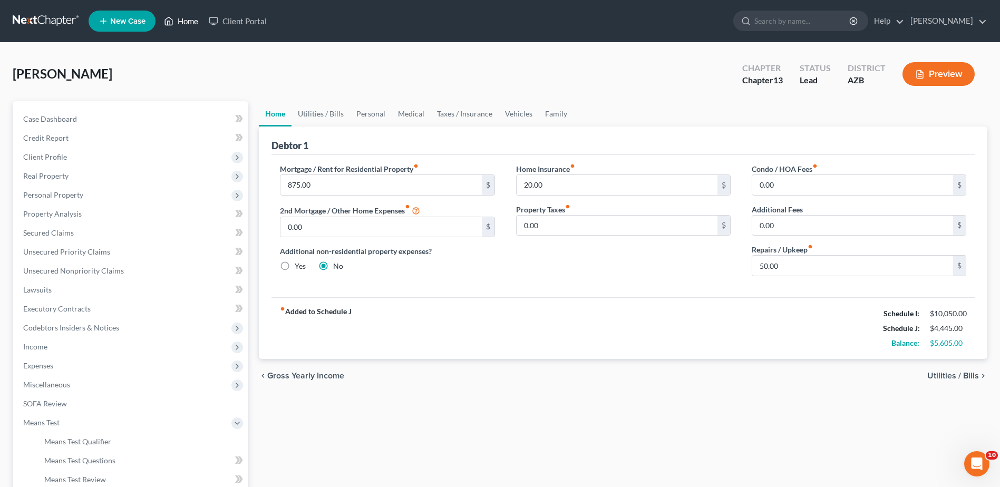
click at [187, 17] on link "Home" at bounding box center [181, 21] width 45 height 19
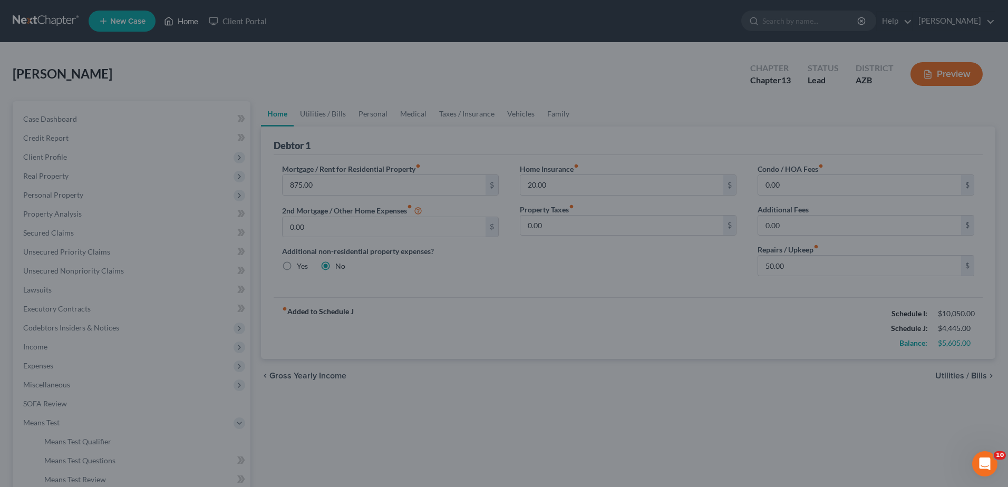
click at [187, 17] on div at bounding box center [504, 243] width 1008 height 487
click at [257, 18] on div at bounding box center [504, 243] width 1008 height 487
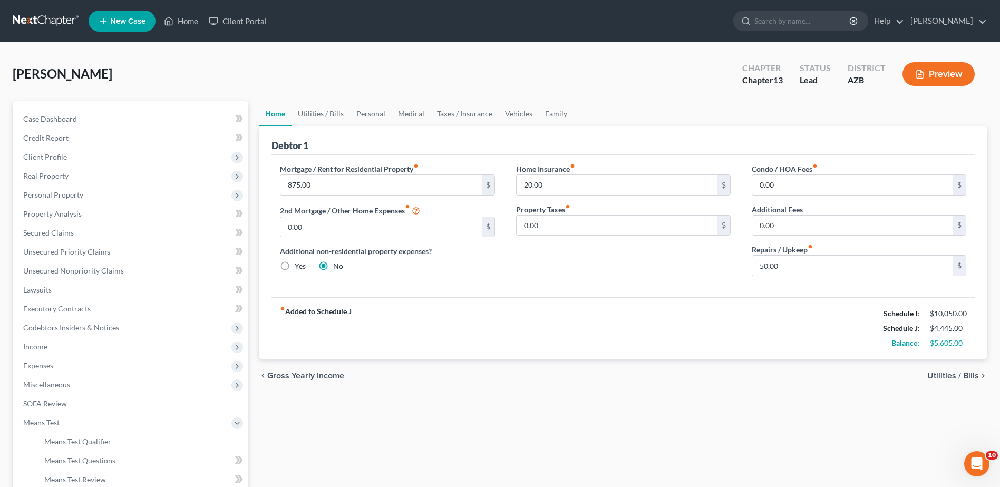
click at [942, 67] on button "Preview" at bounding box center [939, 74] width 72 height 24
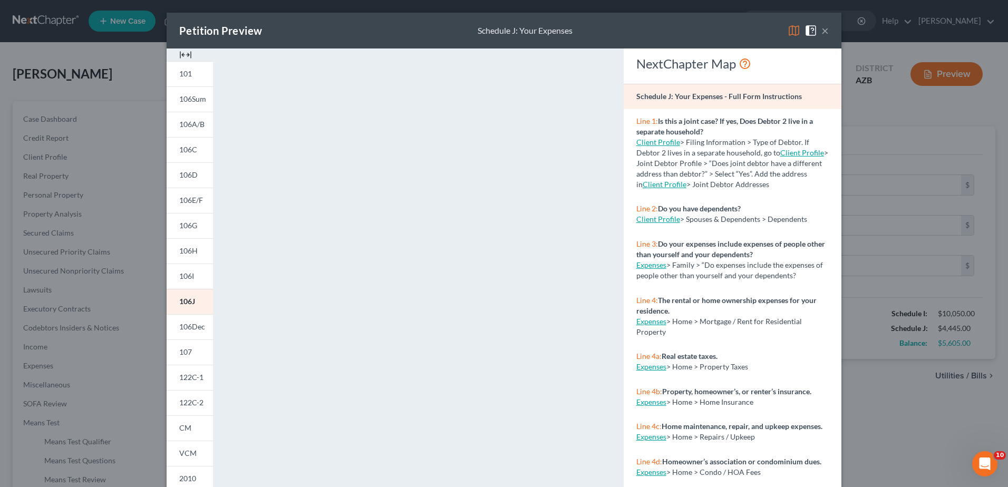
click at [823, 30] on button "×" at bounding box center [824, 30] width 7 height 13
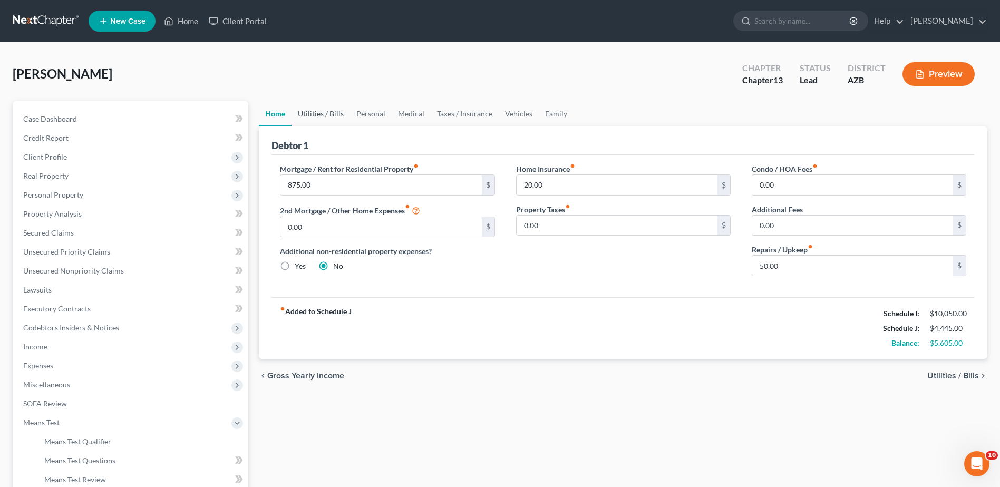
click at [328, 114] on link "Utilities / Bills" at bounding box center [321, 113] width 59 height 25
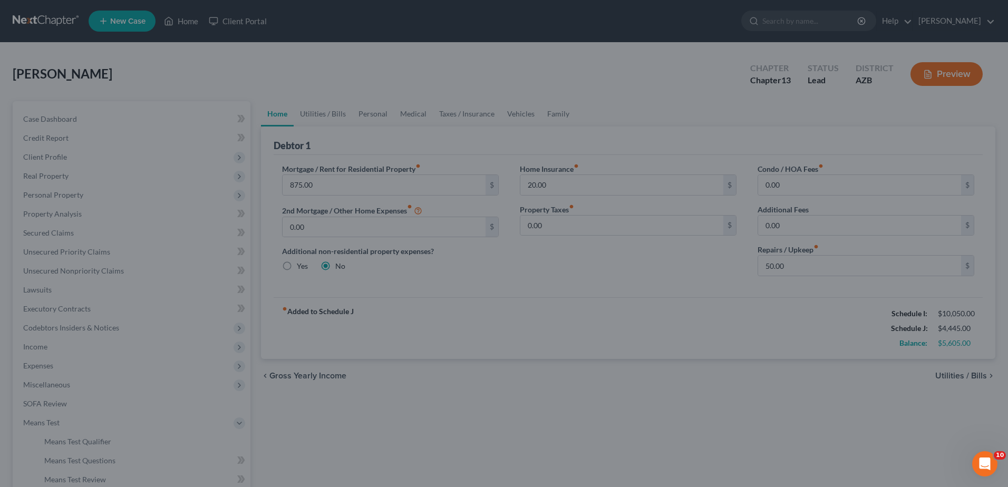
click at [475, 110] on div at bounding box center [504, 243] width 1008 height 487
click at [538, 113] on div at bounding box center [504, 243] width 1008 height 487
click at [63, 215] on div at bounding box center [504, 243] width 1008 height 487
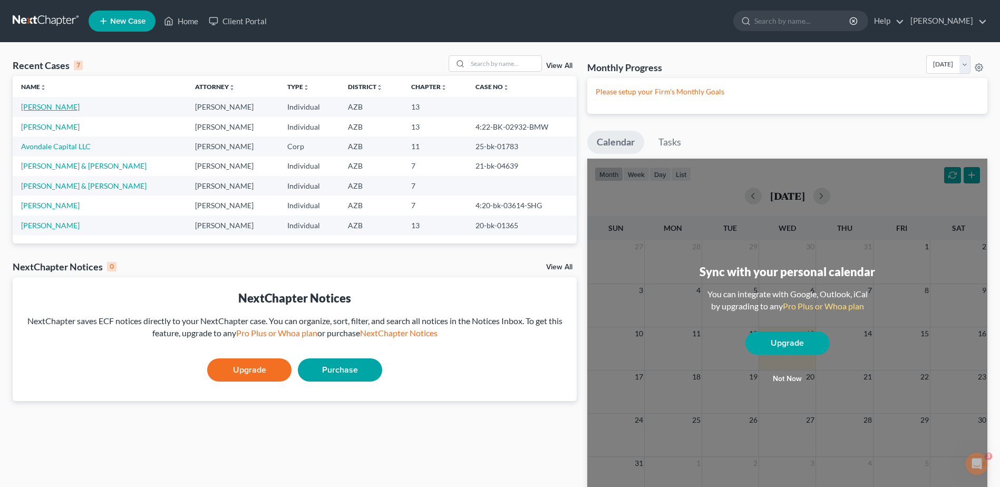
click at [43, 103] on link "[PERSON_NAME]" at bounding box center [50, 106] width 59 height 9
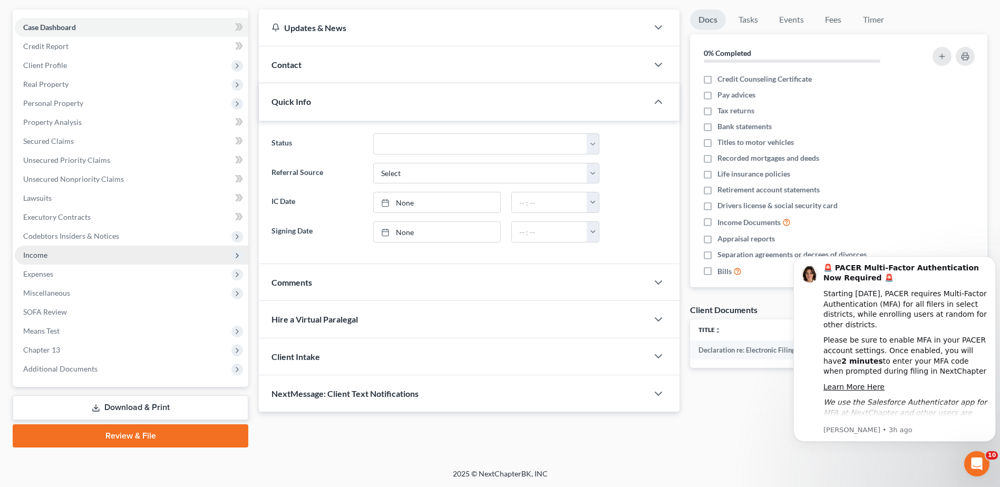
scroll to position [92, 0]
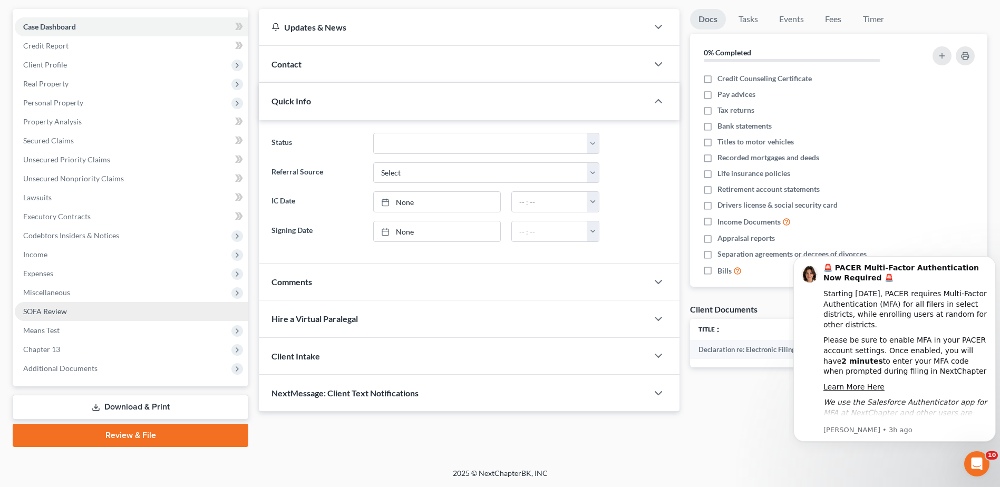
click at [53, 307] on span "SOFA Review" at bounding box center [45, 311] width 44 height 9
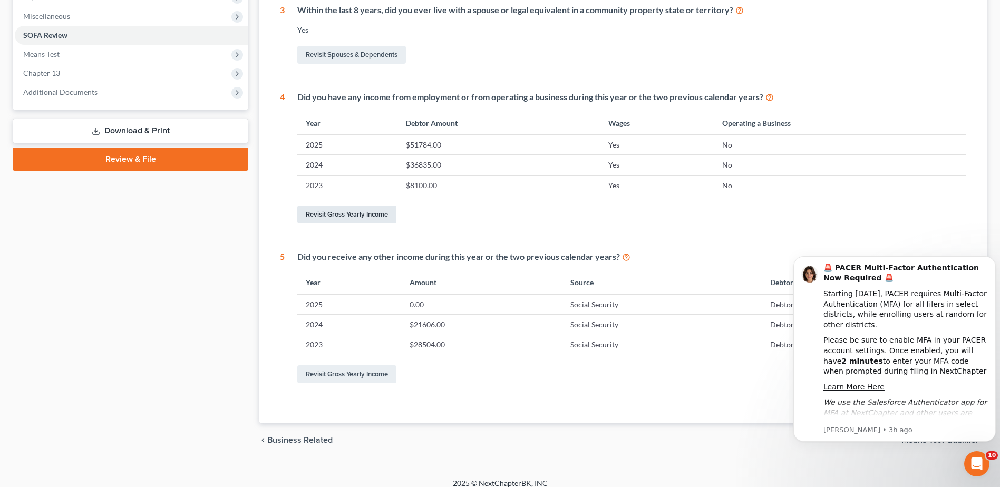
scroll to position [379, 0]
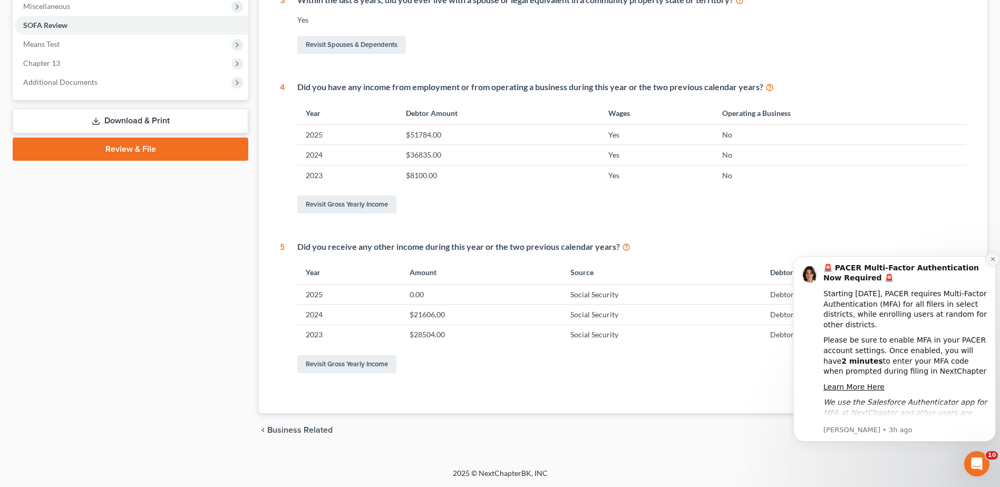
click at [991, 256] on icon "Dismiss notification" at bounding box center [993, 259] width 6 height 6
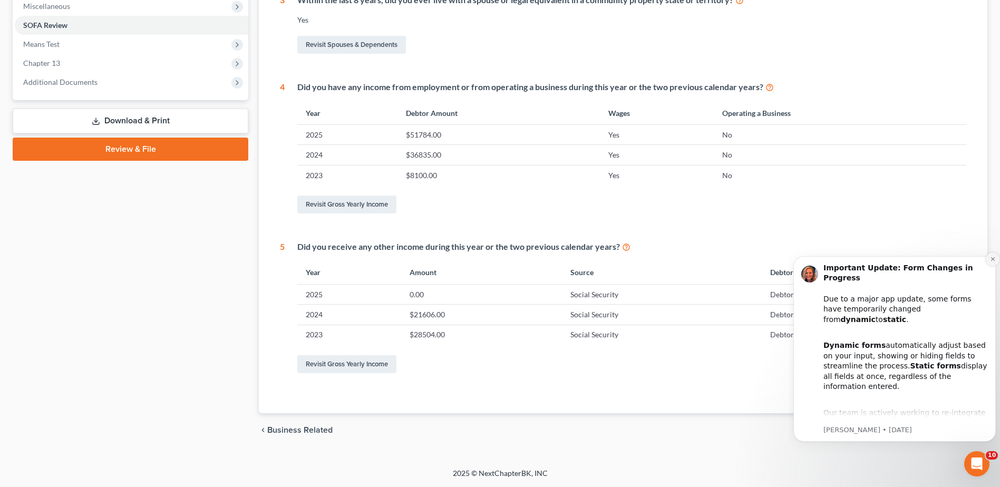
click at [989, 257] on button "Dismiss notification" at bounding box center [993, 260] width 14 height 14
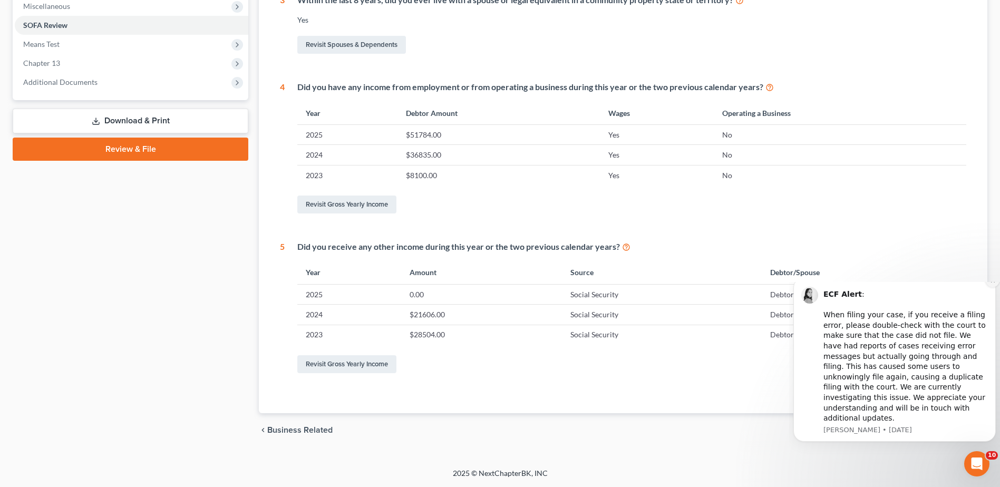
click at [990, 284] on icon "Dismiss notification" at bounding box center [993, 281] width 6 height 6
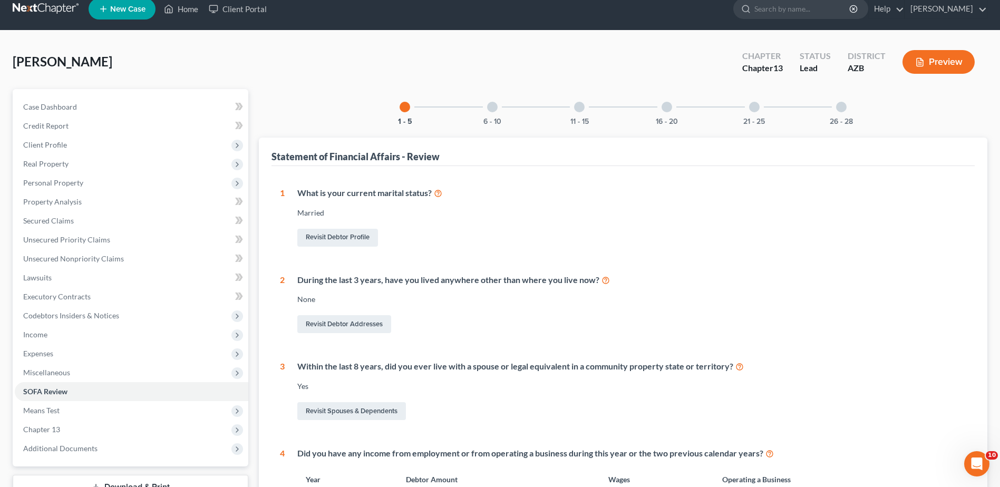
scroll to position [0, 0]
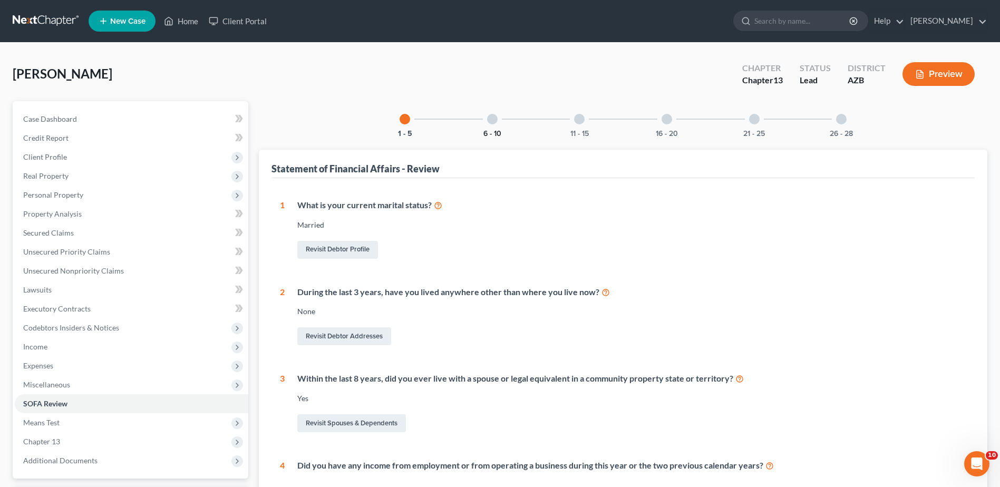
click at [496, 130] on button "6 - 10" at bounding box center [492, 133] width 18 height 7
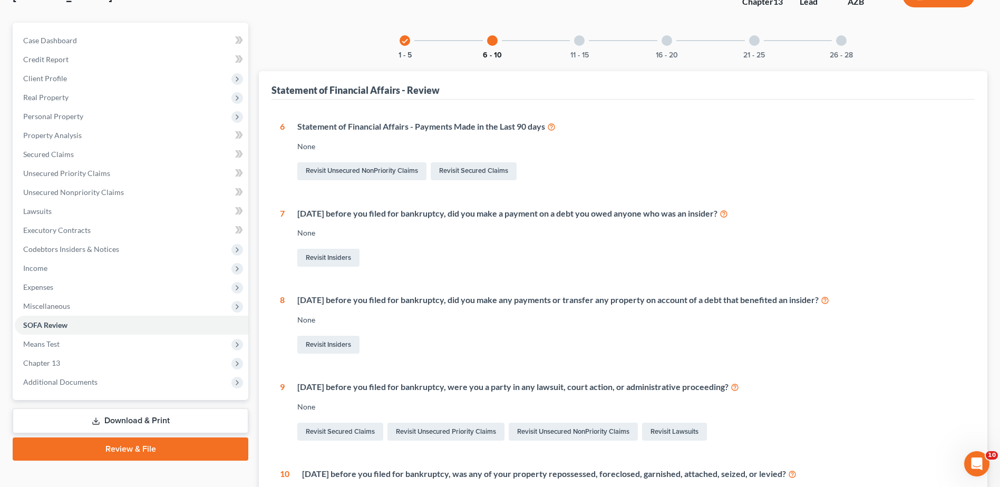
scroll to position [40, 0]
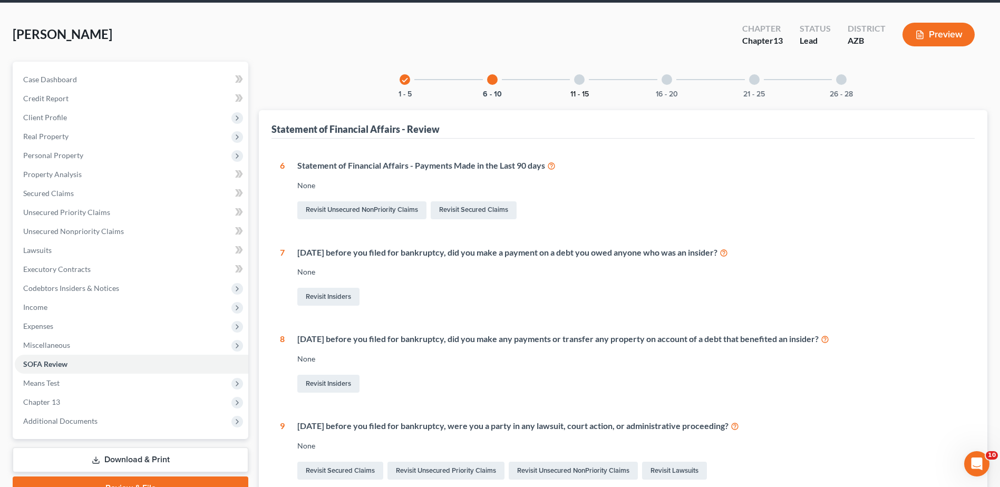
click at [579, 91] on button "11 - 15" at bounding box center [579, 94] width 18 height 7
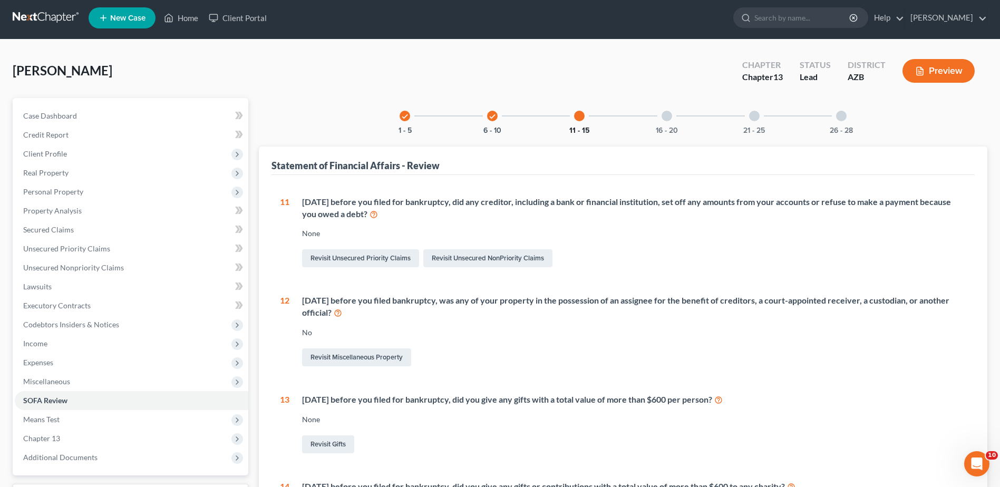
scroll to position [0, 0]
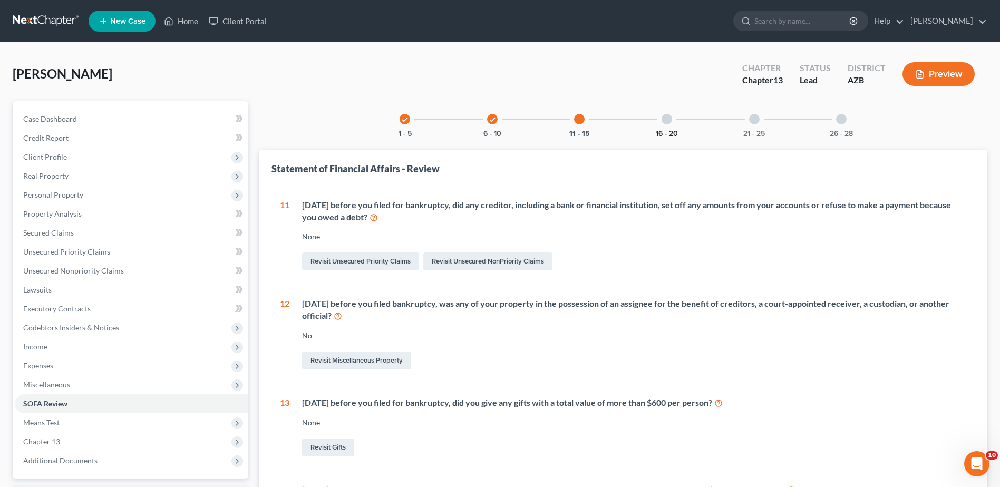
click at [672, 130] on button "16 - 20" at bounding box center [667, 133] width 22 height 7
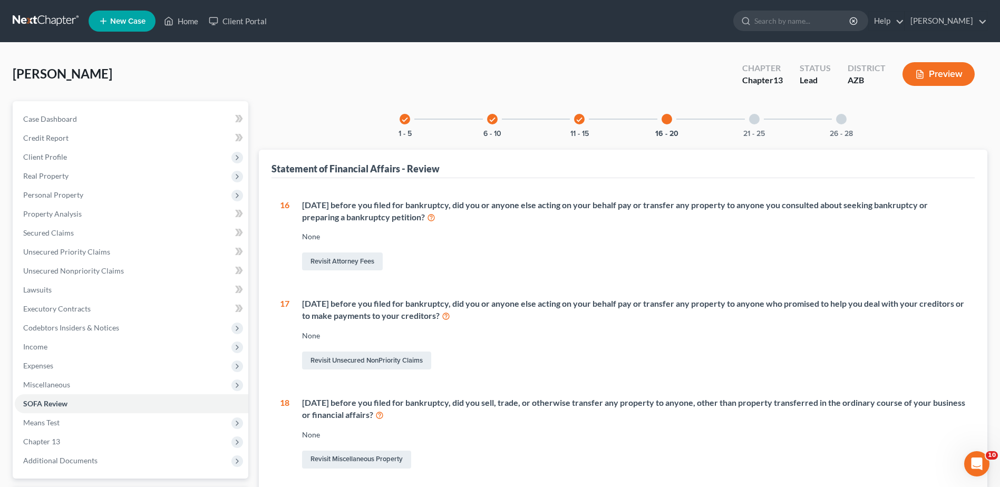
click at [757, 127] on div "21 - 25" at bounding box center [755, 119] width 36 height 36
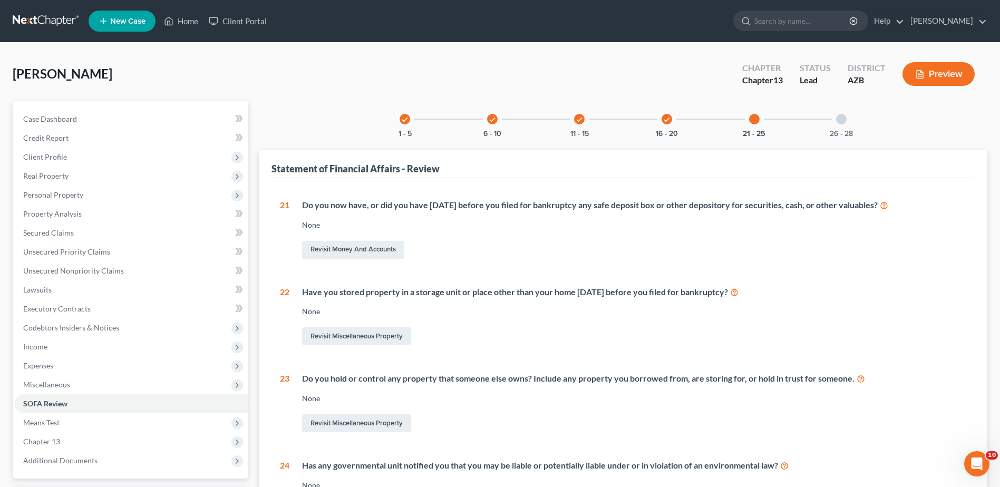
click at [755, 125] on div "21 - 25" at bounding box center [755, 119] width 36 height 36
click at [844, 128] on div "26 - 28" at bounding box center [842, 119] width 36 height 36
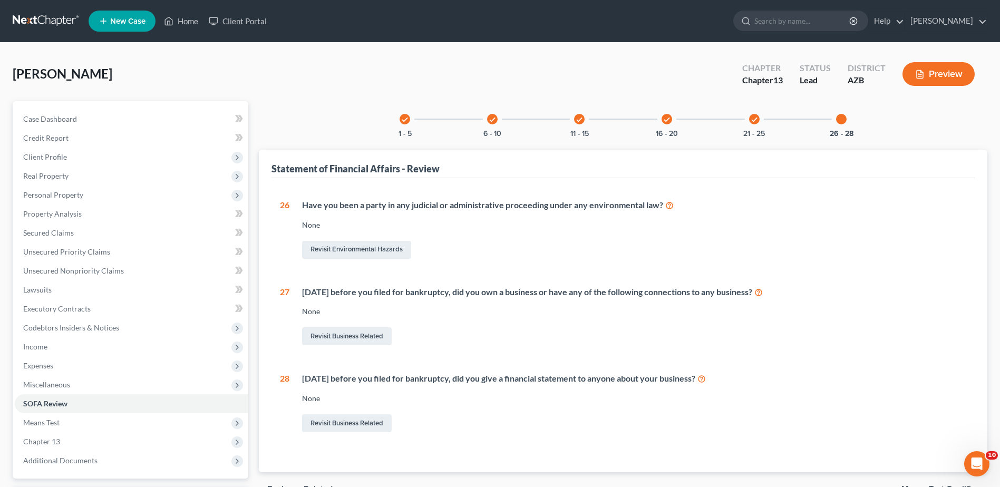
scroll to position [17, 0]
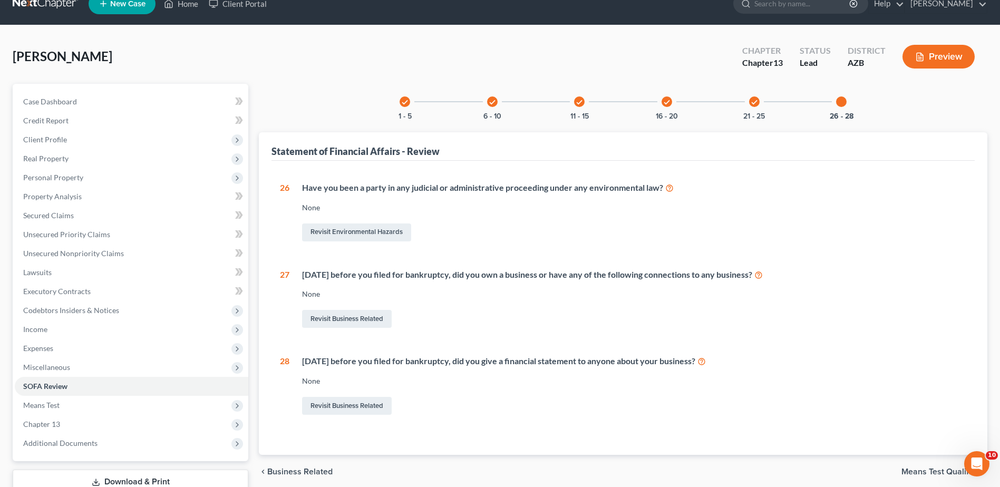
click at [404, 102] on icon "check" at bounding box center [404, 102] width 7 height 7
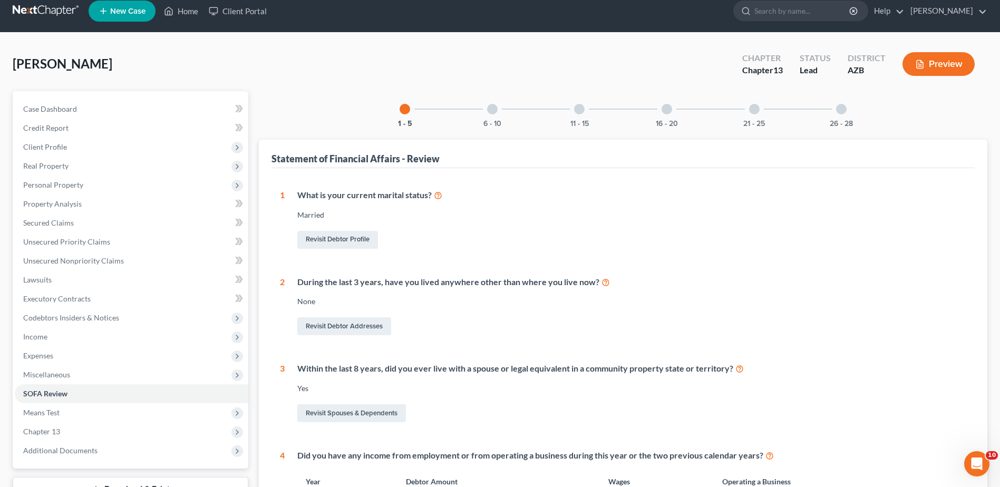
scroll to position [9, 0]
click at [493, 115] on div "6 - 10" at bounding box center [493, 110] width 36 height 36
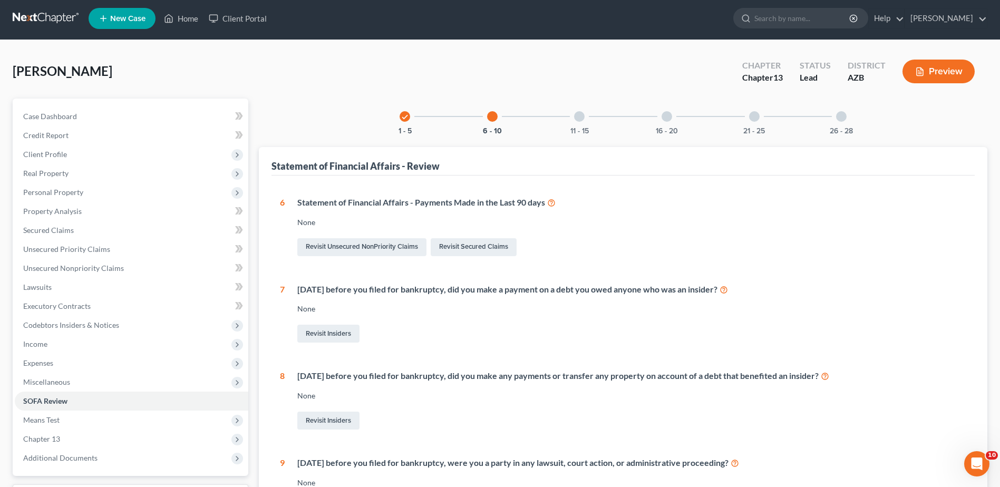
scroll to position [0, 0]
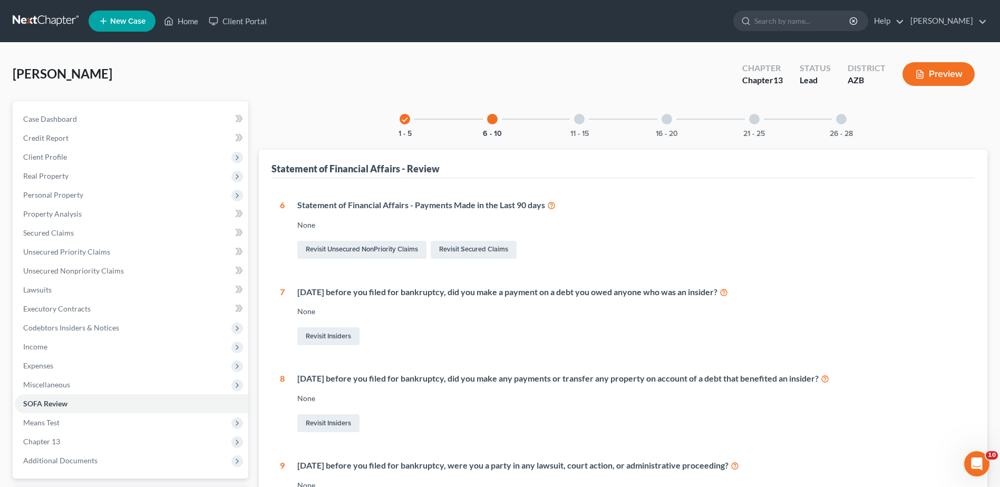
click at [576, 123] on div at bounding box center [579, 119] width 11 height 11
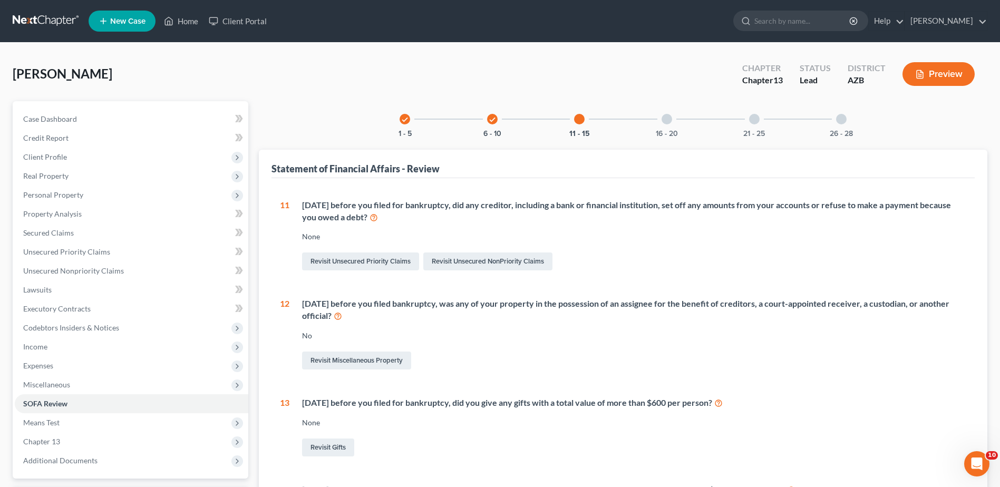
click at [490, 124] on div "check 6 - 10" at bounding box center [493, 119] width 36 height 36
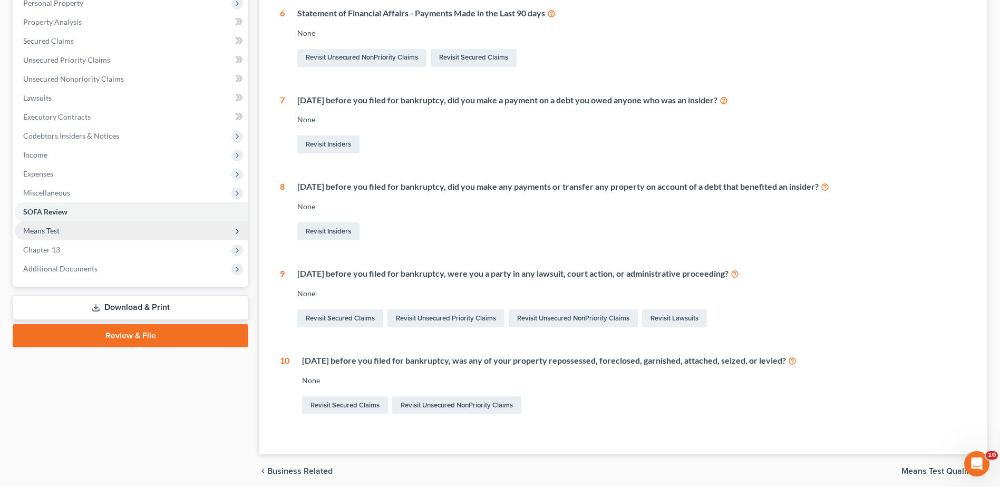
scroll to position [198, 0]
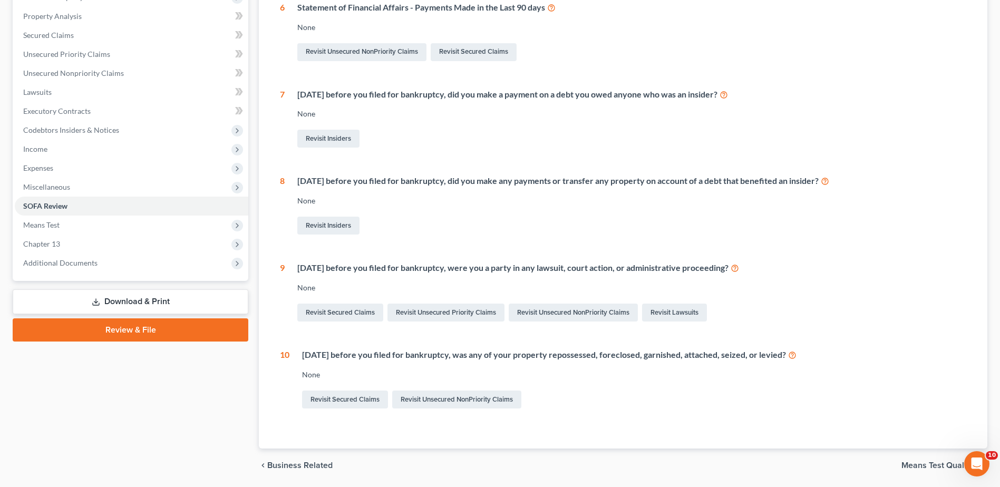
click at [144, 299] on link "Download & Print" at bounding box center [131, 301] width 236 height 25
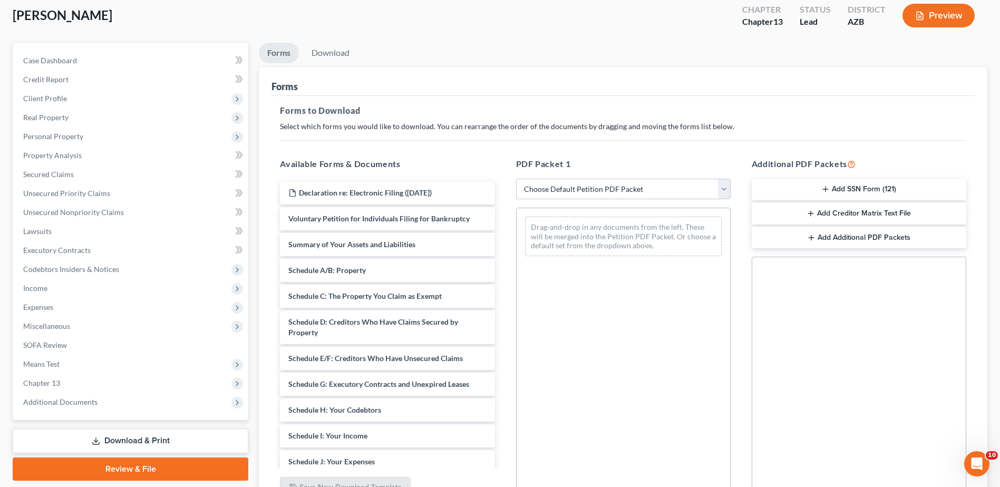
scroll to position [70, 0]
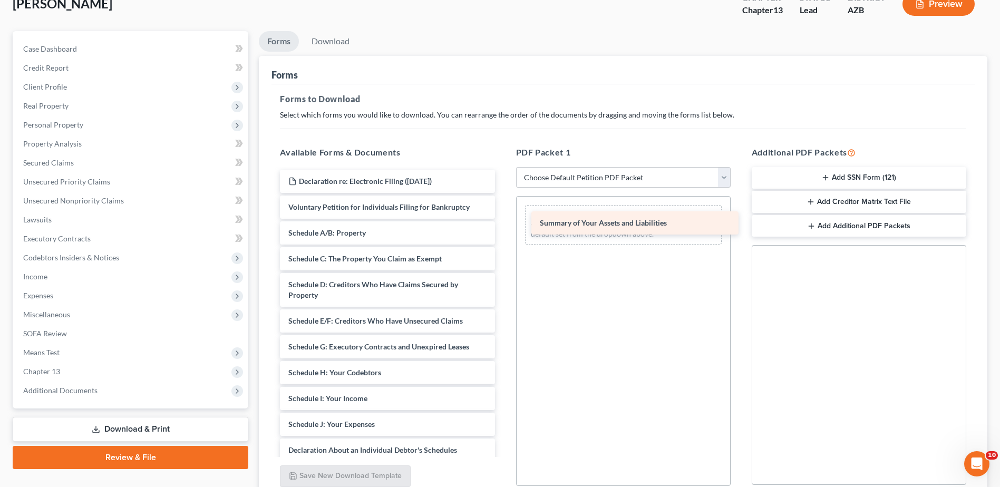
drag, startPoint x: 371, startPoint y: 231, endPoint x: 623, endPoint y: 221, distance: 251.7
click at [503, 221] on div "Summary of Your Assets and Liabilities Declaration re: Electronic Filing (07/31…" at bounding box center [387, 417] width 231 height 494
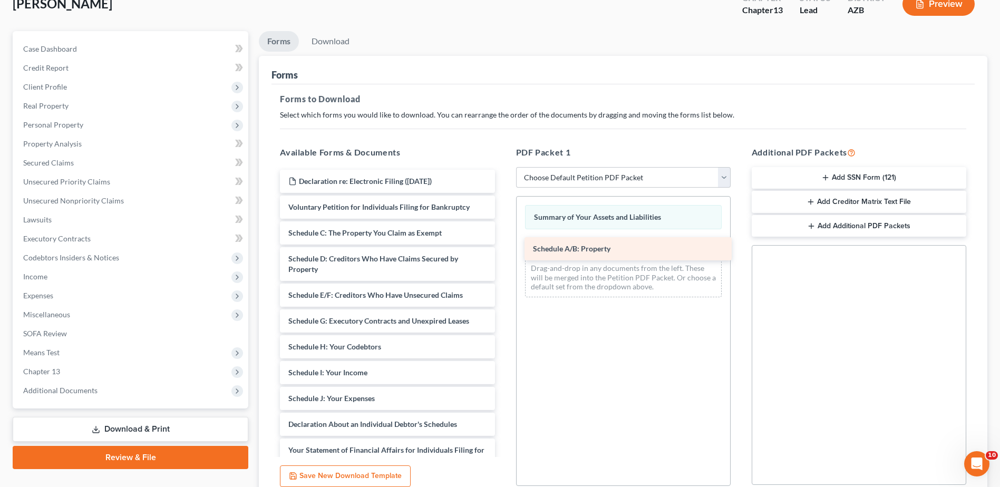
drag, startPoint x: 337, startPoint y: 227, endPoint x: 582, endPoint y: 243, distance: 245.2
click at [503, 243] on div "Schedule A/B: Property Declaration re: Electronic Filing (07/31/2025) Voluntary…" at bounding box center [387, 404] width 231 height 468
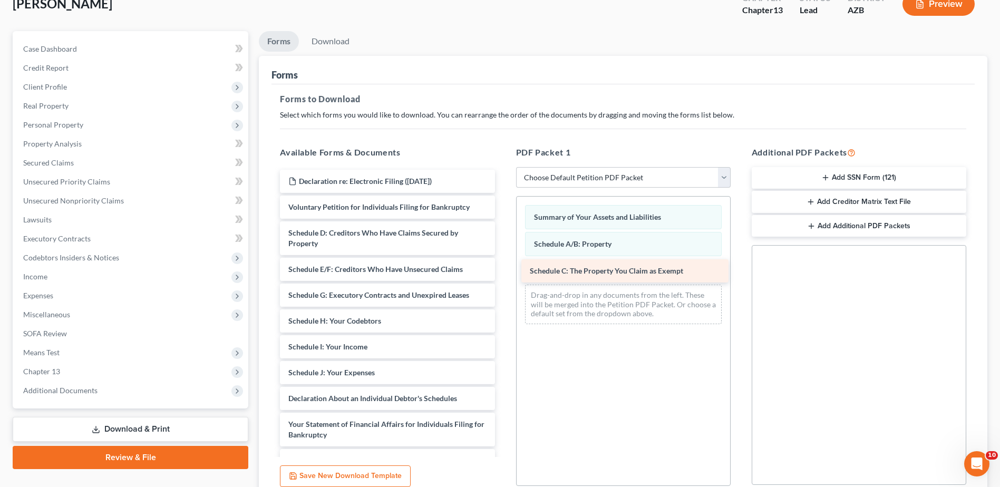
drag, startPoint x: 343, startPoint y: 231, endPoint x: 585, endPoint y: 269, distance: 244.4
click at [503, 269] on div "Schedule C: The Property You Claim as Exempt Declaration re: Electronic Filing …" at bounding box center [387, 391] width 231 height 442
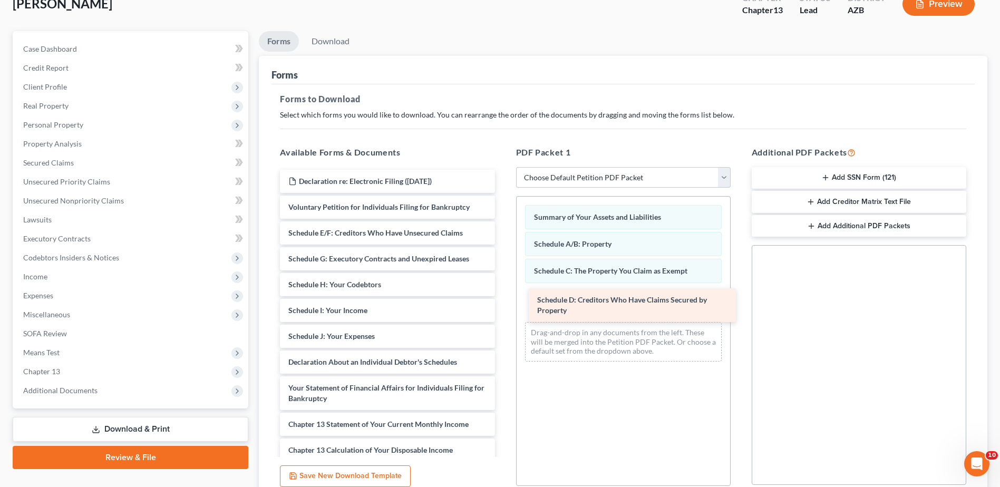
drag, startPoint x: 344, startPoint y: 230, endPoint x: 593, endPoint y: 297, distance: 257.7
click at [503, 297] on div "Schedule D: Creditors Who Have Claims Secured by Property Declaration re: Elect…" at bounding box center [387, 373] width 231 height 406
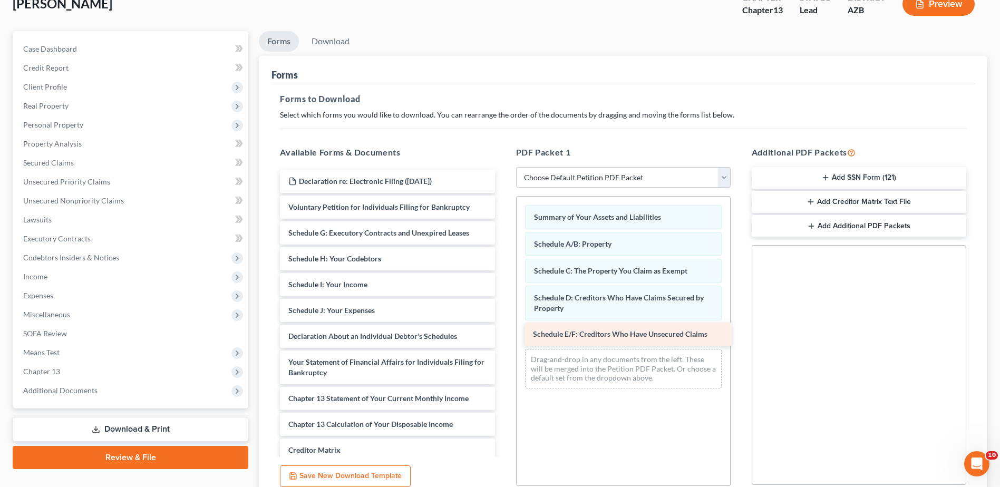
drag, startPoint x: 344, startPoint y: 229, endPoint x: 588, endPoint y: 331, distance: 264.8
click at [503, 331] on div "Schedule E/F: Creditors Who Have Unsecured Claims Declaration re: Electronic Fi…" at bounding box center [387, 360] width 231 height 380
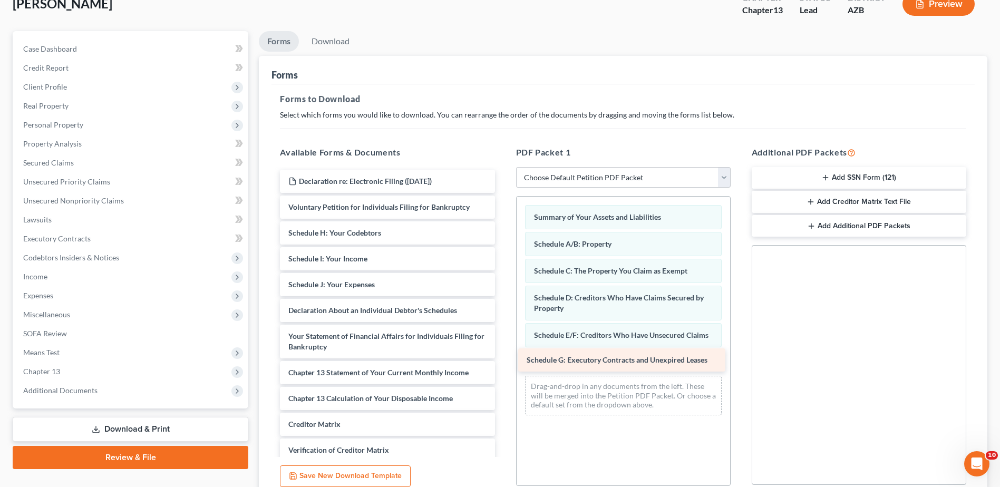
drag, startPoint x: 359, startPoint y: 235, endPoint x: 598, endPoint y: 361, distance: 270.0
click at [503, 361] on div "Schedule G: Executory Contracts and Unexpired Leases Declaration re: Electronic…" at bounding box center [387, 347] width 231 height 354
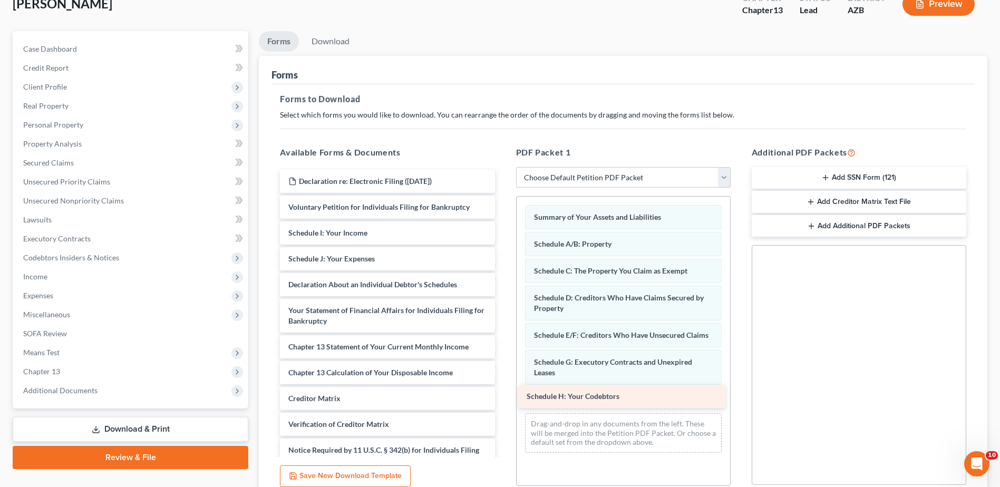
drag, startPoint x: 354, startPoint y: 231, endPoint x: 592, endPoint y: 394, distance: 288.7
click at [503, 394] on div "Schedule H: Your Codebtors Declaration re: Electronic Filing (07/31/2025) Volun…" at bounding box center [387, 334] width 231 height 328
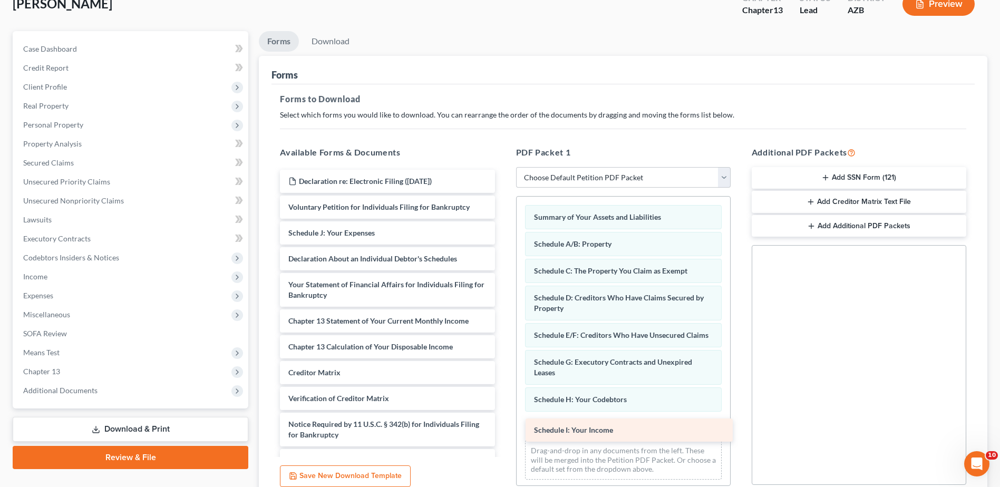
drag, startPoint x: 336, startPoint y: 230, endPoint x: 581, endPoint y: 427, distance: 314.2
click at [503, 427] on div "Schedule I: Your Income Declaration re: Electronic Filing (07/31/2025) Voluntar…" at bounding box center [387, 321] width 231 height 303
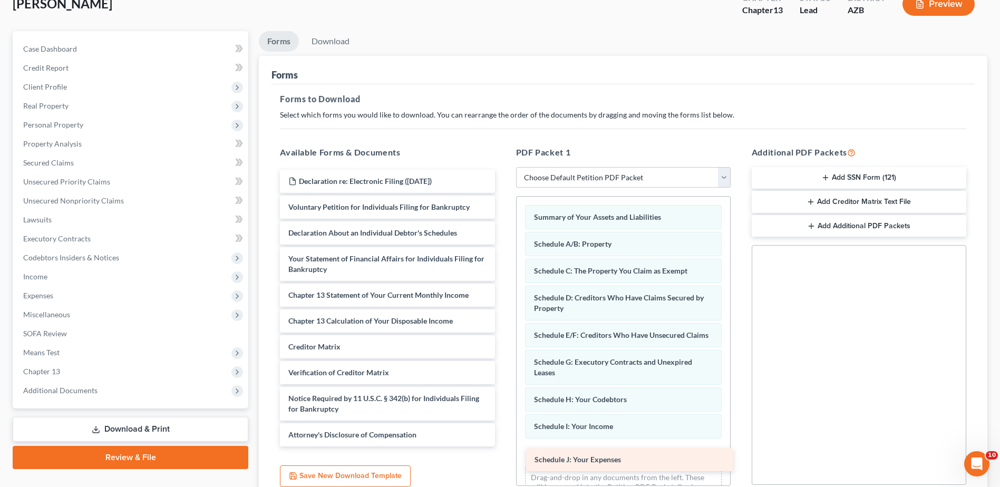
drag, startPoint x: 344, startPoint y: 230, endPoint x: 590, endPoint y: 457, distance: 334.7
click at [503, 447] on div "Schedule J: Your Expenses Declaration re: Electronic Filing (07/31/2025) Volunt…" at bounding box center [387, 308] width 231 height 277
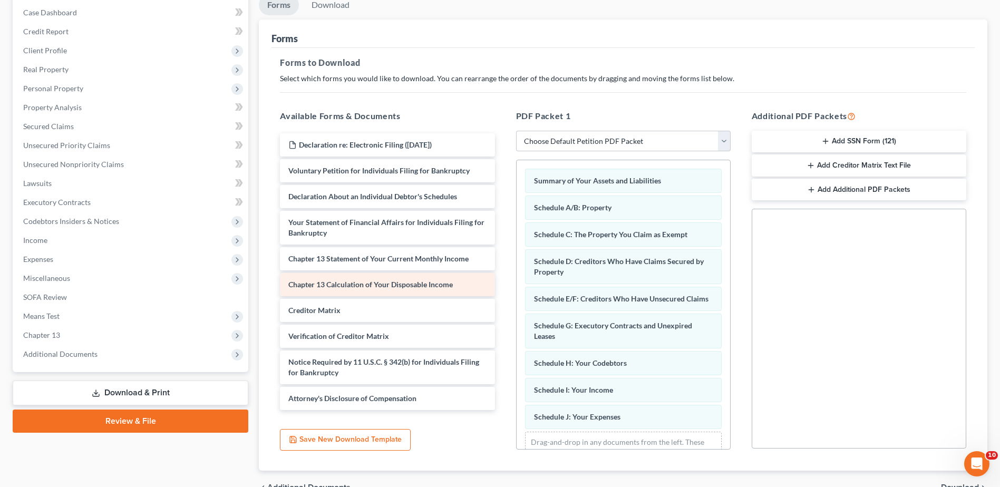
scroll to position [111, 0]
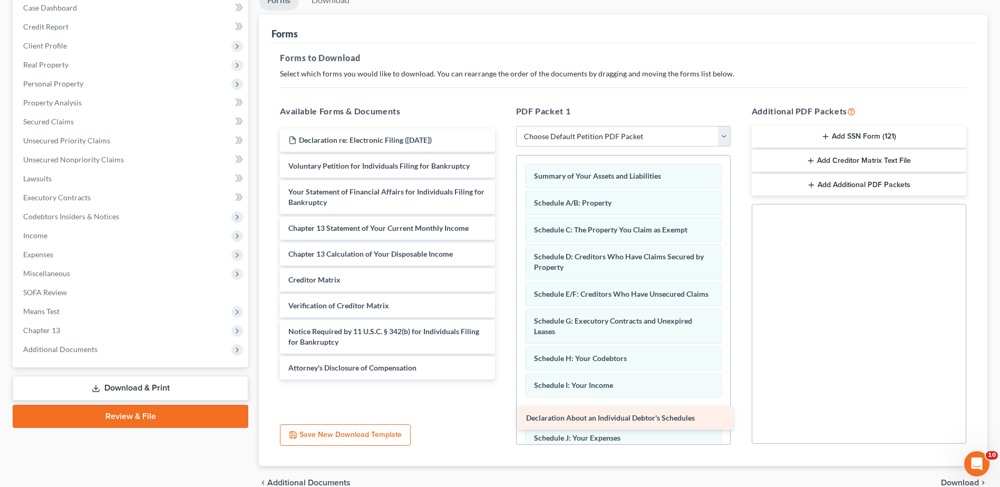
drag, startPoint x: 345, startPoint y: 190, endPoint x: 583, endPoint y: 417, distance: 328.2
click at [503, 380] on div "Declaration About an Individual Debtor's Schedules Declaration re: Electronic F…" at bounding box center [387, 254] width 231 height 251
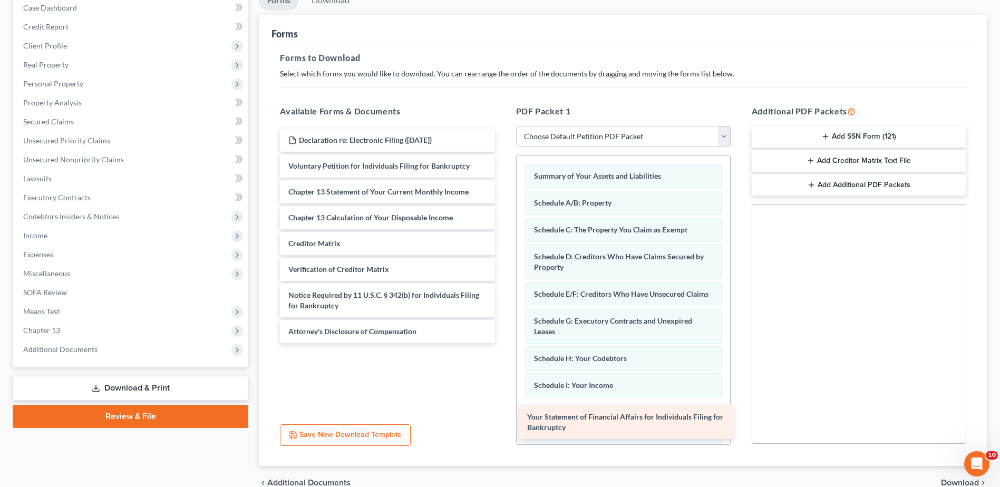
drag, startPoint x: 353, startPoint y: 188, endPoint x: 592, endPoint y: 413, distance: 328.2
click at [503, 343] on div "Your Statement of Financial Affairs for Individuals Filing for Bankruptcy Decla…" at bounding box center [387, 236] width 231 height 215
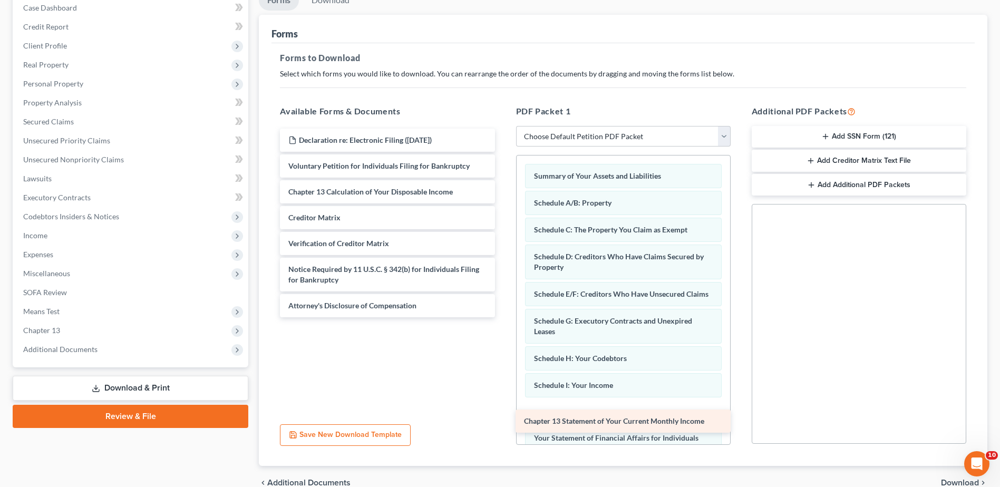
drag, startPoint x: 328, startPoint y: 184, endPoint x: 564, endPoint y: 413, distance: 328.9
click at [503, 317] on div "Chapter 13 Statement of Your Current Monthly Income Declaration re: Electronic …" at bounding box center [387, 223] width 231 height 189
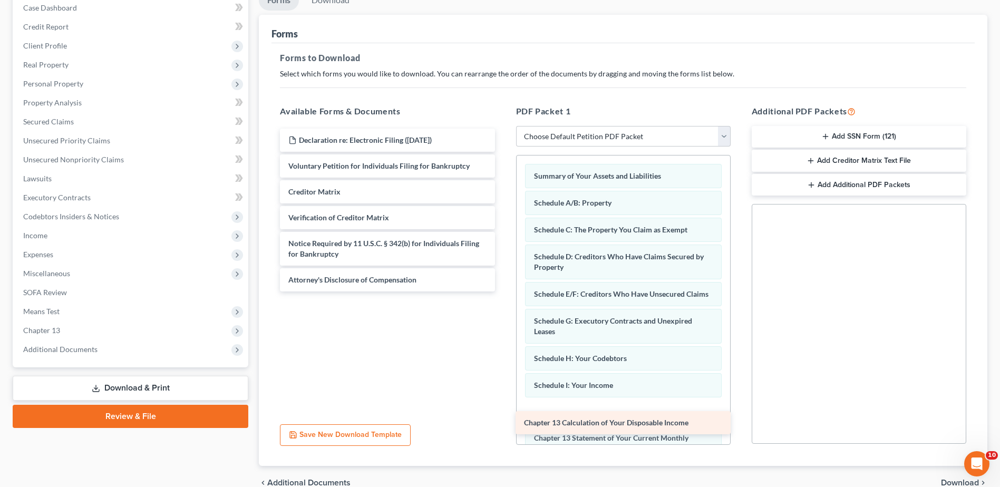
drag, startPoint x: 354, startPoint y: 190, endPoint x: 589, endPoint y: 421, distance: 330.0
click at [503, 292] on div "Chapter 13 Calculation of Your Disposable Income Declaration re: Electronic Fil…" at bounding box center [387, 210] width 231 height 163
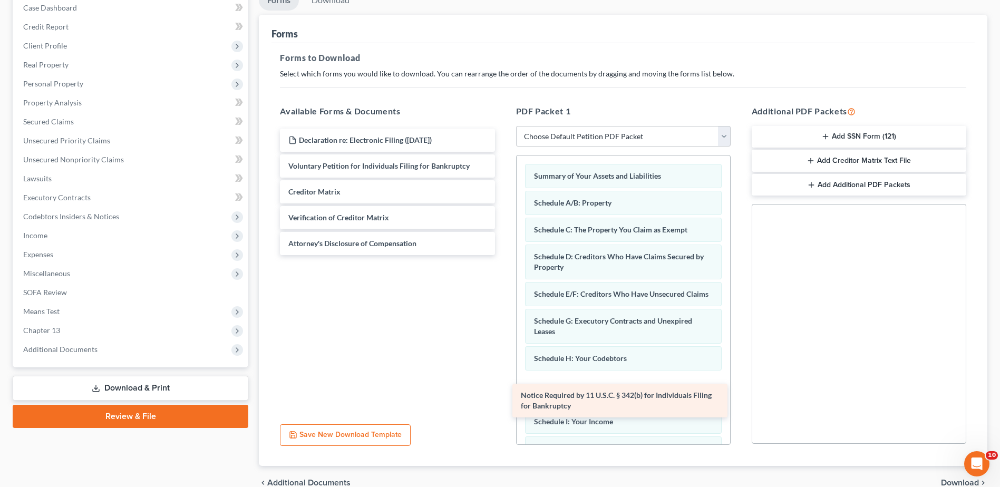
drag, startPoint x: 339, startPoint y: 238, endPoint x: 572, endPoint y: 390, distance: 278.2
click at [503, 255] on div "Notice Required by 11 U.S.C. § 342(b) for Individuals Filing for Bankruptcy Dec…" at bounding box center [387, 192] width 231 height 127
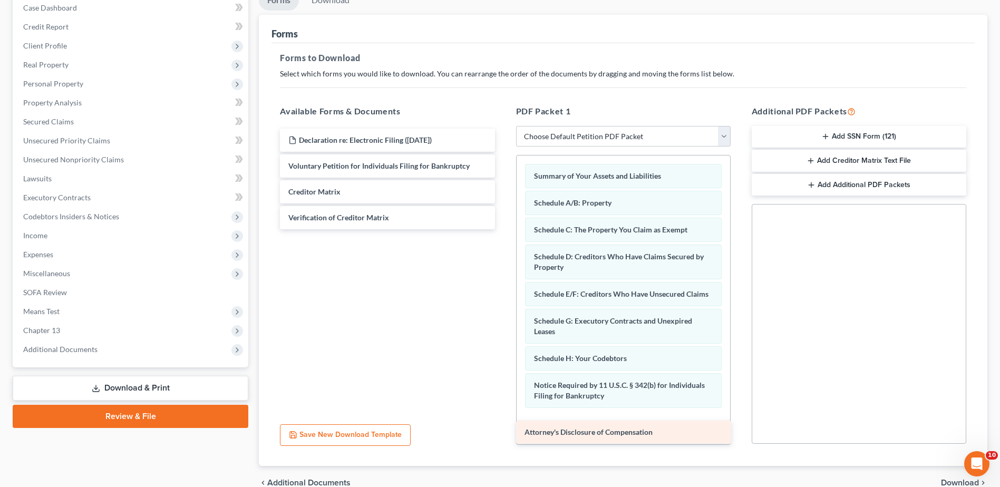
drag, startPoint x: 353, startPoint y: 235, endPoint x: 589, endPoint y: 424, distance: 302.4
click at [503, 229] on div "Attorney's Disclosure of Compensation Declaration re: Electronic Filing (07/31/…" at bounding box center [387, 179] width 231 height 101
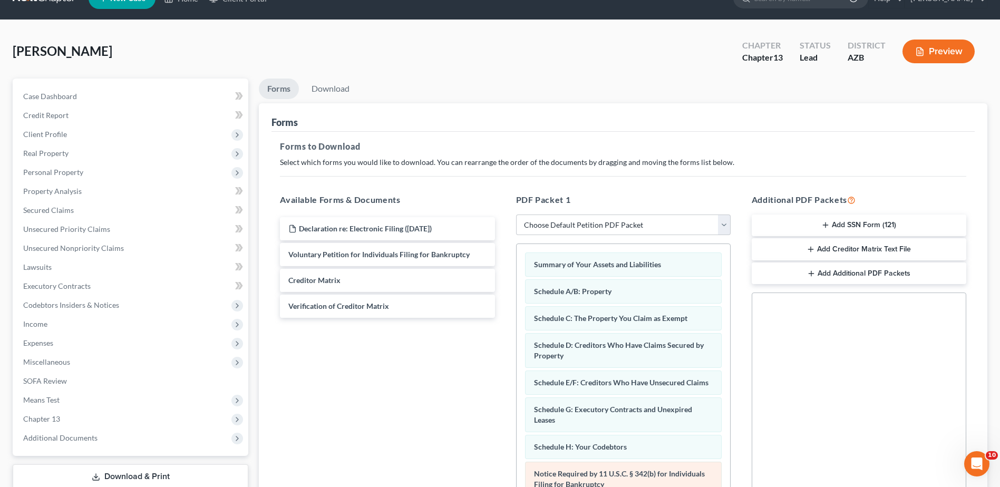
scroll to position [0, 0]
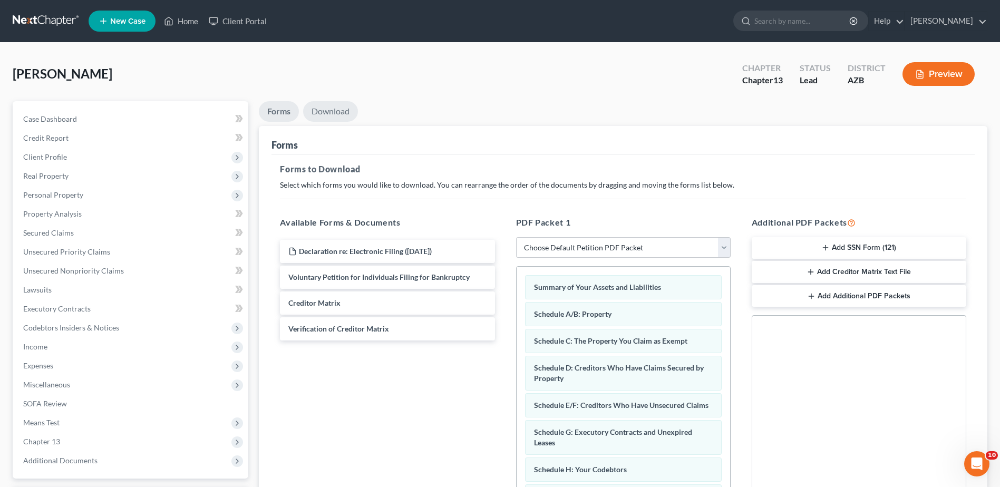
click at [327, 108] on link "Download" at bounding box center [330, 111] width 55 height 21
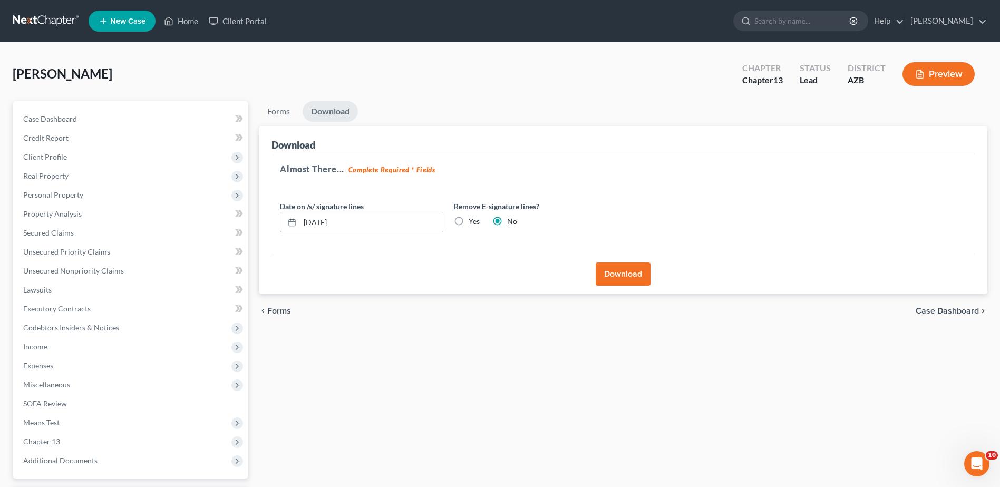
click at [622, 269] on button "Download" at bounding box center [623, 274] width 55 height 23
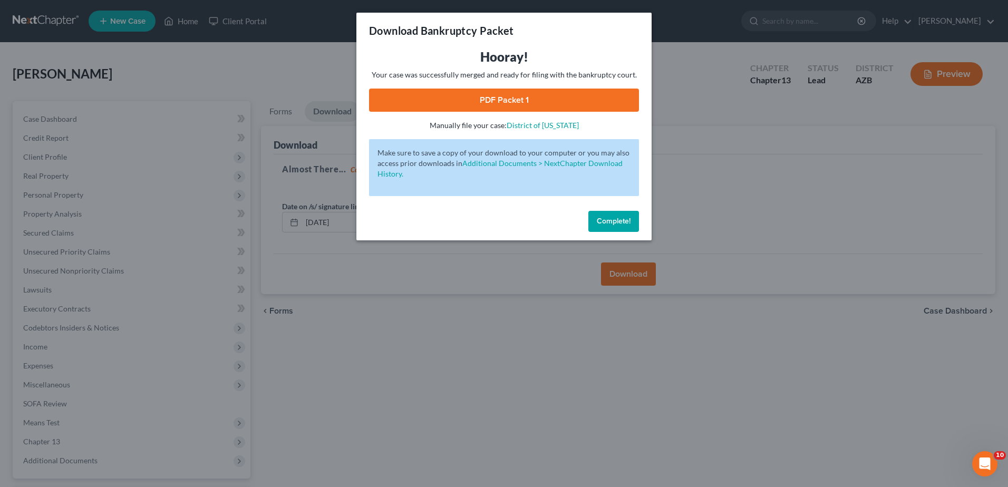
click at [505, 97] on link "PDF Packet 1" at bounding box center [504, 100] width 270 height 23
click at [147, 275] on div "Download Bankruptcy Packet Hooray! Your case was successfully merged and ready …" at bounding box center [504, 243] width 1008 height 487
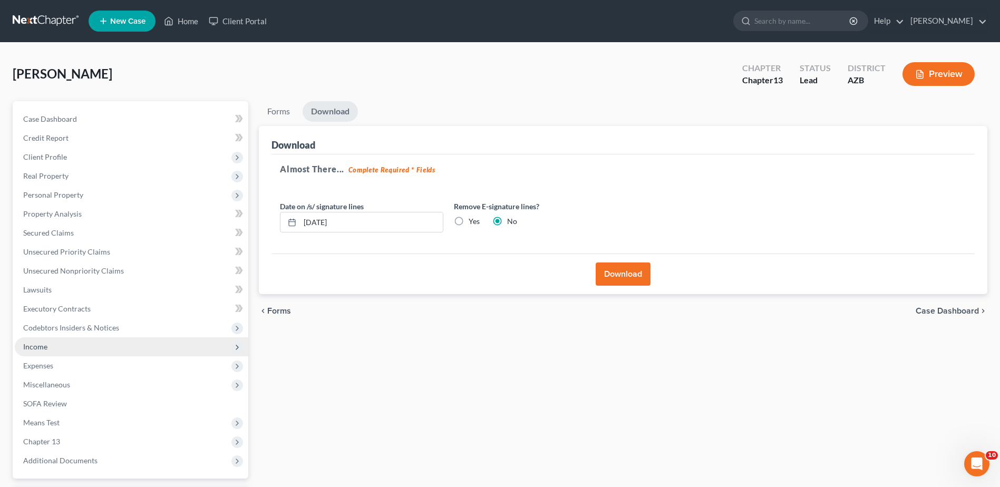
click at [35, 340] on span "Income" at bounding box center [132, 346] width 234 height 19
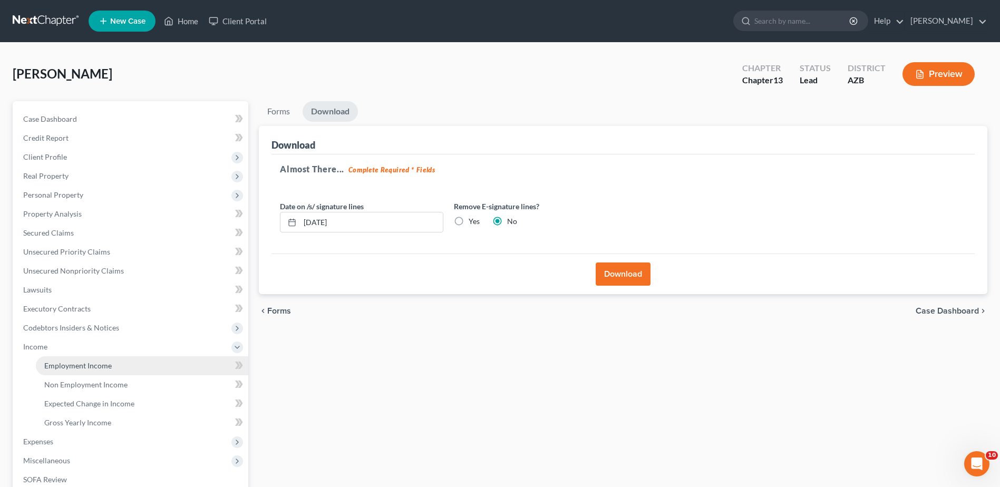
click at [87, 360] on link "Employment Income" at bounding box center [142, 365] width 212 height 19
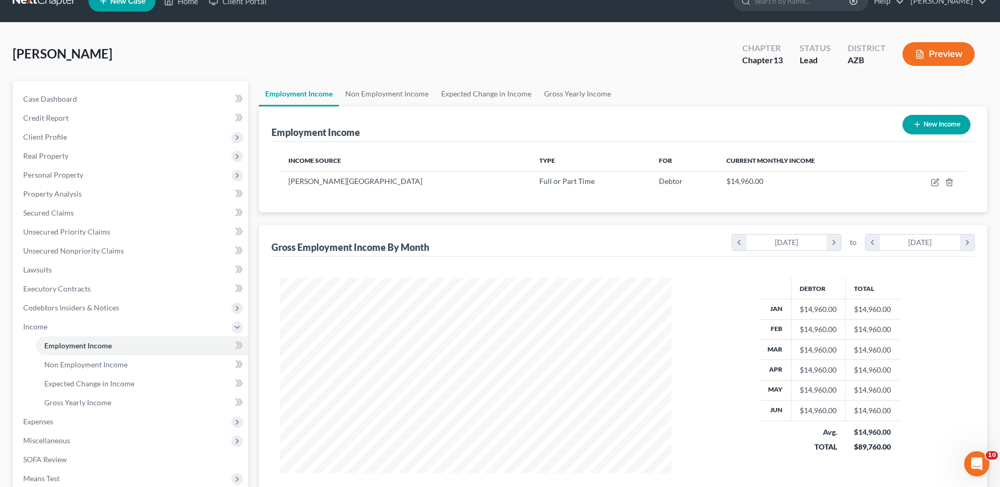
scroll to position [17, 0]
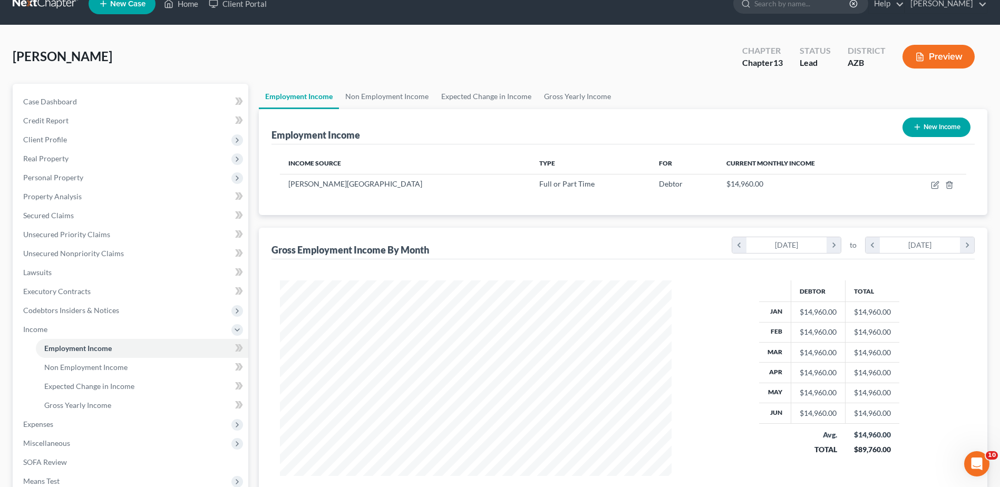
click at [314, 93] on link "Employment Income" at bounding box center [299, 96] width 80 height 25
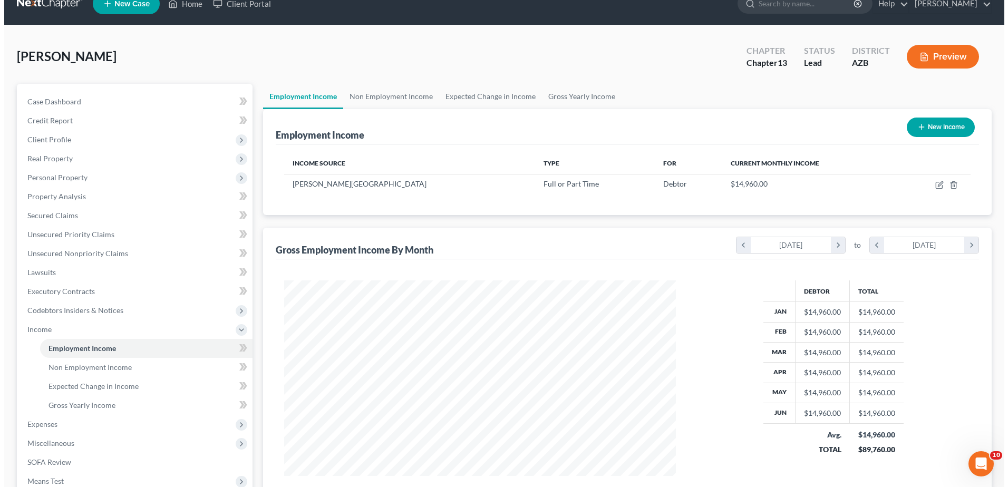
scroll to position [0, 0]
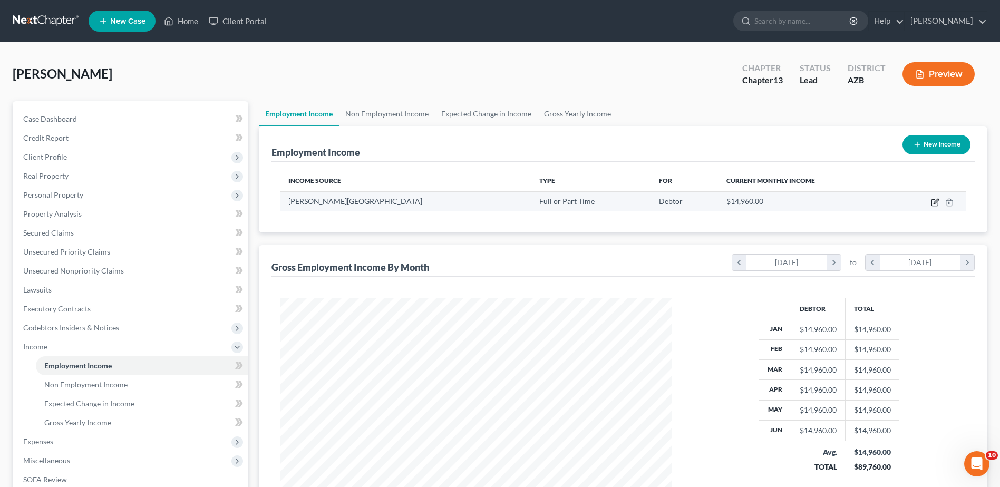
click at [935, 198] on icon "button" at bounding box center [935, 202] width 8 height 8
select select "0"
select select "3"
select select "1"
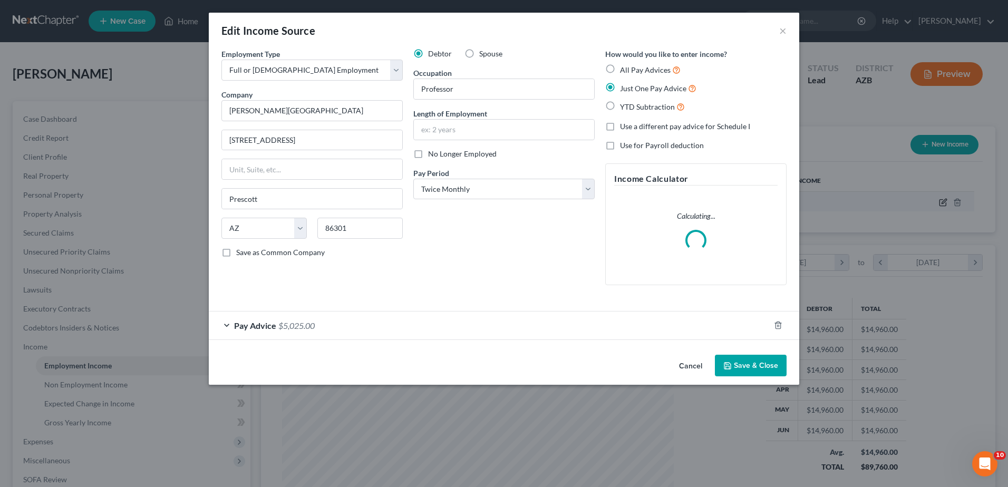
scroll to position [197, 417]
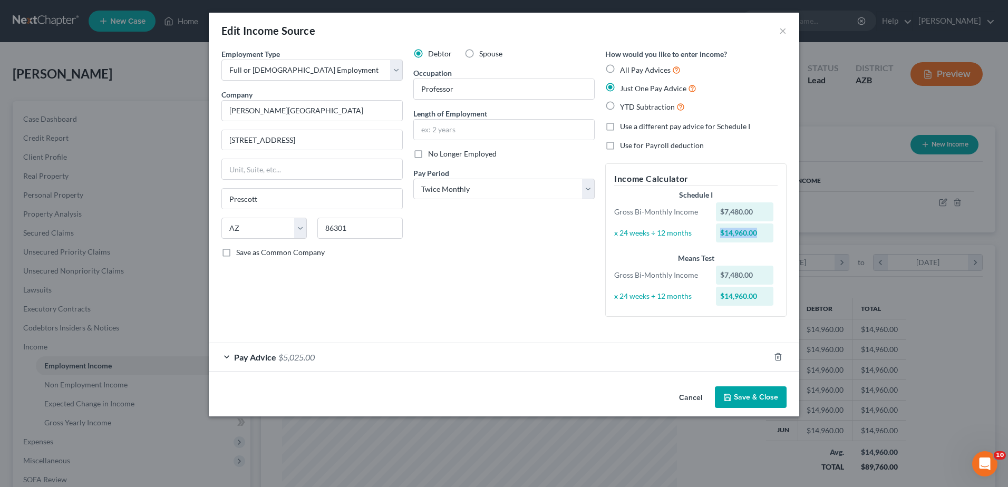
drag, startPoint x: 756, startPoint y: 234, endPoint x: 719, endPoint y: 236, distance: 37.0
click at [719, 236] on div "$14,960.00" at bounding box center [745, 233] width 58 height 19
drag, startPoint x: 719, startPoint y: 236, endPoint x: 740, endPoint y: 240, distance: 21.4
click at [740, 240] on div "$14,960.00" at bounding box center [745, 233] width 58 height 19
click at [620, 66] on label "All Pay Advices" at bounding box center [650, 70] width 61 height 12
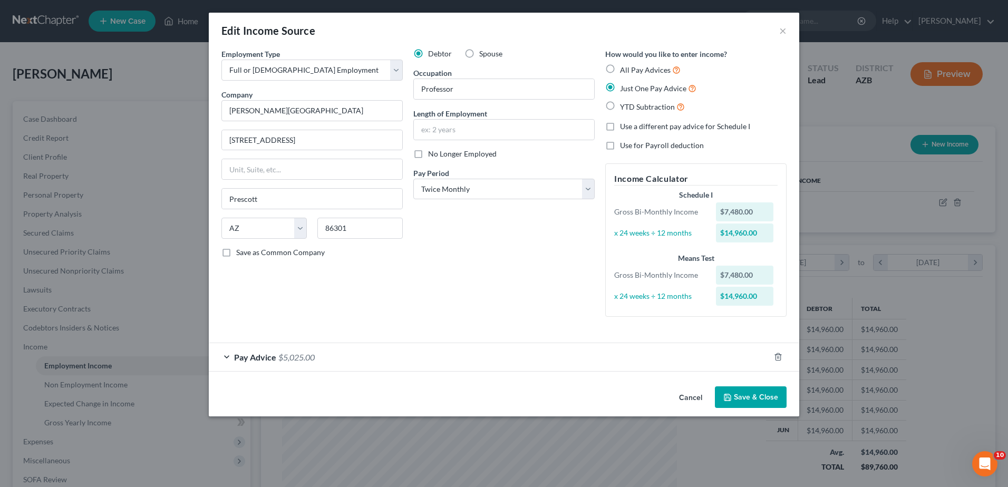
click at [624, 66] on input "All Pay Advices" at bounding box center [627, 67] width 7 height 7
radio input "true"
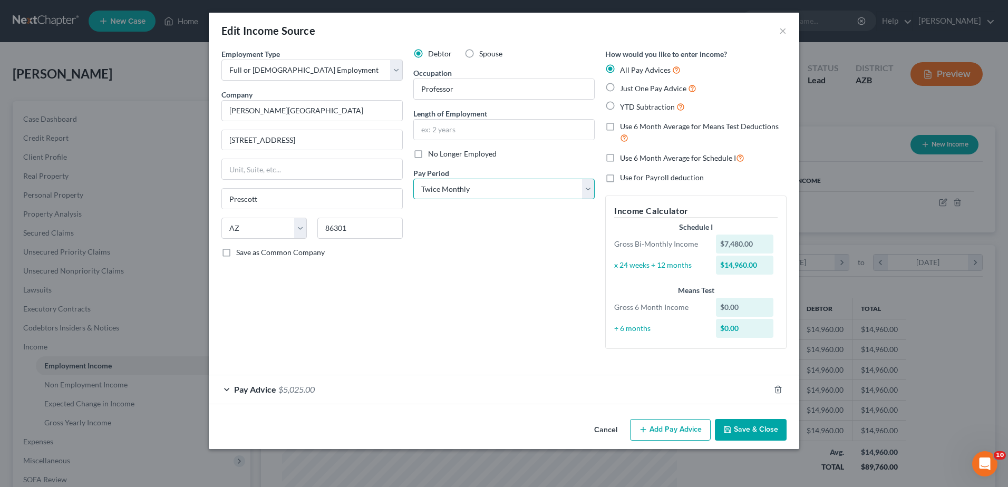
click at [590, 186] on select "Select Monthly Twice Monthly Every Other Week Weekly" at bounding box center [503, 189] width 181 height 21
select select "0"
click at [413, 179] on select "Select Monthly Twice Monthly Every Other Week Weekly" at bounding box center [503, 189] width 181 height 21
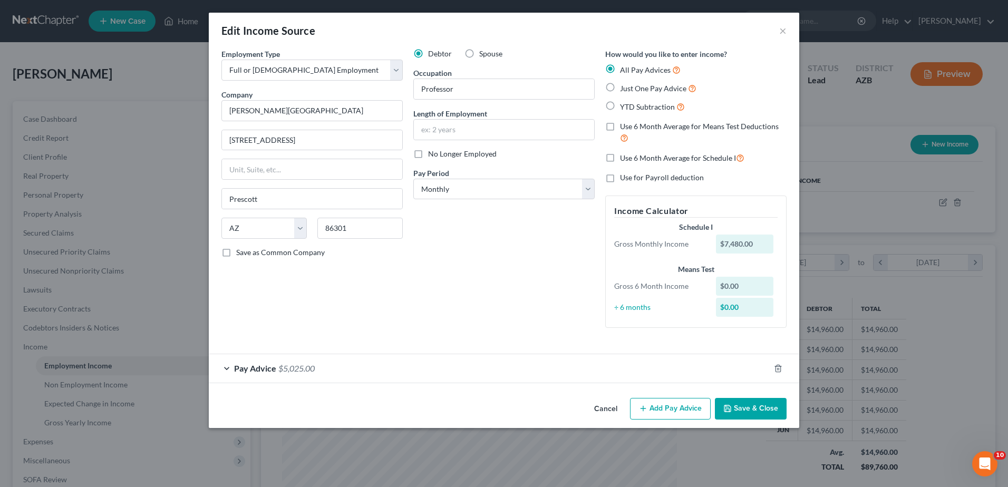
click at [753, 404] on button "Save & Close" at bounding box center [751, 409] width 72 height 22
click at [620, 104] on label "YTD Subtraction" at bounding box center [652, 107] width 65 height 12
click at [624, 104] on input "YTD Subtraction" at bounding box center [627, 104] width 7 height 7
radio input "true"
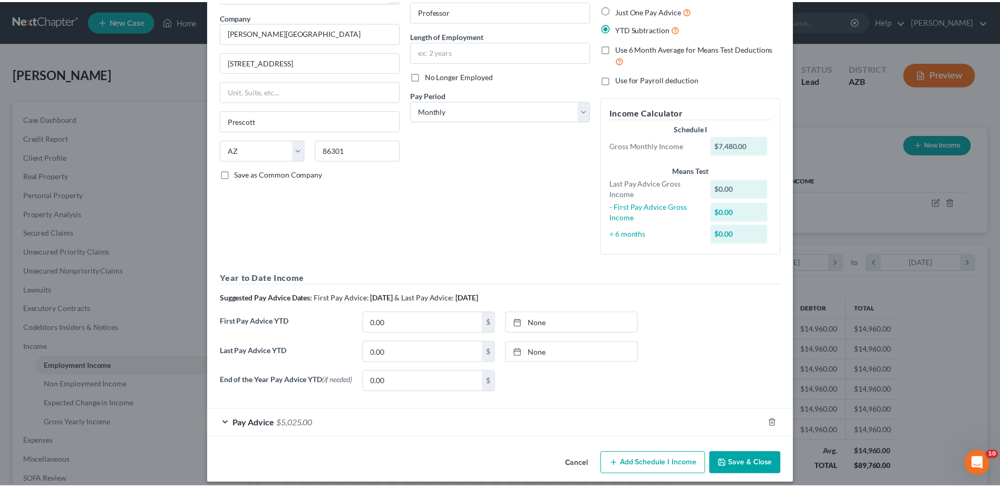
scroll to position [89, 0]
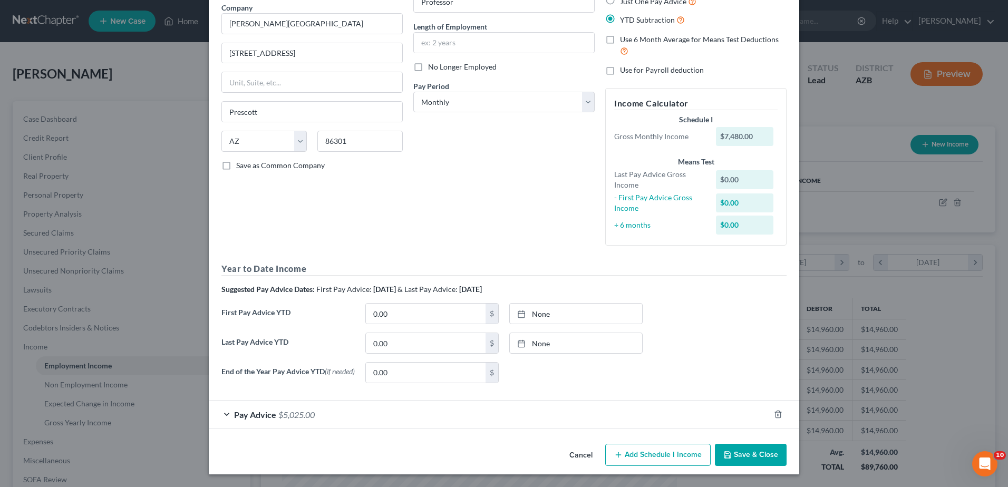
click at [751, 453] on button "Save & Close" at bounding box center [751, 455] width 72 height 22
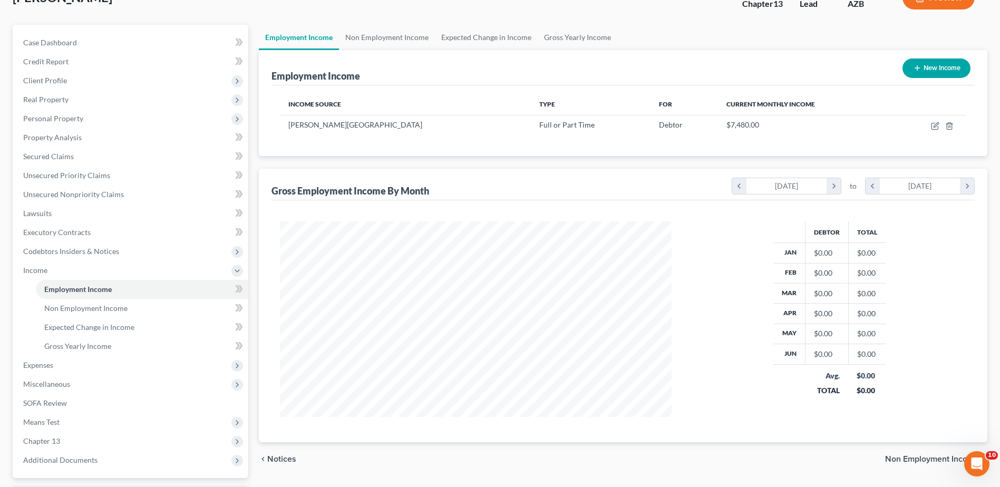
scroll to position [70, 0]
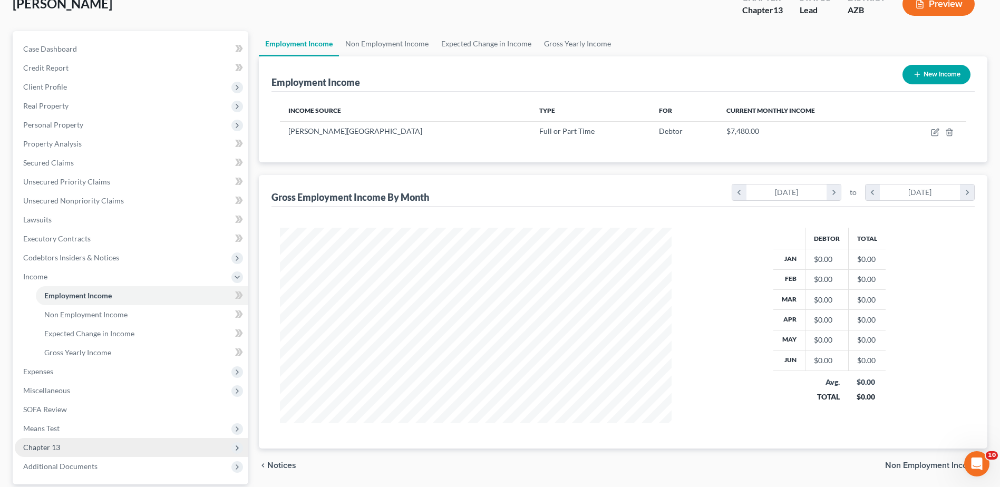
click at [49, 443] on span "Chapter 13" at bounding box center [41, 447] width 37 height 9
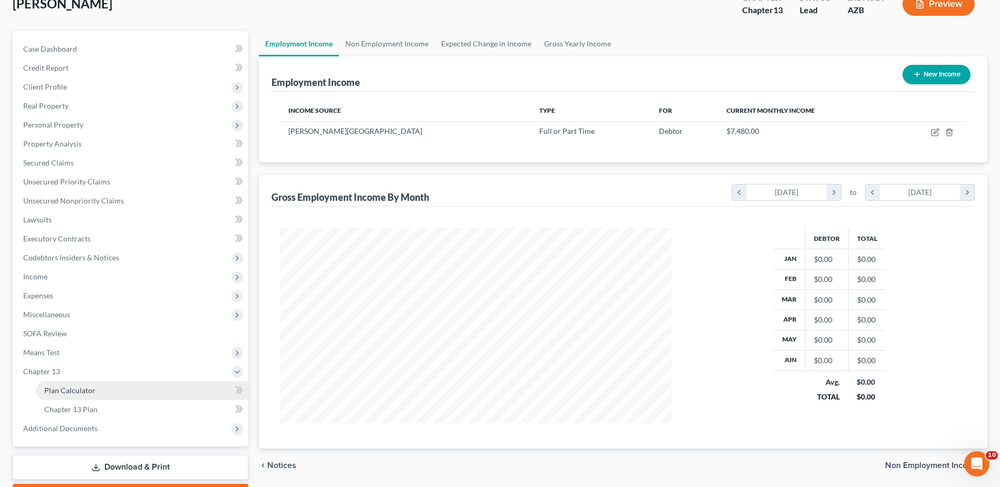
click at [68, 386] on span "Plan Calculator" at bounding box center [69, 390] width 51 height 9
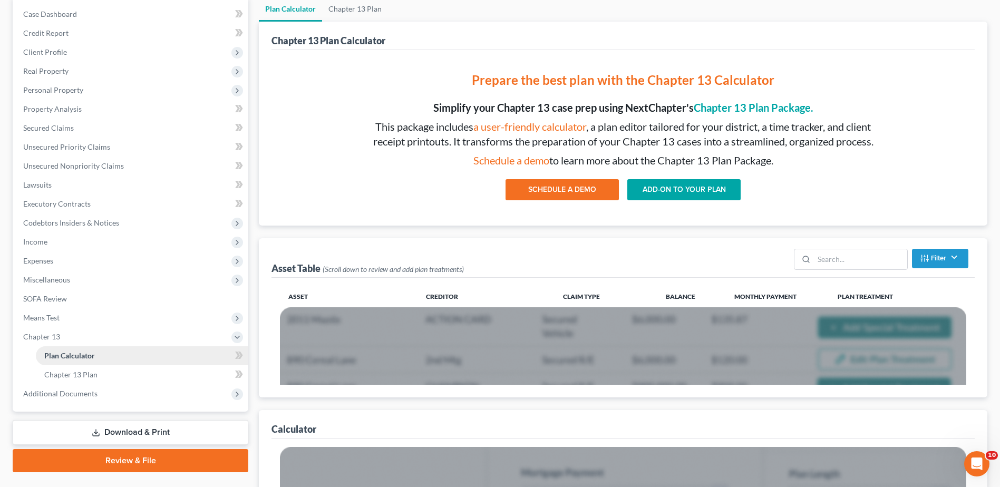
scroll to position [105, 0]
click at [130, 430] on link "Download & Print" at bounding box center [131, 432] width 236 height 25
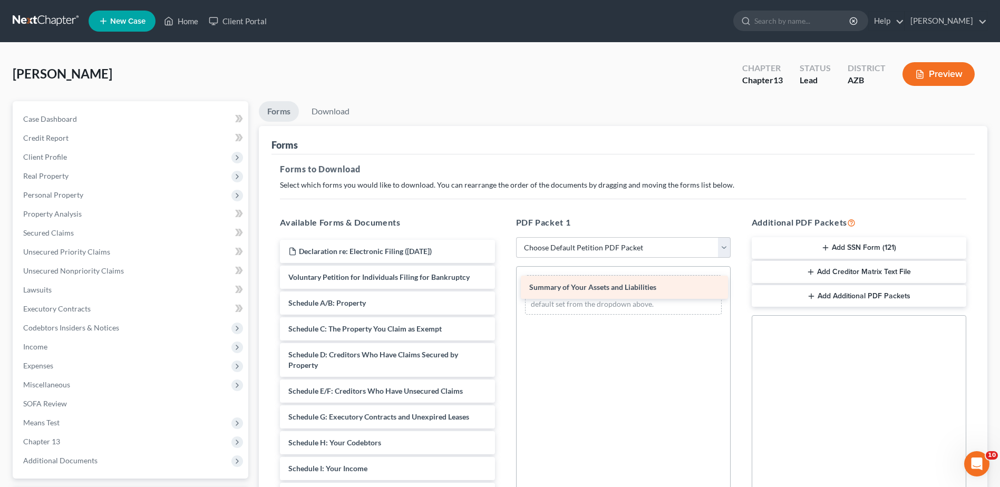
drag, startPoint x: 350, startPoint y: 303, endPoint x: 591, endPoint y: 287, distance: 241.5
click at [503, 287] on div "Summary of Your Assets and Liabilities Declaration re: Electronic Filing (07/31…" at bounding box center [387, 474] width 231 height 468
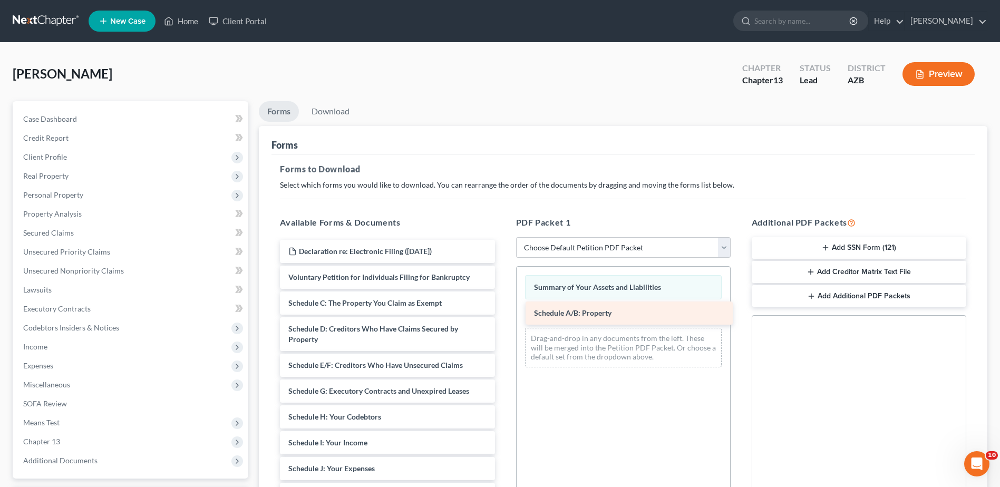
drag, startPoint x: 339, startPoint y: 301, endPoint x: 585, endPoint y: 311, distance: 245.9
click at [503, 311] on div "Schedule A/B: Property Declaration re: Electronic Filing (07/31/2025) Voluntary…" at bounding box center [387, 461] width 231 height 442
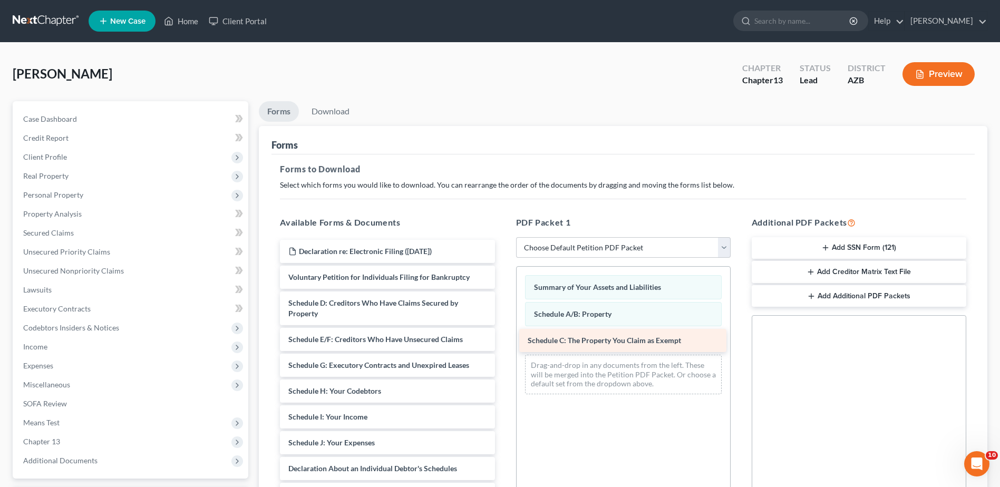
drag, startPoint x: 369, startPoint y: 302, endPoint x: 608, endPoint y: 339, distance: 242.3
click at [503, 339] on div "Schedule C: The Property You Claim as Exempt Declaration re: Electronic Filing …" at bounding box center [387, 448] width 231 height 417
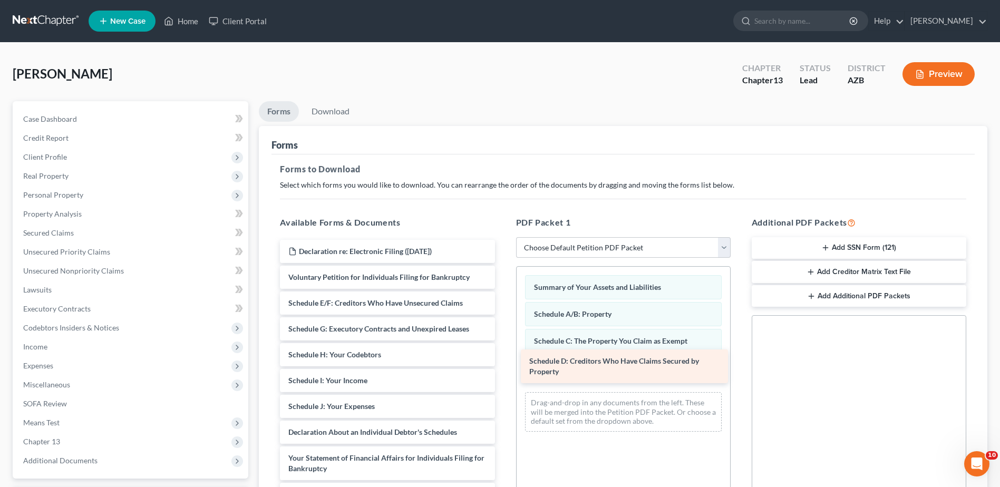
drag, startPoint x: 346, startPoint y: 301, endPoint x: 587, endPoint y: 359, distance: 247.8
click at [503, 359] on div "Schedule D: Creditors Who Have Claims Secured by Property Declaration re: Elect…" at bounding box center [387, 430] width 231 height 380
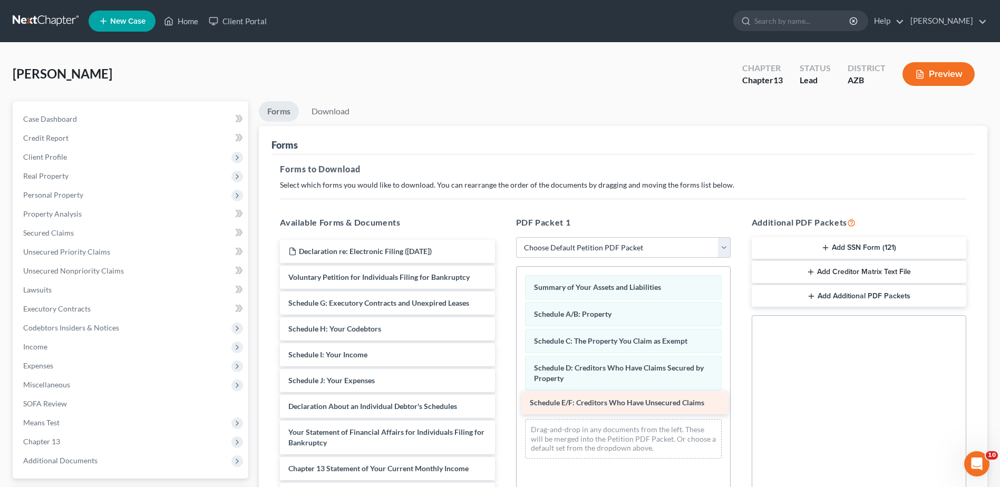
drag, startPoint x: 322, startPoint y: 303, endPoint x: 564, endPoint y: 402, distance: 261.2
click at [503, 402] on div "Schedule E/F: Creditors Who Have Unsecured Claims Declaration re: Electronic Fi…" at bounding box center [387, 417] width 231 height 354
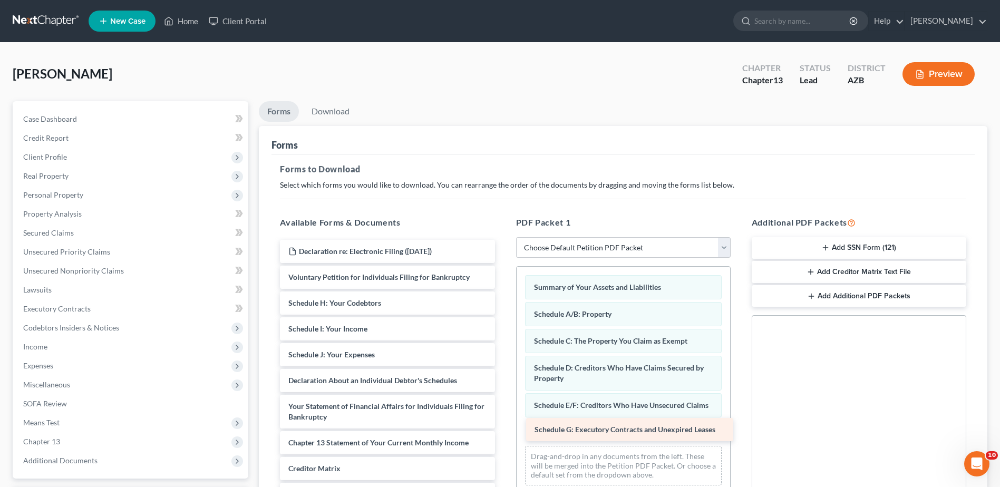
drag, startPoint x: 339, startPoint y: 302, endPoint x: 585, endPoint y: 429, distance: 276.8
click at [503, 429] on div "Schedule G: Executory Contracts and Unexpired Leases Declaration re: Electronic…" at bounding box center [387, 404] width 231 height 328
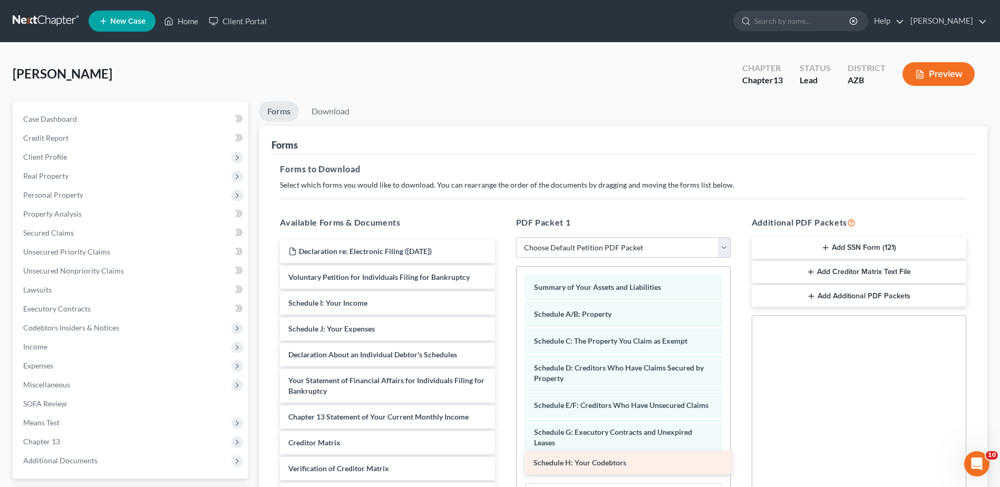
drag, startPoint x: 340, startPoint y: 302, endPoint x: 585, endPoint y: 461, distance: 292.6
click at [503, 461] on div "Schedule H: Your Codebtors Declaration re: Electronic Filing (07/31/2025) Volun…" at bounding box center [387, 391] width 231 height 303
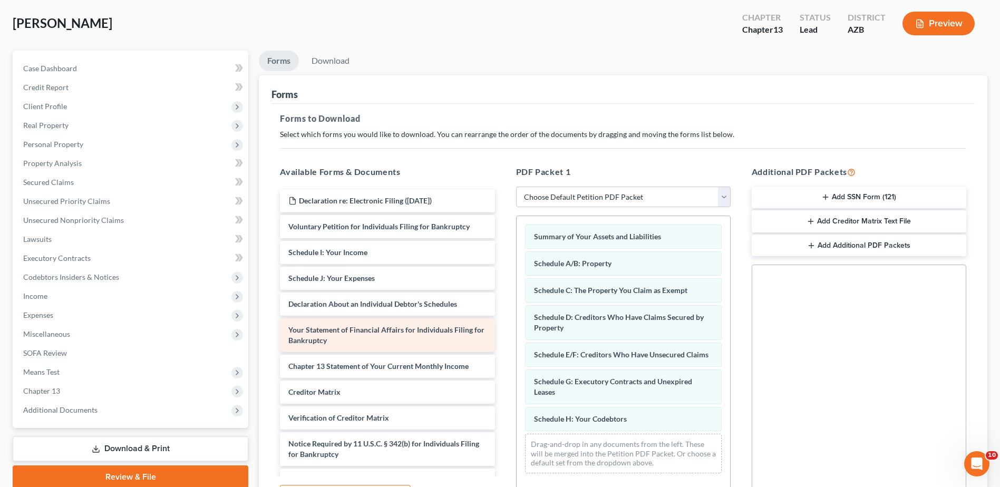
scroll to position [53, 0]
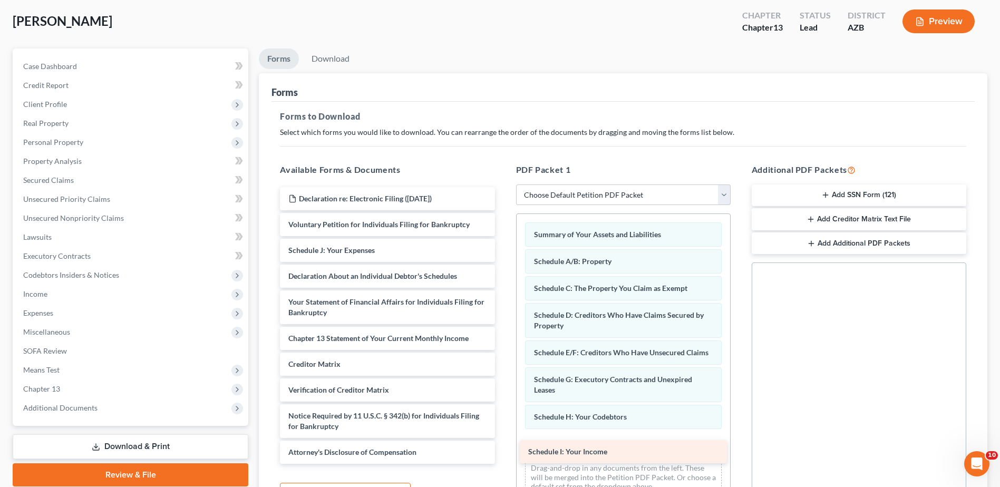
drag, startPoint x: 333, startPoint y: 247, endPoint x: 573, endPoint y: 448, distance: 313.2
click at [503, 448] on div "Schedule I: Your Income Declaration re: Electronic Filing (07/31/2025) Voluntar…" at bounding box center [387, 325] width 231 height 277
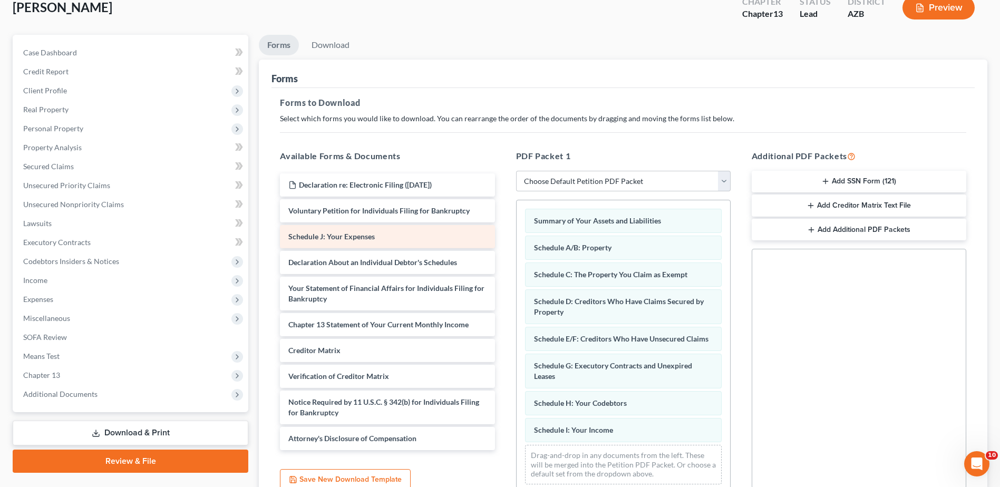
scroll to position [70, 0]
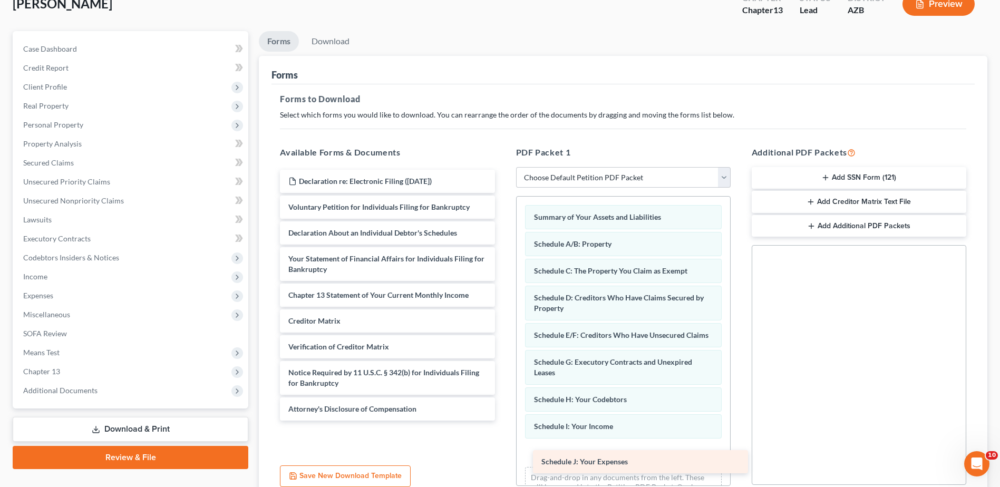
drag, startPoint x: 345, startPoint y: 233, endPoint x: 598, endPoint y: 461, distance: 340.8
click at [503, 421] on div "Schedule J: Your Expenses Declaration re: Electronic Filing (07/31/2025) Volunt…" at bounding box center [387, 295] width 231 height 251
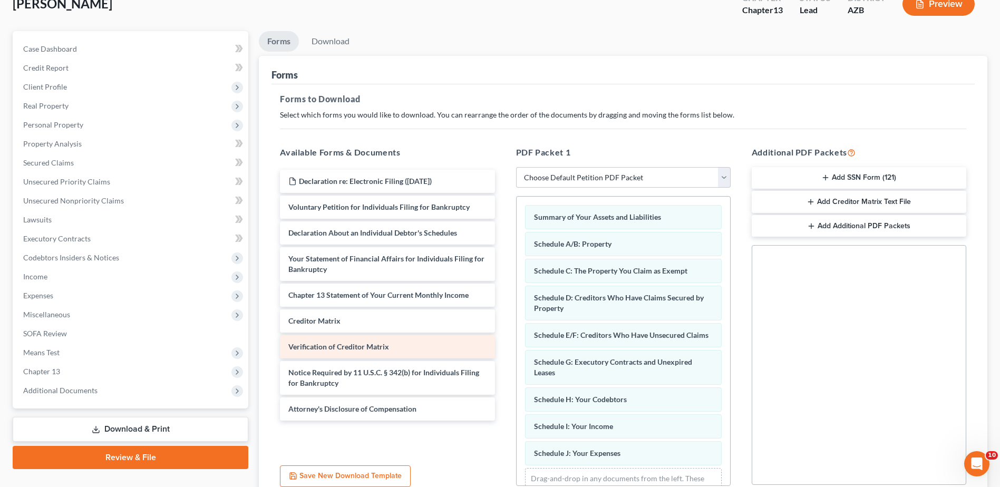
scroll to position [17, 0]
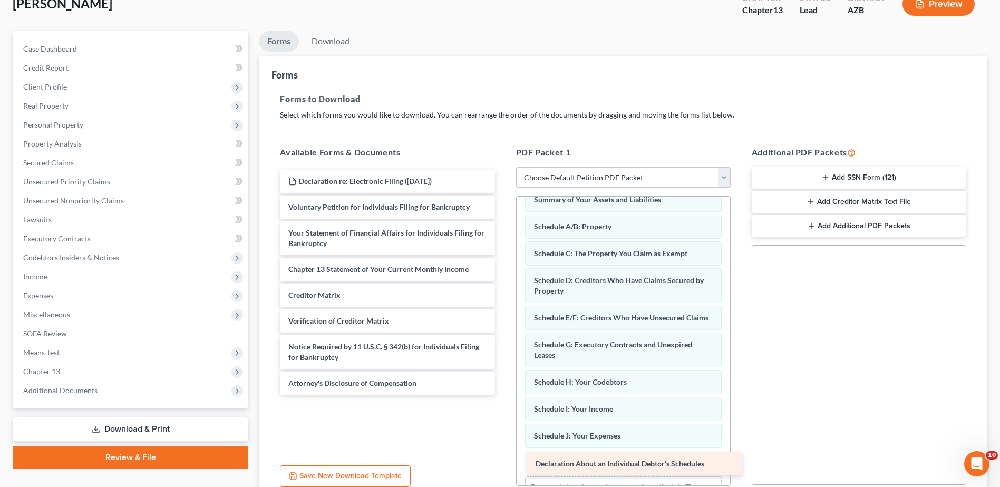
drag, startPoint x: 346, startPoint y: 232, endPoint x: 593, endPoint y: 463, distance: 338.3
click at [503, 395] on div "Declaration About an Individual Debtor's Schedules Declaration re: Electronic F…" at bounding box center [387, 282] width 231 height 225
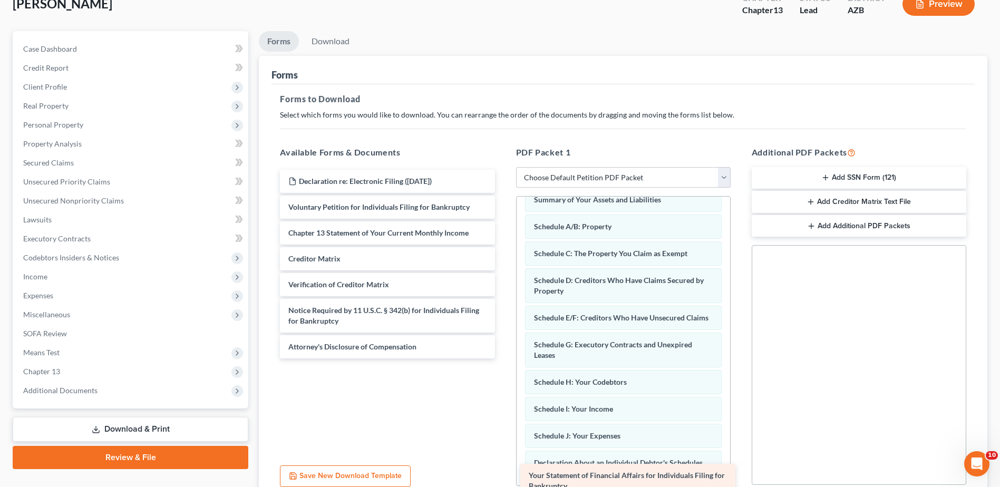
drag, startPoint x: 337, startPoint y: 233, endPoint x: 578, endPoint y: 475, distance: 341.1
click at [503, 359] on div "Your Statement of Financial Affairs for Individuals Filing for Bankruptcy Decla…" at bounding box center [387, 264] width 231 height 189
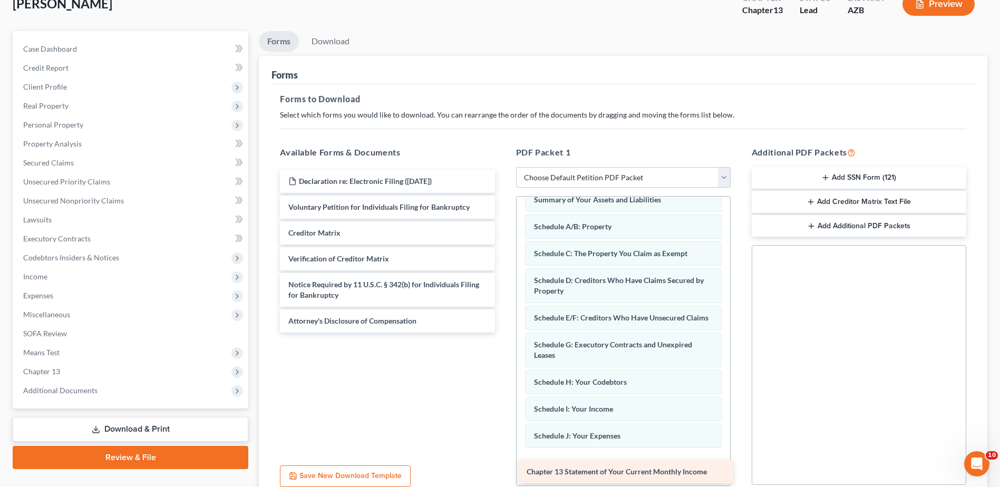
drag, startPoint x: 327, startPoint y: 231, endPoint x: 566, endPoint y: 470, distance: 337.4
click at [503, 333] on div "Chapter 13 Statement of Your Current Monthly Income Declaration re: Electronic …" at bounding box center [387, 251] width 231 height 163
drag, startPoint x: 336, startPoint y: 284, endPoint x: 573, endPoint y: 473, distance: 303.5
click at [503, 296] on div "Notice Required by 11 U.S.C. § 342(b) for Individuals Filing for Bankruptcy Dec…" at bounding box center [387, 233] width 231 height 127
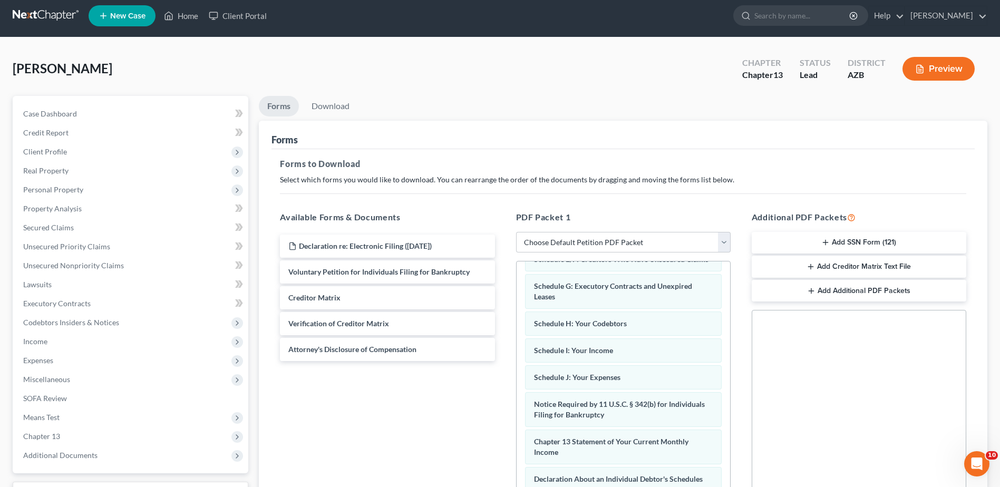
scroll to position [0, 0]
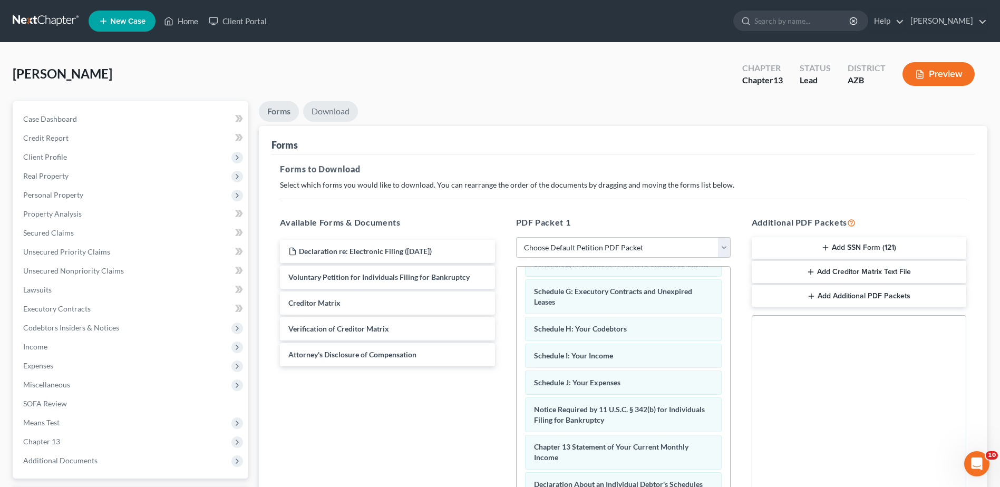
click at [332, 106] on link "Download" at bounding box center [330, 111] width 55 height 21
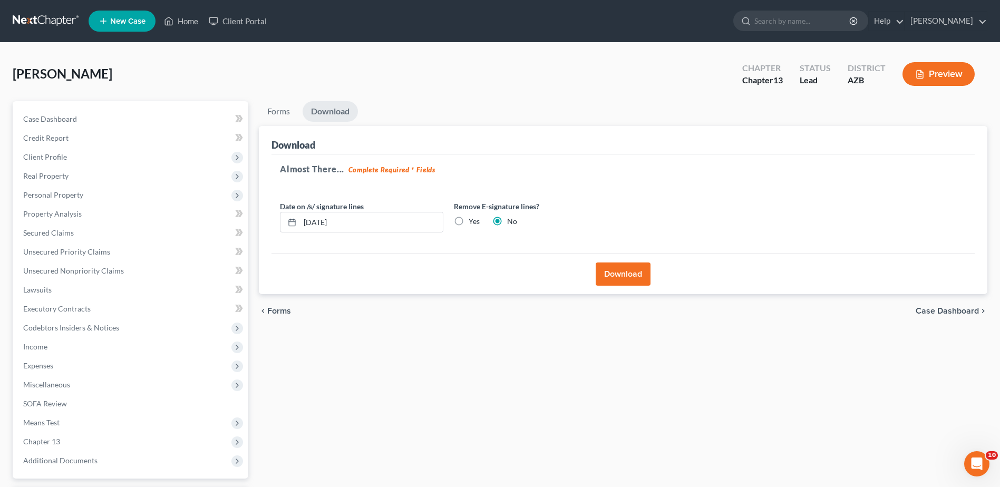
click at [627, 270] on button "Download" at bounding box center [623, 274] width 55 height 23
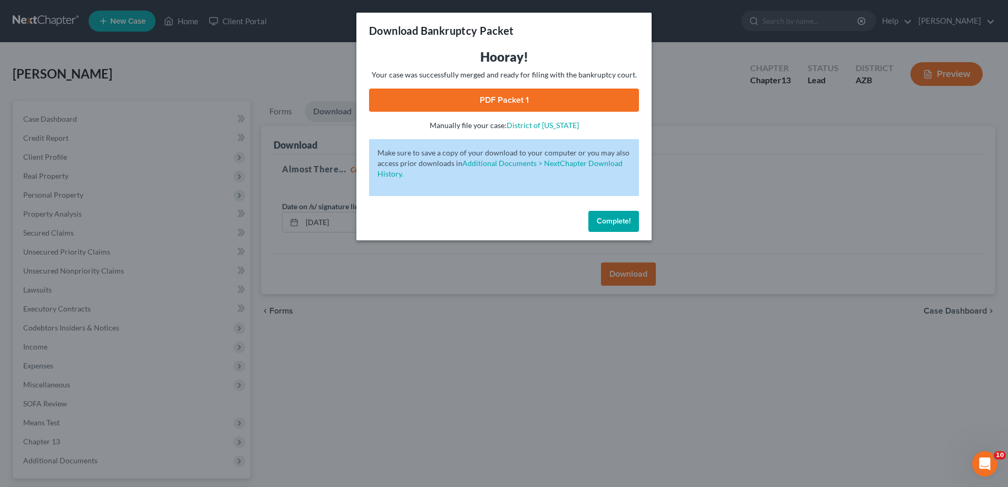
click at [505, 95] on link "PDF Packet 1" at bounding box center [504, 100] width 270 height 23
click at [51, 401] on div "Download Bankruptcy Packet Hooray! Your case was successfully merged and ready …" at bounding box center [504, 243] width 1008 height 487
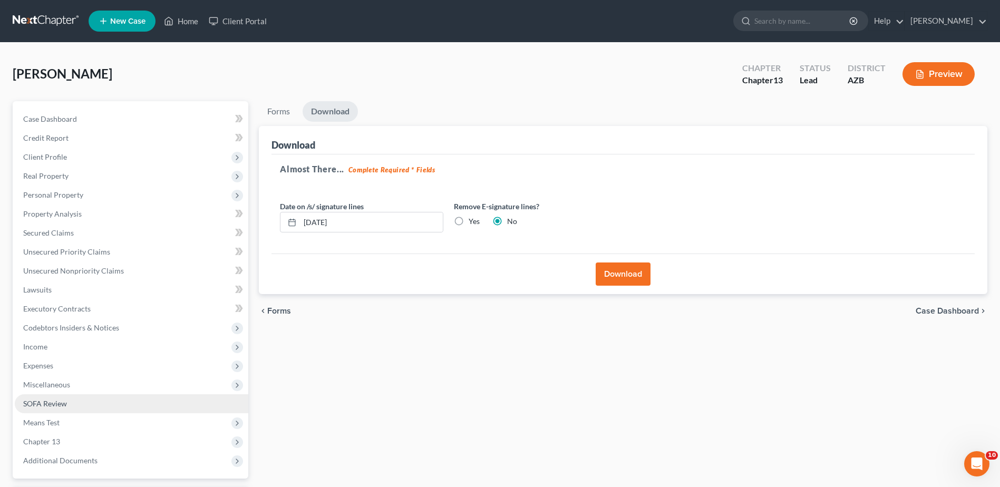
click at [44, 401] on span "SOFA Review" at bounding box center [45, 403] width 44 height 9
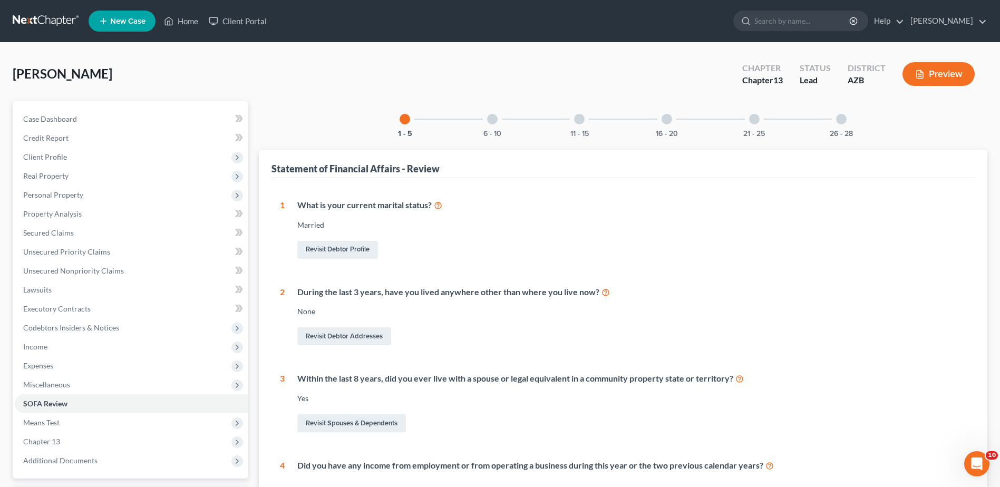
click at [660, 120] on div "16 - 20" at bounding box center [667, 119] width 36 height 36
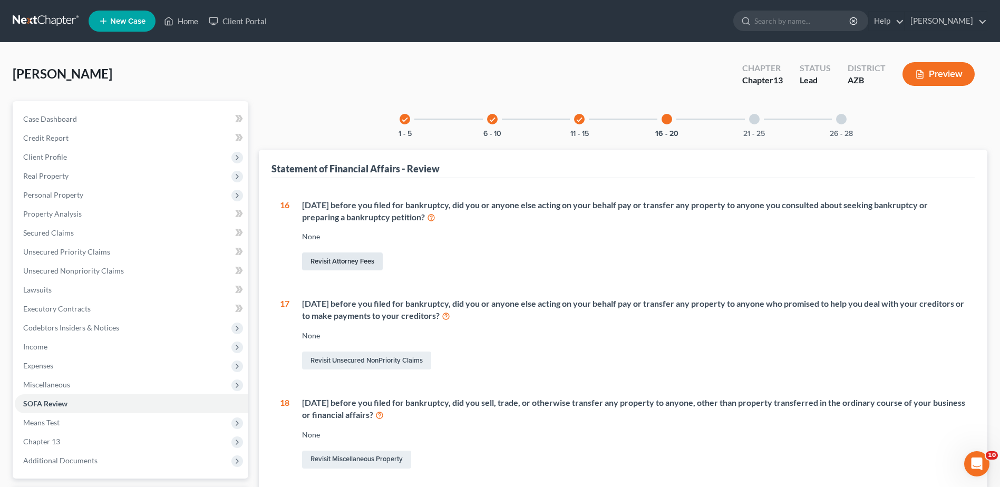
click at [338, 260] on link "Revisit Attorney Fees" at bounding box center [342, 262] width 81 height 18
select select "0"
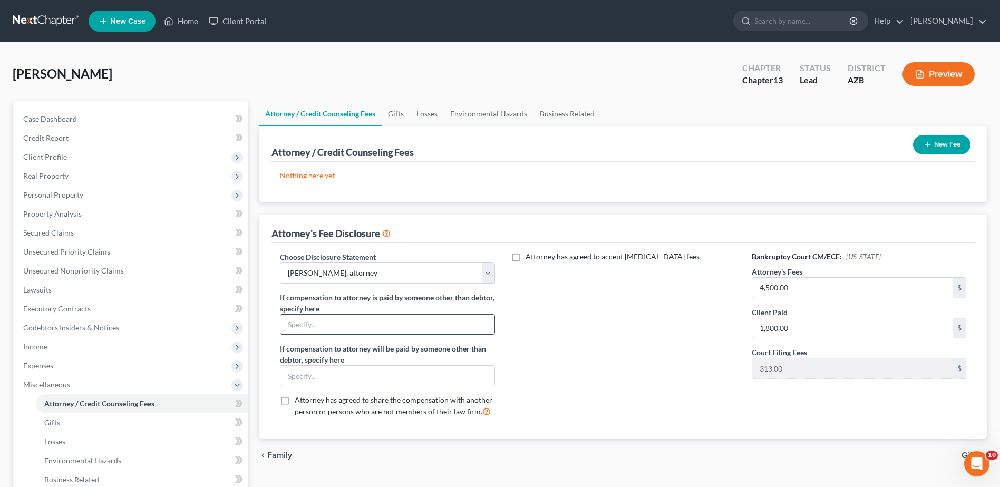
click at [321, 325] on input "text" at bounding box center [387, 325] width 214 height 20
type input "NA"
click at [290, 374] on input "text" at bounding box center [387, 376] width 214 height 20
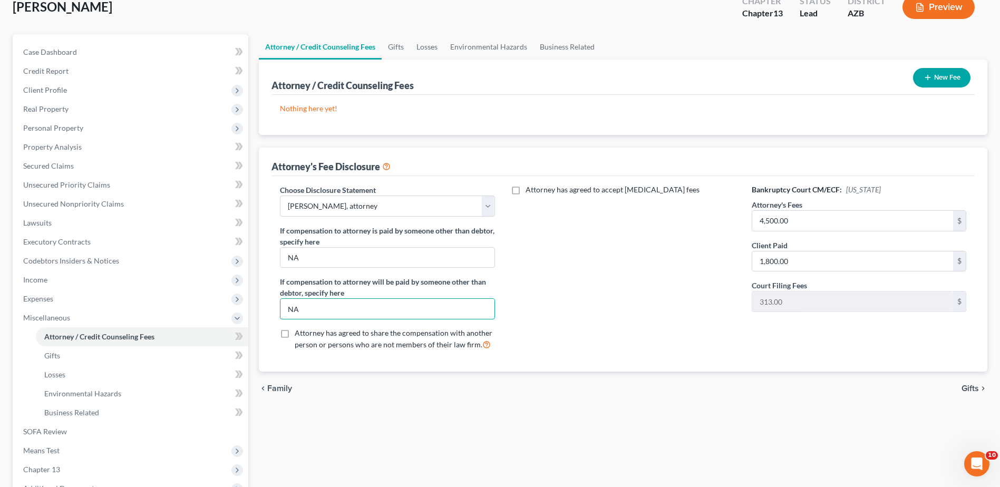
scroll to position [70, 0]
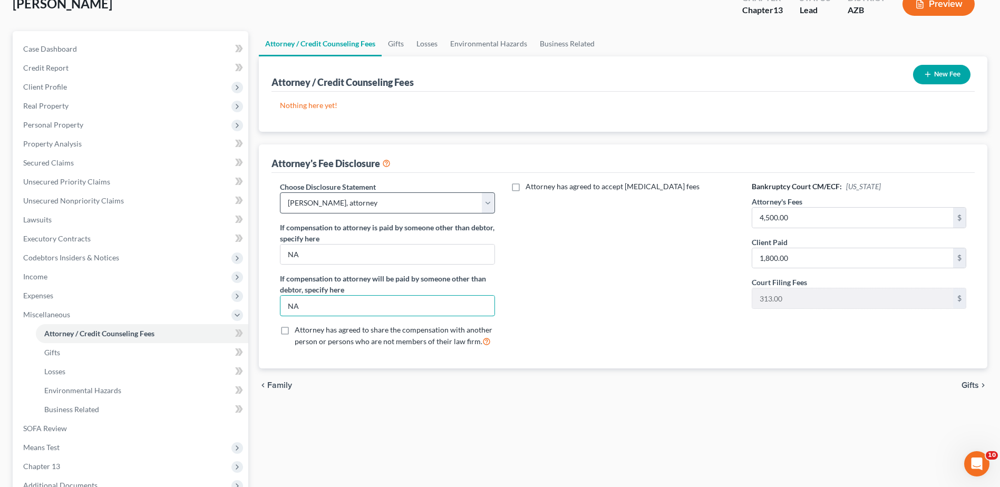
type input "NA"
click at [489, 200] on select "Select Keith M. Knowlton, attorney" at bounding box center [387, 202] width 215 height 21
click at [280, 192] on select "Select Keith M. Knowlton, attorney" at bounding box center [387, 202] width 215 height 21
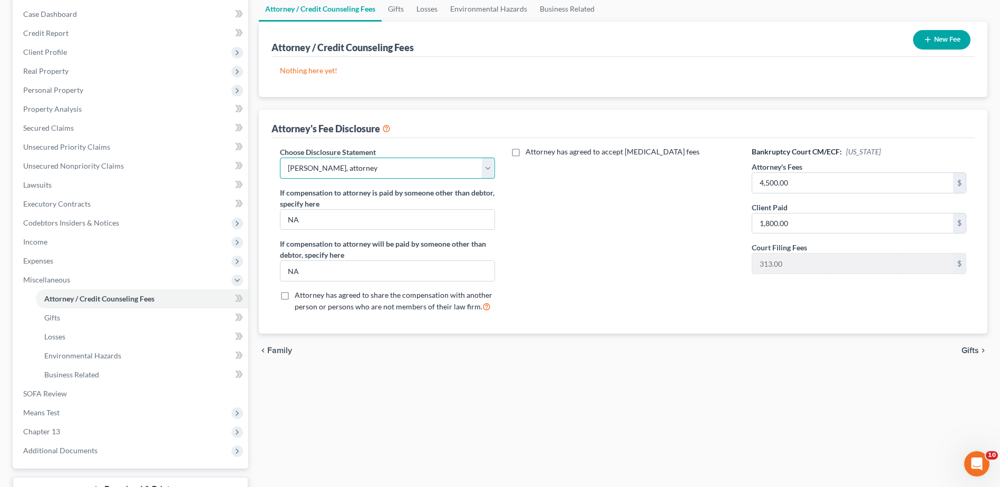
scroll to position [105, 0]
click at [941, 36] on button "New Fee" at bounding box center [941, 40] width 57 height 20
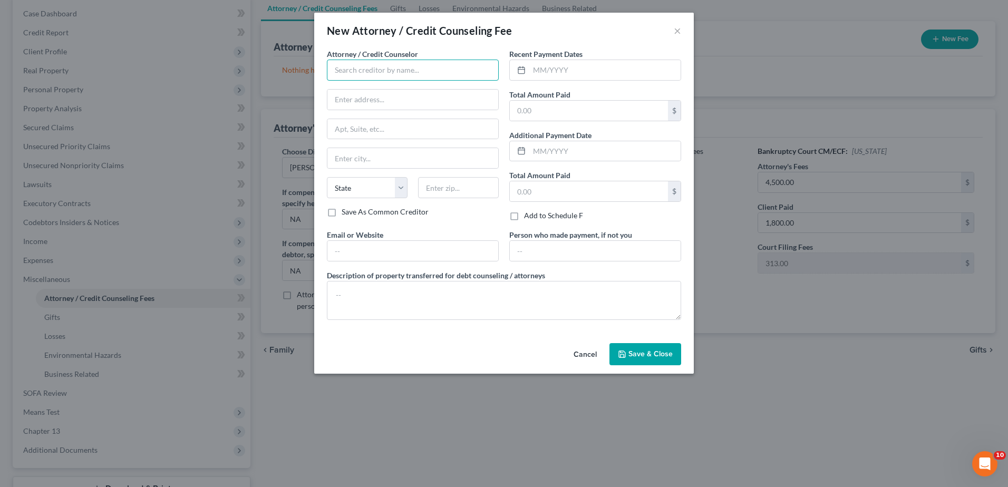
click at [347, 70] on input "text" at bounding box center [413, 70] width 172 height 21
type input "Greenpath"
click at [401, 186] on select "State [US_STATE] AK AR AZ CA CO CT DE DC [GEOGRAPHIC_DATA] [GEOGRAPHIC_DATA] GU…" at bounding box center [367, 187] width 81 height 21
click at [327, 177] on select "State [US_STATE] AK AR AZ CA CO CT DE DC [GEOGRAPHIC_DATA] [GEOGRAPHIC_DATA] GU…" at bounding box center [367, 187] width 81 height 21
click at [400, 182] on select "State [US_STATE] AK AR AZ CA CO CT DE DC [GEOGRAPHIC_DATA] [GEOGRAPHIC_DATA] GU…" at bounding box center [367, 187] width 81 height 21
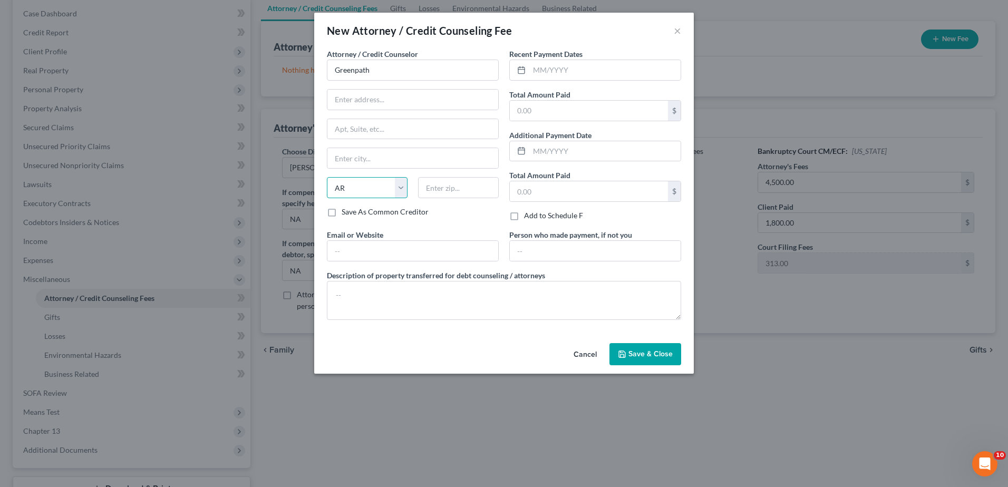
select select "3"
click at [327, 177] on select "State [US_STATE] AK AR AZ CA CO CT DE DC [GEOGRAPHIC_DATA] [GEOGRAPHIC_DATA] GU…" at bounding box center [367, 187] width 81 height 21
click at [516, 111] on input "text" at bounding box center [589, 111] width 158 height 20
type input "50"
click at [642, 351] on span "Save & Close" at bounding box center [650, 354] width 44 height 9
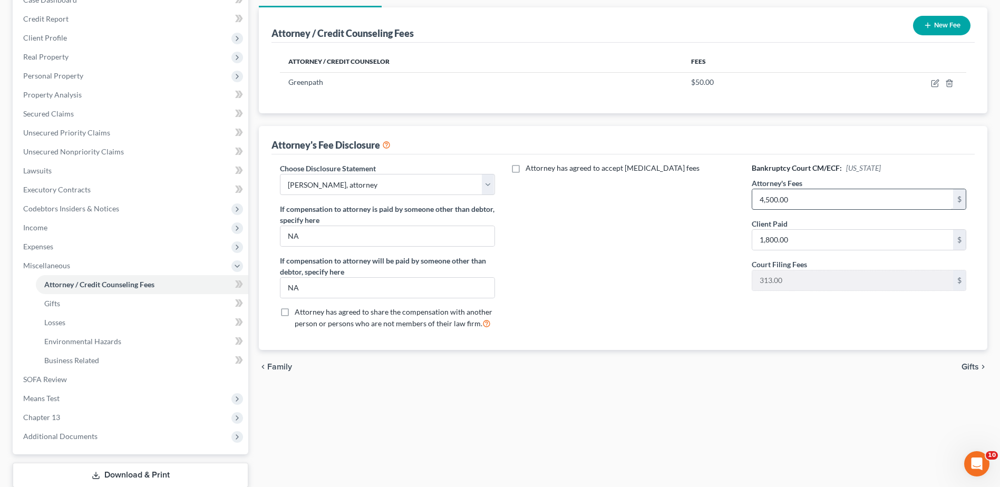
scroll to position [123, 0]
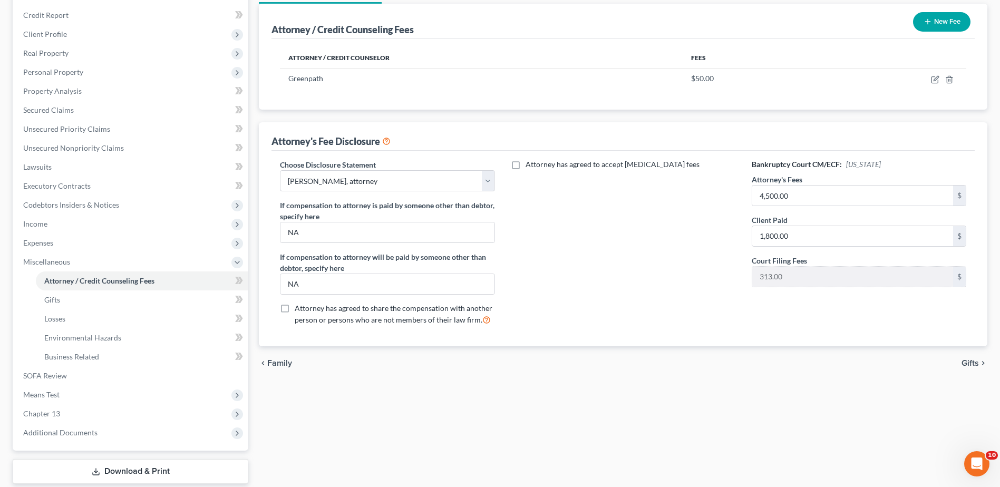
click at [933, 21] on button "New Fee" at bounding box center [941, 22] width 57 height 20
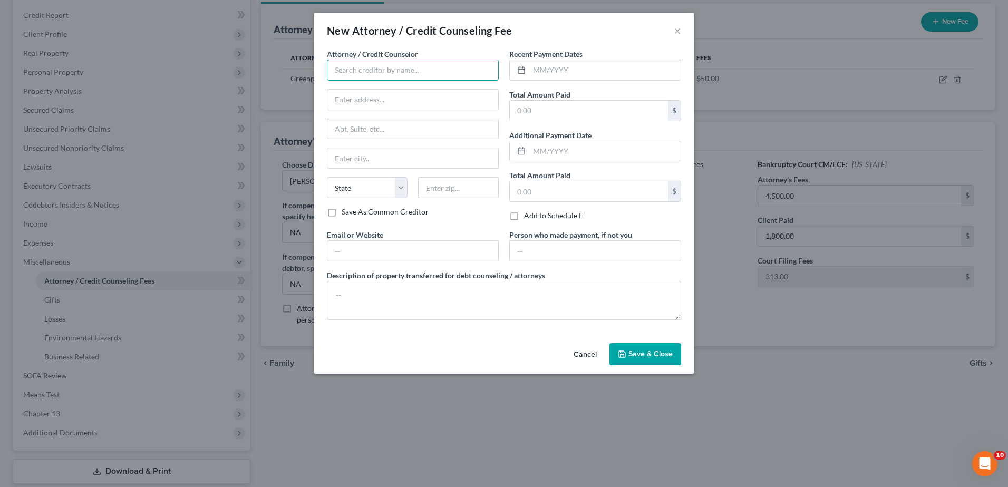
click at [417, 68] on input "text" at bounding box center [413, 70] width 172 height 21
type input "Keith M. Knowlton LLC"
type input "950 N. Mallard St"
type input "Chandler"
type input "85226"
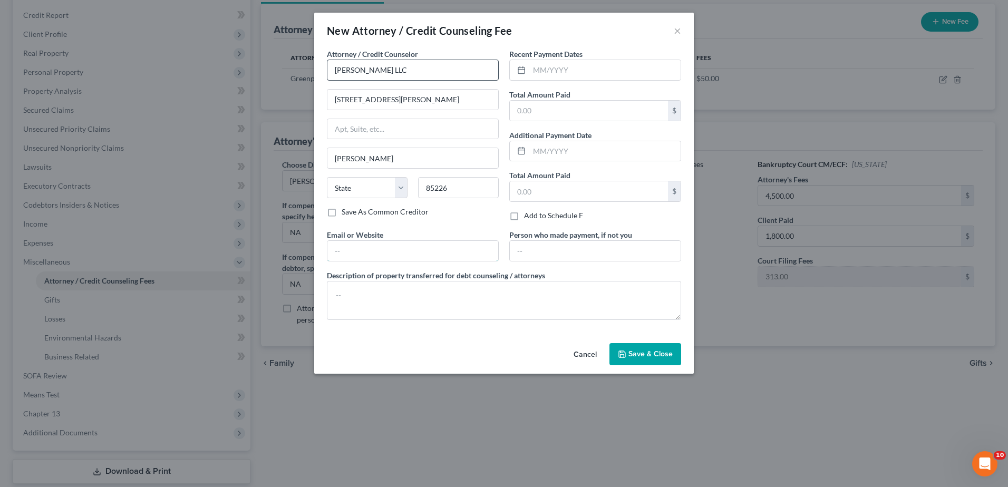
type input "[EMAIL_ADDRESS][DOMAIN_NAME]"
select select "3"
click at [520, 111] on input "text" at bounding box center [589, 111] width 158 height 20
type input "1,800"
click at [517, 192] on input "text" at bounding box center [589, 191] width 158 height 20
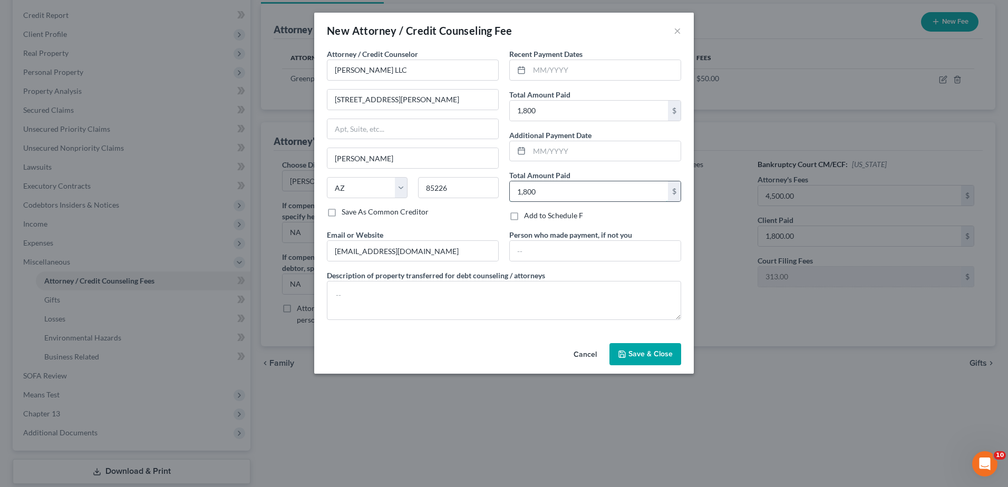
click at [592, 182] on input "1,800" at bounding box center [589, 191] width 158 height 20
type input "1,800"
click at [592, 246] on input "text" at bounding box center [595, 251] width 171 height 20
type input "Debtor"
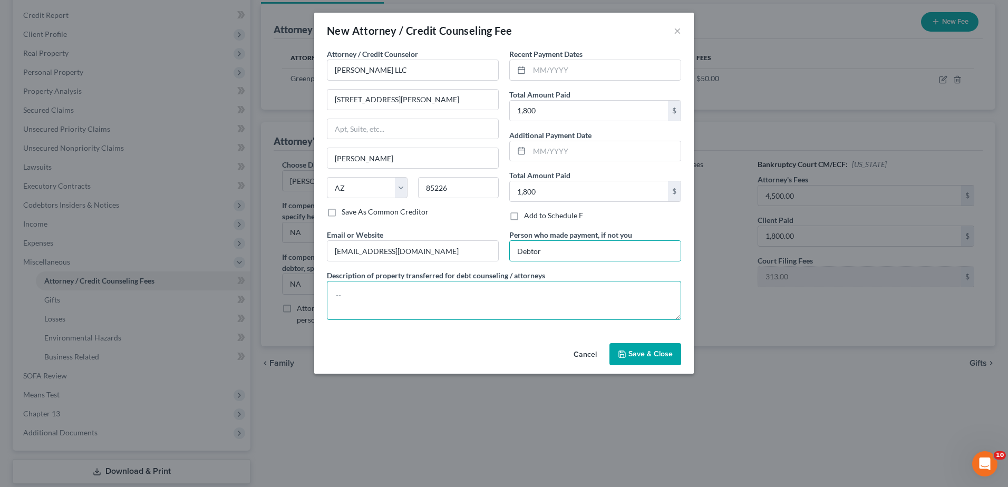
click at [343, 290] on textarea at bounding box center [504, 300] width 354 height 39
type textarea "Cash"
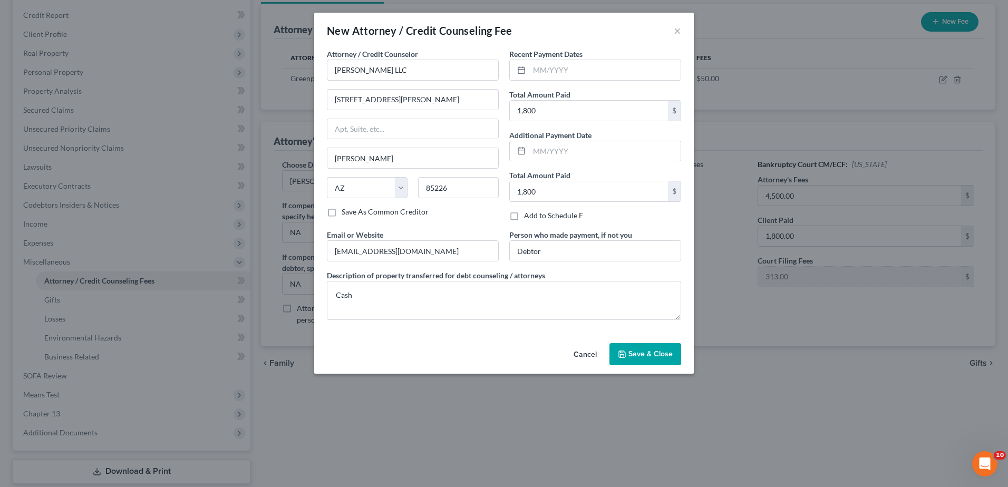
click at [653, 352] on span "Save & Close" at bounding box center [650, 354] width 44 height 9
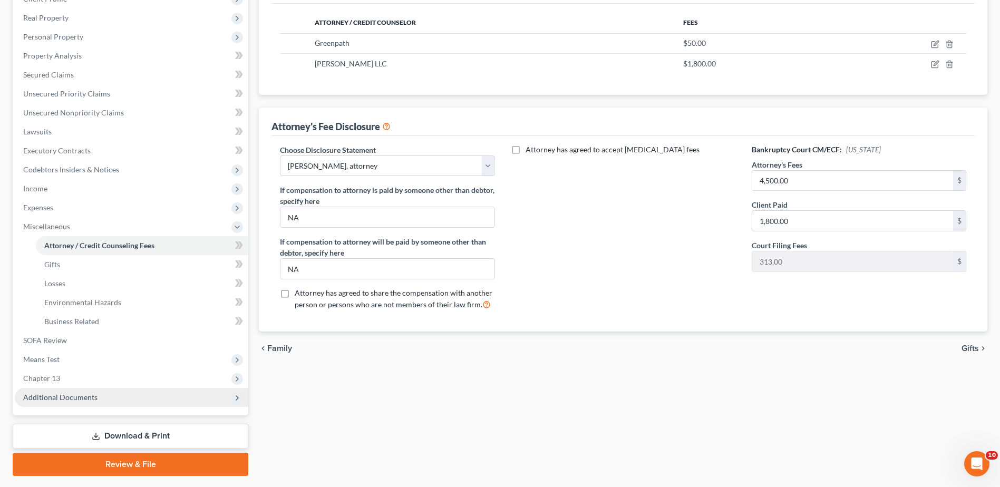
scroll to position [187, 0]
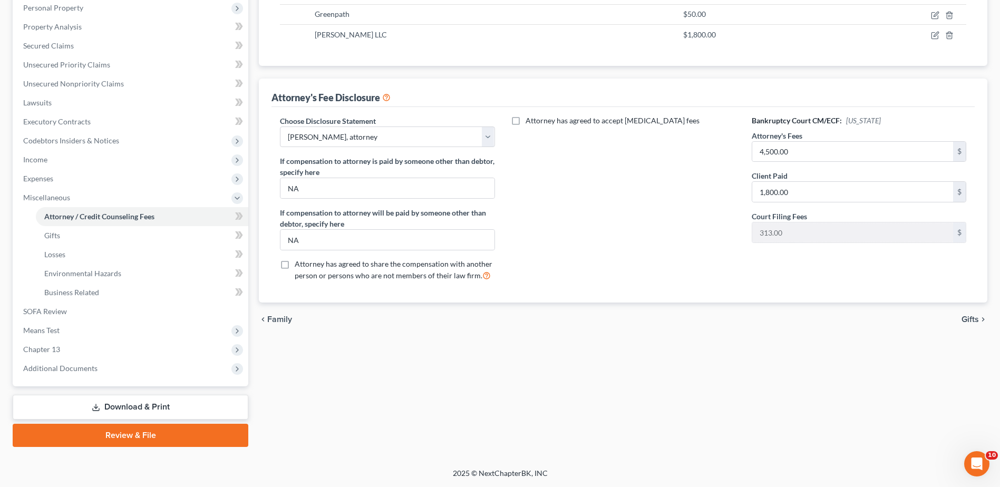
click at [132, 402] on link "Download & Print" at bounding box center [131, 407] width 236 height 25
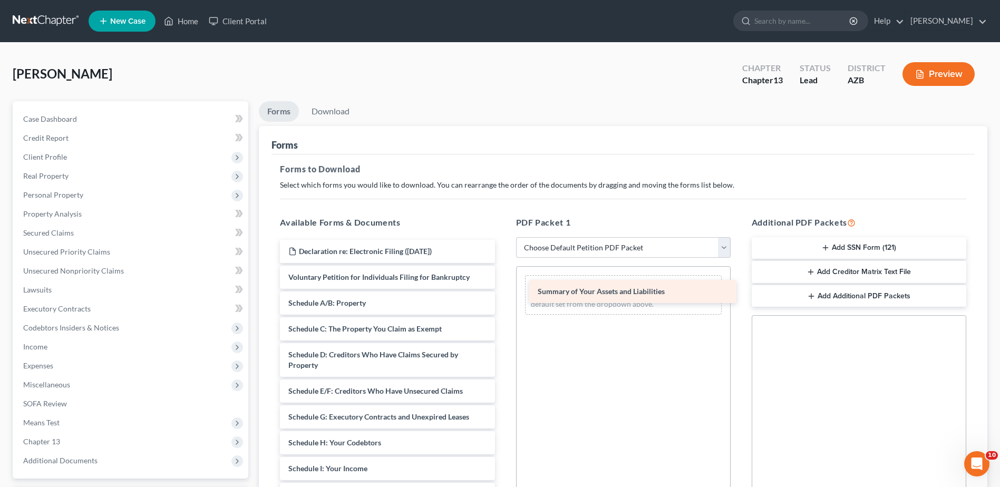
drag, startPoint x: 348, startPoint y: 303, endPoint x: 597, endPoint y: 291, distance: 249.7
click at [503, 291] on div "Summary of Your Assets and Liabilities Declaration re: Electronic Filing (07/31…" at bounding box center [387, 474] width 231 height 468
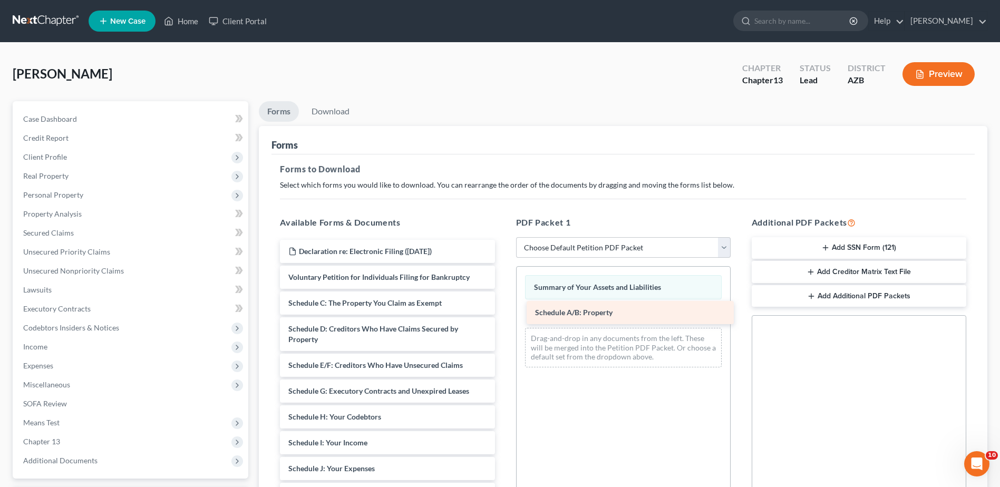
drag, startPoint x: 321, startPoint y: 299, endPoint x: 568, endPoint y: 309, distance: 246.9
click at [503, 309] on div "Schedule A/B: Property Declaration re: Electronic Filing (07/31/2025) Voluntary…" at bounding box center [387, 461] width 231 height 442
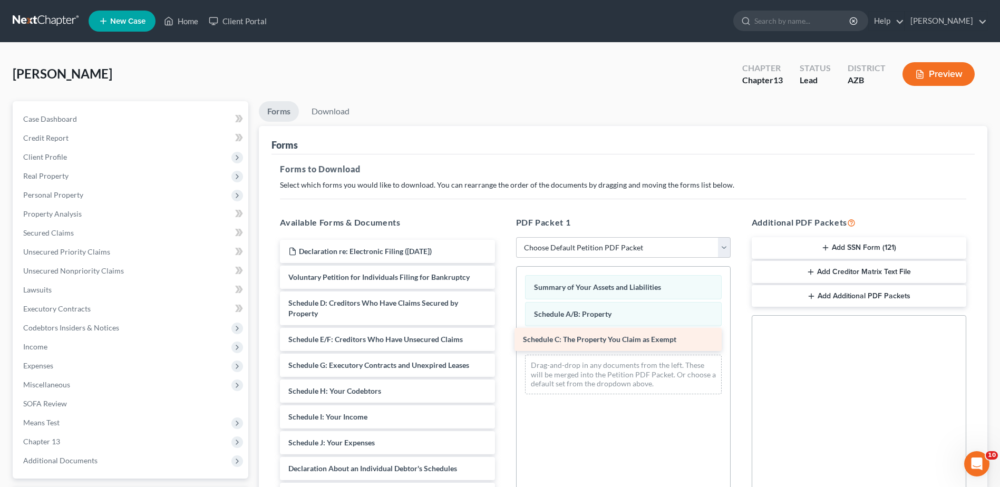
drag, startPoint x: 354, startPoint y: 302, endPoint x: 588, endPoint y: 338, distance: 237.4
click at [503, 338] on div "Schedule C: The Property You Claim as Exempt Declaration re: Electronic Filing …" at bounding box center [387, 448] width 231 height 417
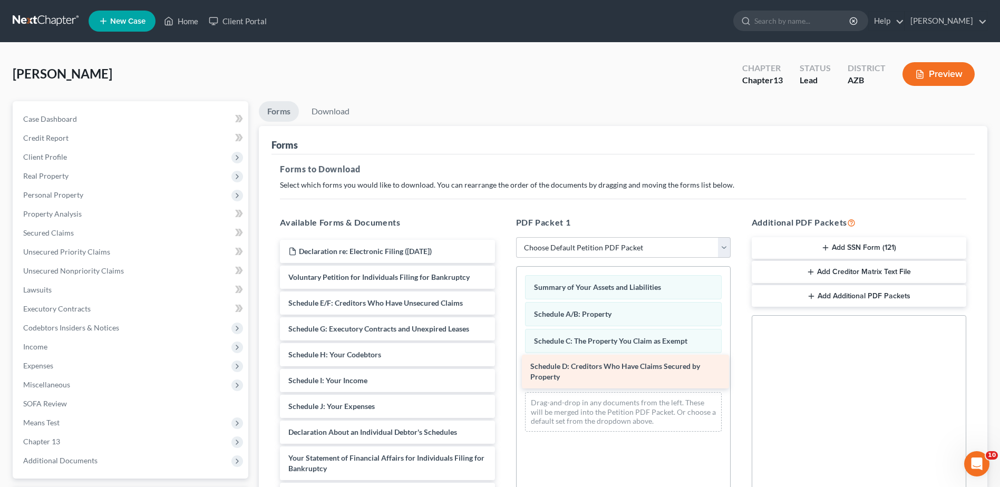
drag, startPoint x: 354, startPoint y: 303, endPoint x: 595, endPoint y: 365, distance: 249.0
click at [503, 365] on div "Schedule D: Creditors Who Have Claims Secured by Property Declaration re: Elect…" at bounding box center [387, 430] width 231 height 380
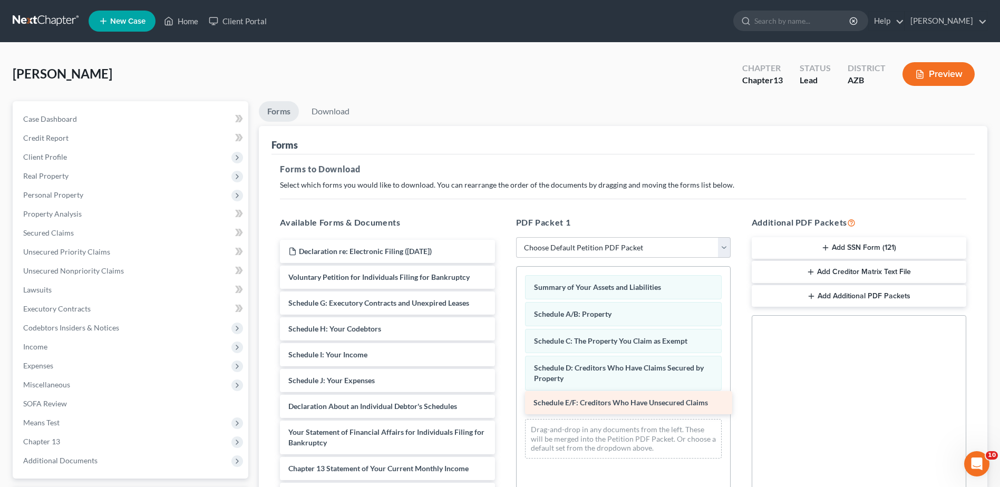
drag, startPoint x: 335, startPoint y: 303, endPoint x: 578, endPoint y: 401, distance: 261.9
click at [503, 401] on div "Schedule E/F: Creditors Who Have Unsecured Claims Declaration re: Electronic Fi…" at bounding box center [387, 417] width 231 height 354
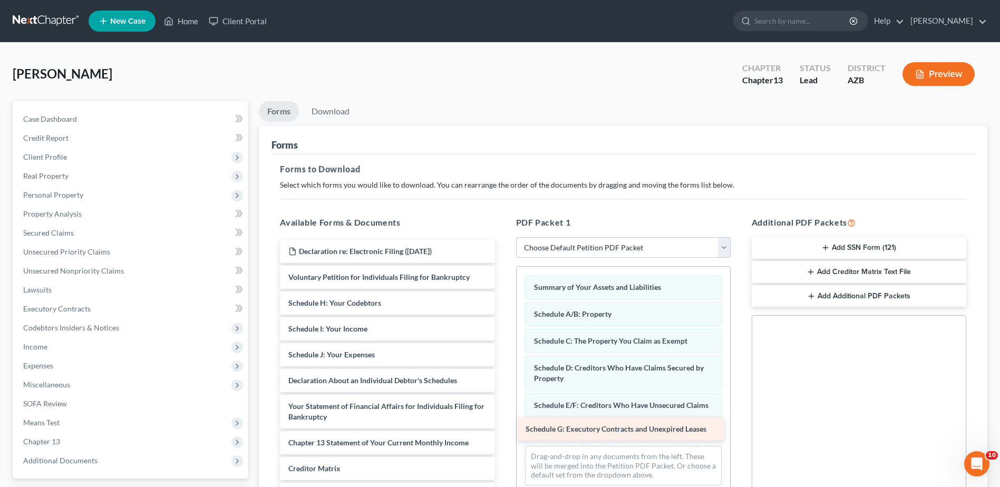
drag, startPoint x: 348, startPoint y: 303, endPoint x: 585, endPoint y: 429, distance: 268.6
click at [503, 429] on div "Schedule G: Executory Contracts and Unexpired Leases Declaration re: Electronic…" at bounding box center [387, 404] width 231 height 328
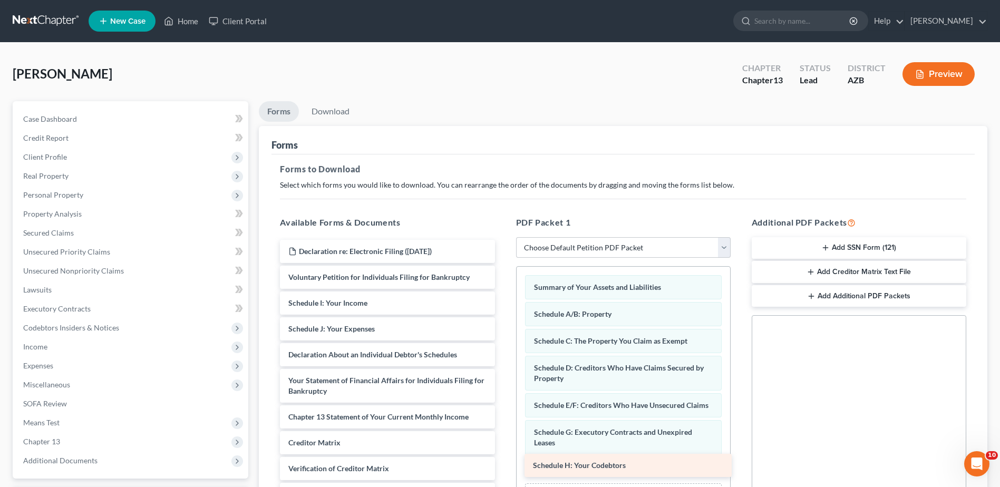
drag, startPoint x: 346, startPoint y: 303, endPoint x: 591, endPoint y: 466, distance: 293.6
click at [503, 466] on div "Schedule H: Your Codebtors Declaration re: Electronic Filing (07/31/2025) Volun…" at bounding box center [387, 391] width 231 height 303
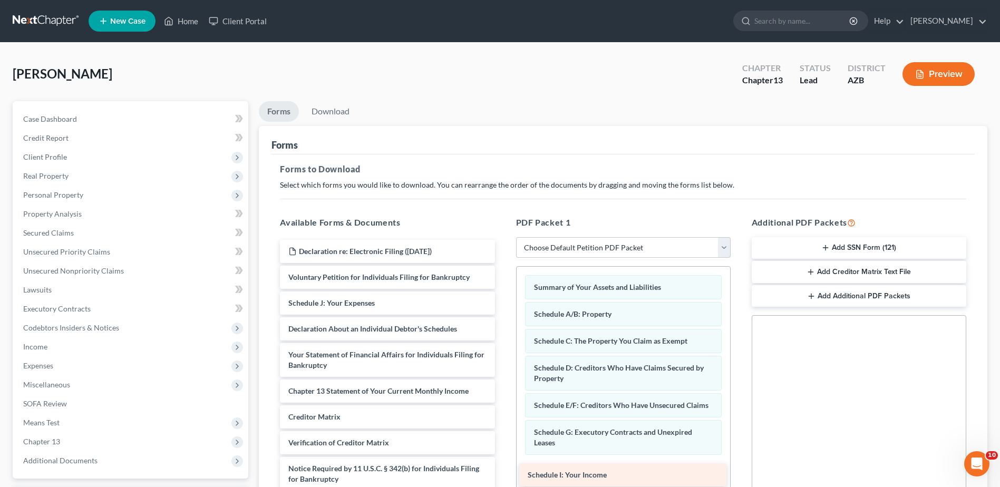
drag, startPoint x: 349, startPoint y: 302, endPoint x: 588, endPoint y: 474, distance: 294.7
click at [503, 474] on div "Schedule I: Your Income Declaration re: Electronic Filing (07/31/2025) Voluntar…" at bounding box center [387, 378] width 231 height 277
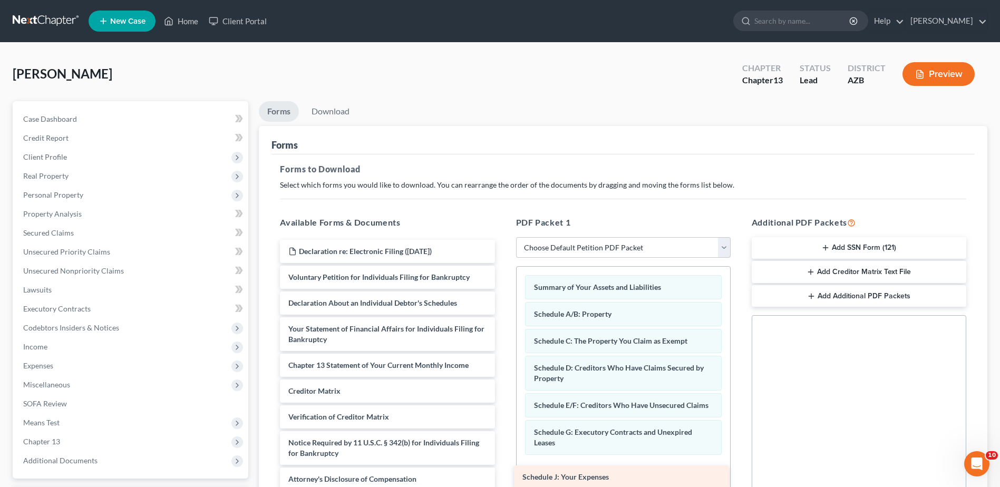
drag, startPoint x: 334, startPoint y: 303, endPoint x: 568, endPoint y: 477, distance: 291.7
click at [503, 477] on div "Schedule J: Your Expenses Declaration re: Electronic Filing (07/31/2025) Volunt…" at bounding box center [387, 365] width 231 height 251
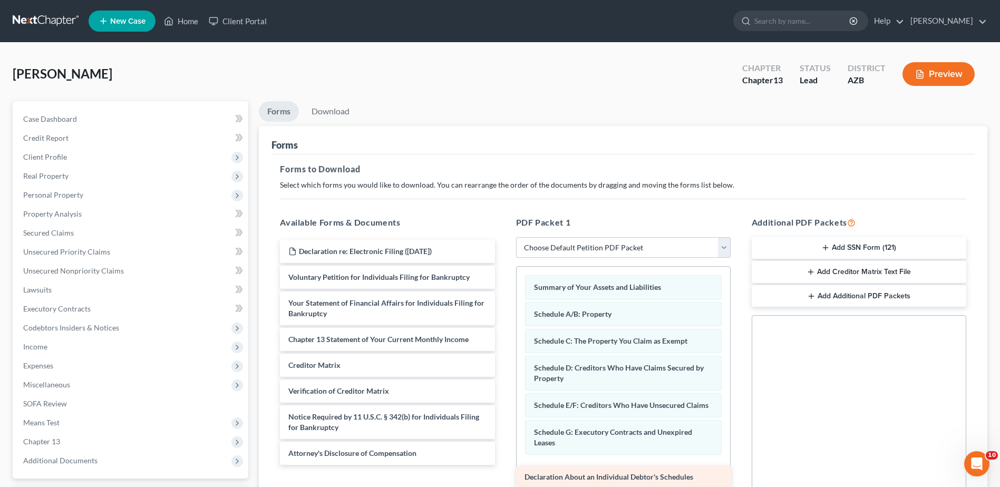
drag, startPoint x: 344, startPoint y: 304, endPoint x: 581, endPoint y: 478, distance: 293.4
click at [503, 465] on div "Declaration About an Individual Debtor's Schedules Declaration re: Electronic F…" at bounding box center [387, 352] width 231 height 225
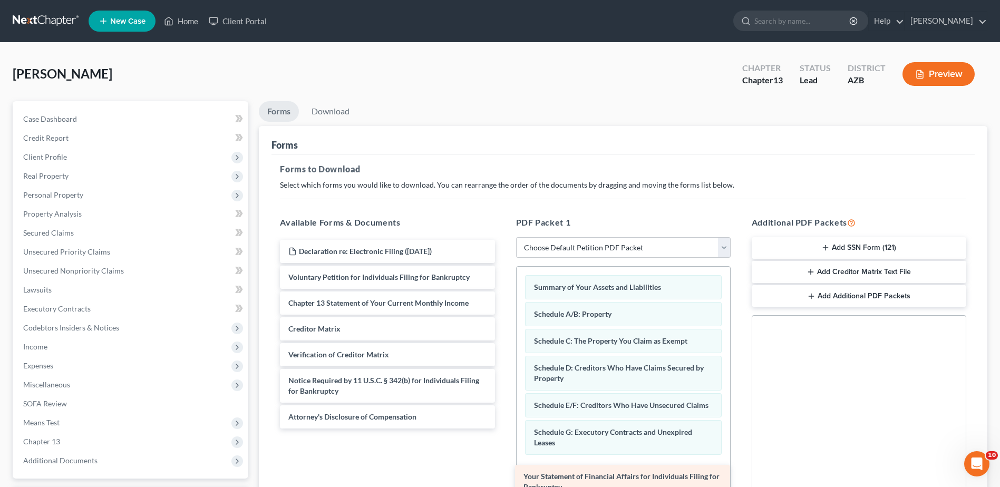
drag, startPoint x: 342, startPoint y: 302, endPoint x: 577, endPoint y: 476, distance: 292.2
click at [503, 429] on div "Your Statement of Financial Affairs for Individuals Filing for Bankruptcy Decla…" at bounding box center [387, 334] width 231 height 189
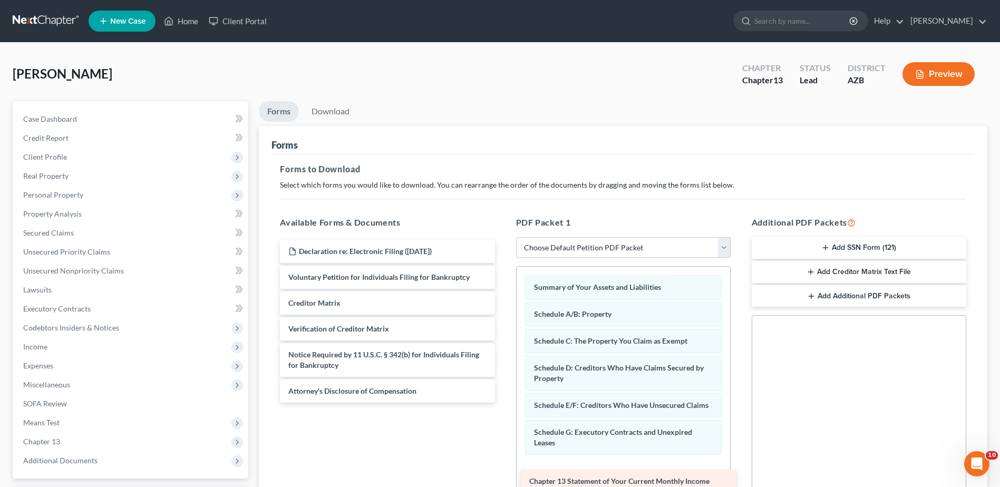
drag, startPoint x: 336, startPoint y: 304, endPoint x: 577, endPoint y: 482, distance: 299.7
click at [503, 403] on div "Chapter 13 Statement of Your Current Monthly Income Declaration re: Electronic …" at bounding box center [387, 321] width 231 height 163
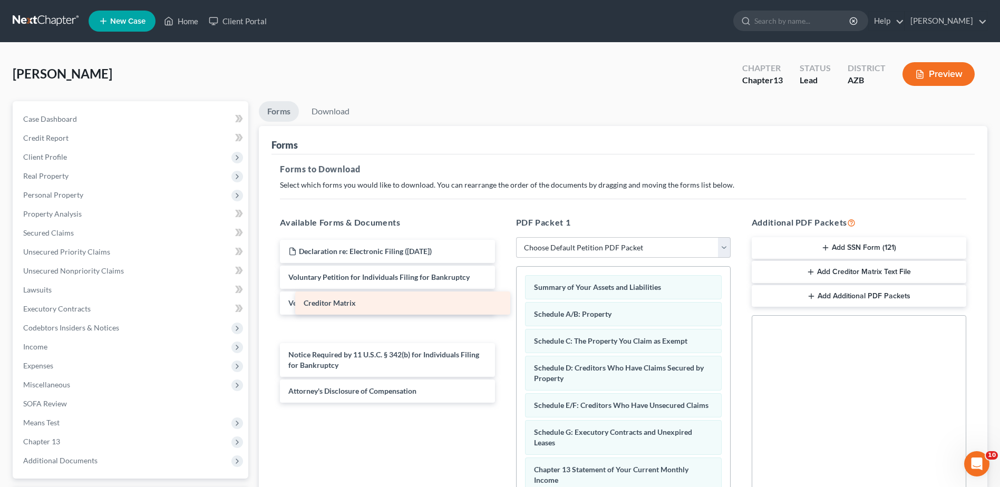
drag, startPoint x: 322, startPoint y: 304, endPoint x: 333, endPoint y: 299, distance: 11.6
click at [333, 299] on div "Creditor Matrix Declaration re: Electronic Filing (07/31/2025) Voluntary Petiti…" at bounding box center [387, 321] width 231 height 163
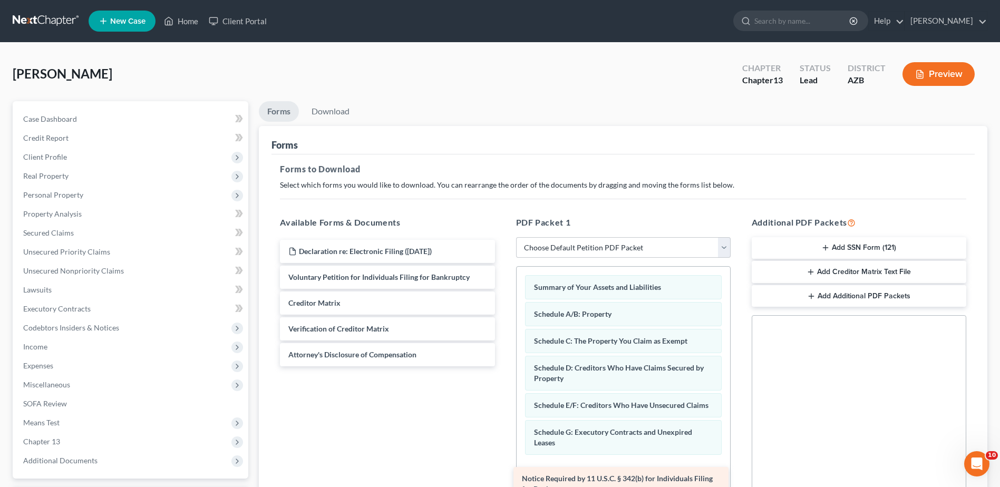
drag, startPoint x: 325, startPoint y: 354, endPoint x: 559, endPoint y: 478, distance: 264.4
click at [503, 366] on div "Notice Required by 11 U.S.C. § 342(b) for Individuals Filing for Bankruptcy Dec…" at bounding box center [387, 303] width 231 height 127
drag, startPoint x: 371, startPoint y: 354, endPoint x: 601, endPoint y: 502, distance: 273.9
click at [601, 487] on html "Home New Case Client Portal Keith Knowlton keithknowlton@msn.com My Account Set…" at bounding box center [500, 325] width 1000 height 651
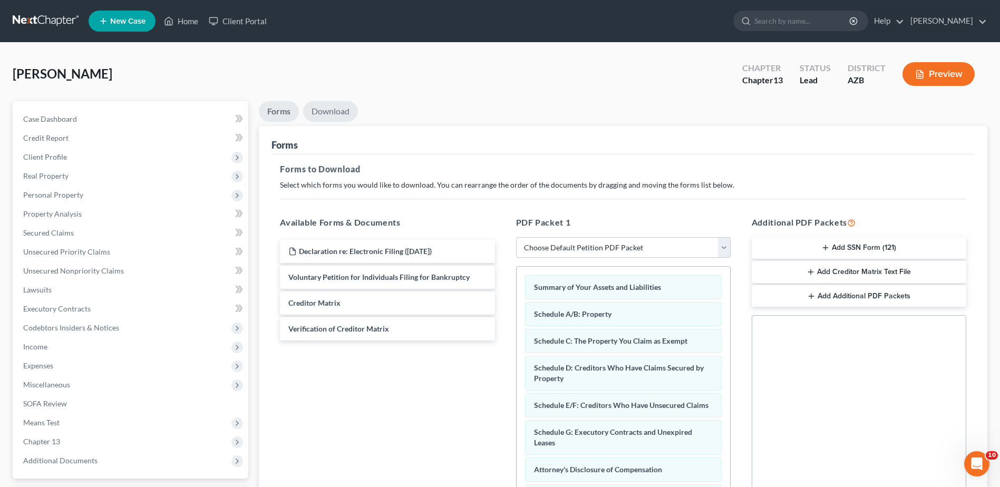
click at [328, 107] on link "Download" at bounding box center [330, 111] width 55 height 21
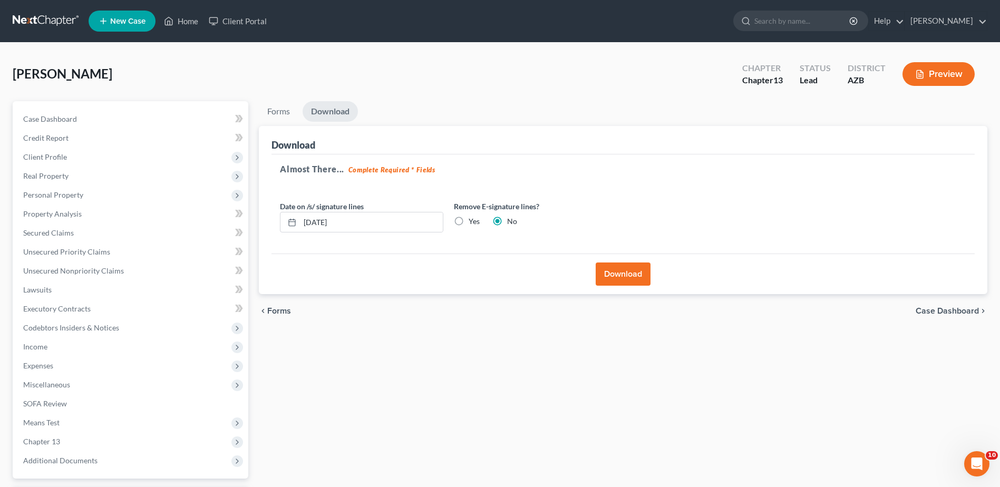
click at [626, 269] on button "Download" at bounding box center [623, 274] width 55 height 23
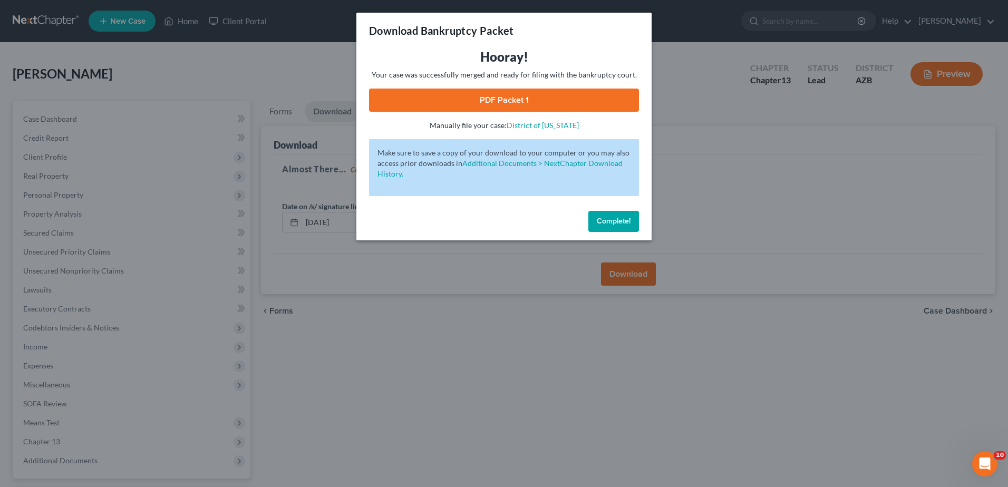
click at [506, 94] on link "PDF Packet 1" at bounding box center [504, 100] width 270 height 23
